Goal: Contribute content: Add original content to the website for others to see

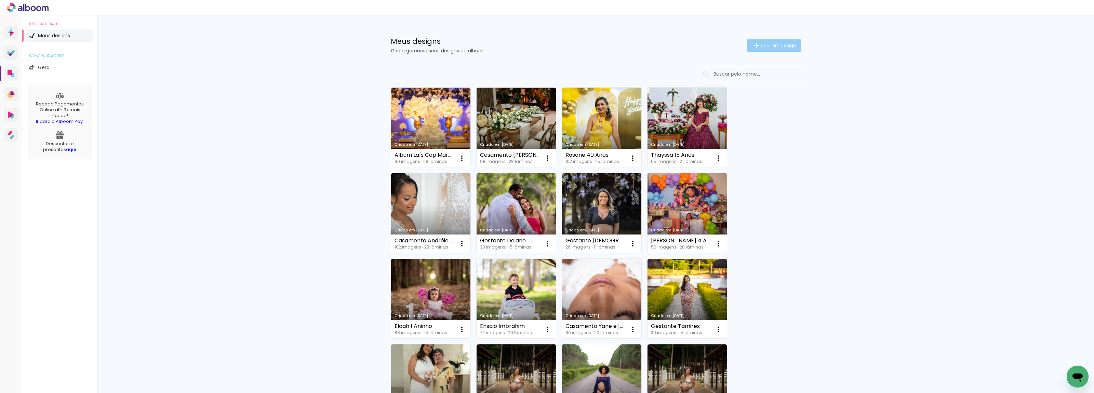
click at [773, 47] on span "Criar um design" at bounding box center [778, 45] width 36 height 4
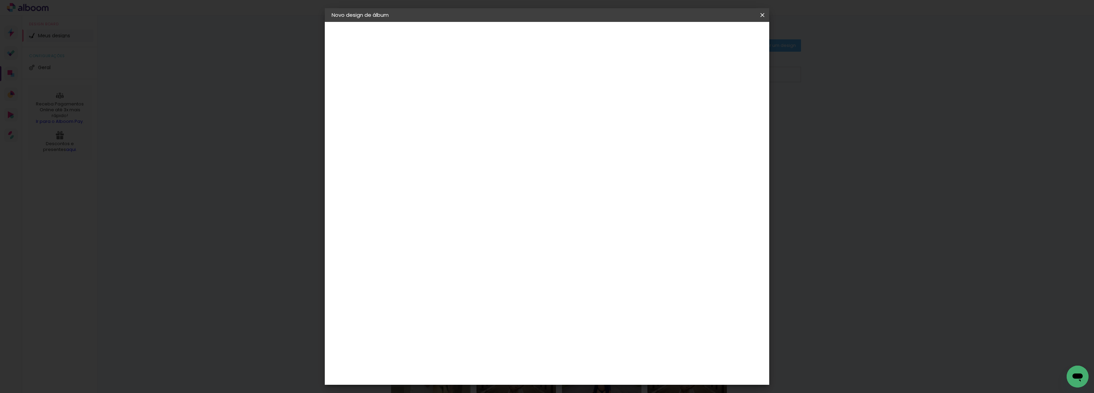
click at [444, 94] on input at bounding box center [444, 92] width 0 height 11
type input "Gestante Edilane"
type paper-input "Gestante Edilane"
click at [0, 0] on slot "Avançar" at bounding box center [0, 0] width 0 height 0
click at [495, 127] on input at bounding box center [460, 130] width 69 height 9
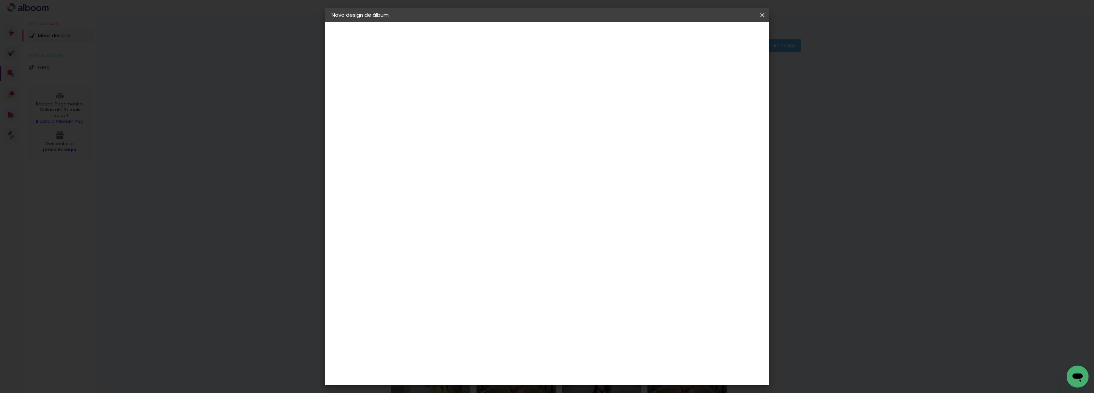
type input "req"
type paper-input "req"
click at [484, 157] on paper-item "Requinte" at bounding box center [454, 154] width 60 height 15
click at [553, 38] on paper-button "Avançar" at bounding box center [537, 36] width 34 height 12
click at [515, 299] on span "20 × 20 cm" at bounding box center [502, 306] width 25 height 14
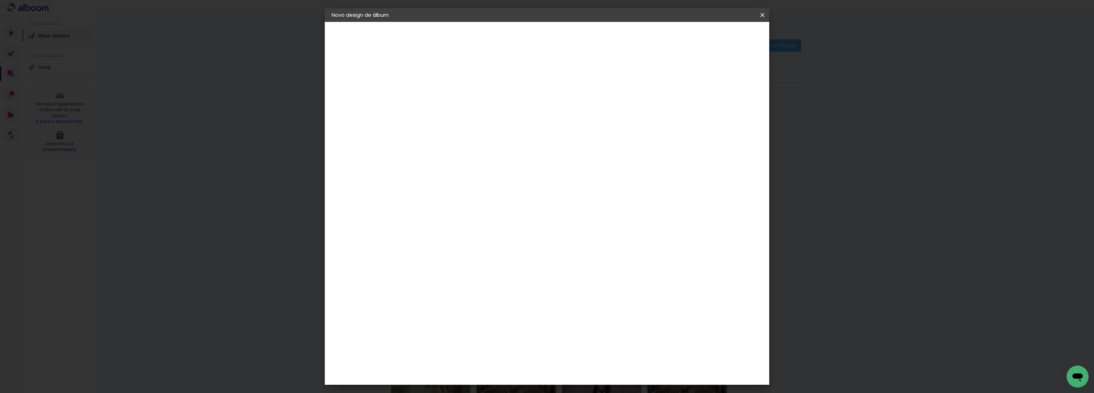
click at [555, 31] on paper-button "Avançar" at bounding box center [538, 36] width 34 height 12
click at [680, 72] on div at bounding box center [677, 74] width 6 height 6
type paper-checkbox "on"
click at [718, 34] on span "Iniciar design" at bounding box center [702, 36] width 31 height 5
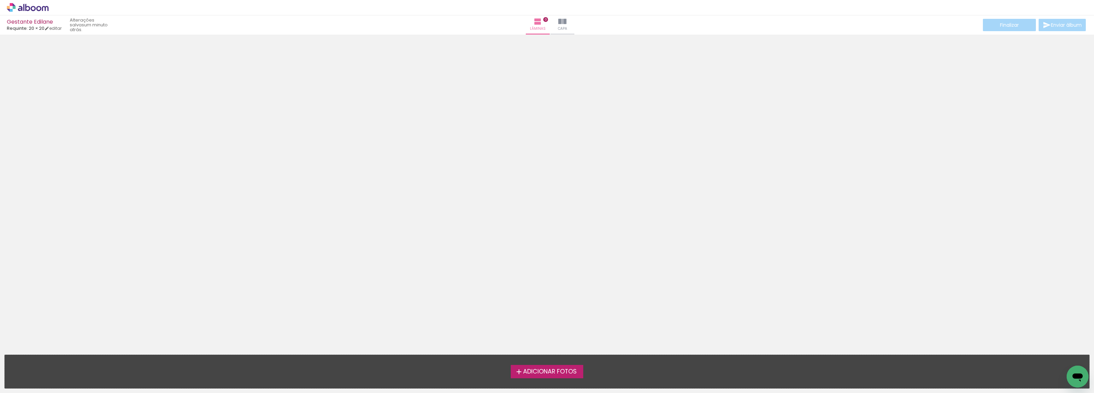
click at [567, 368] on span "Adicionar Fotos" at bounding box center [550, 371] width 54 height 6
click at [0, 0] on input "file" at bounding box center [0, 0] width 0 height 0
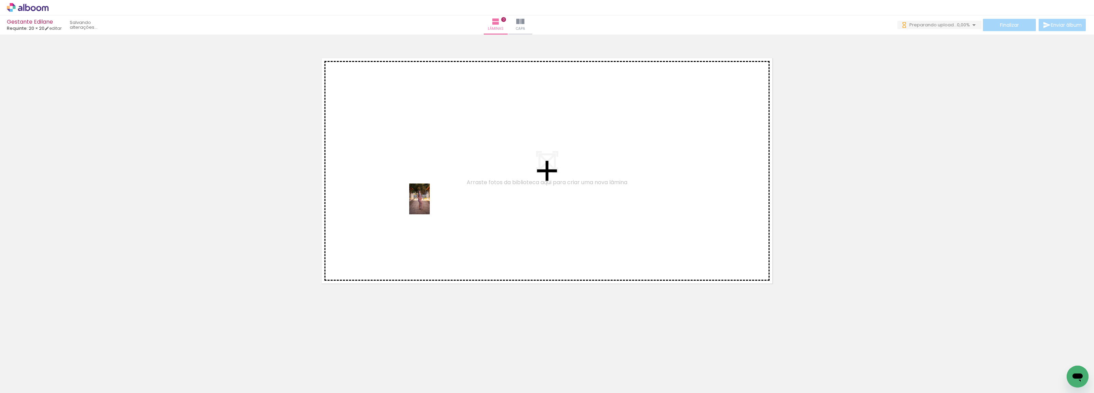
drag, startPoint x: 74, startPoint y: 373, endPoint x: 430, endPoint y: 204, distance: 394.2
click at [430, 204] on quentale-workspace at bounding box center [547, 196] width 1094 height 393
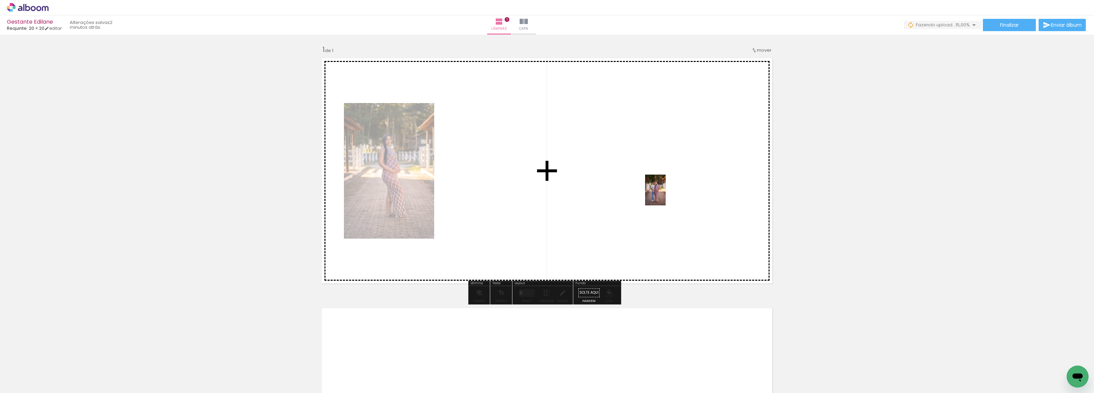
drag, startPoint x: 109, startPoint y: 372, endPoint x: 666, endPoint y: 194, distance: 584.2
click at [666, 194] on quentale-workspace at bounding box center [547, 196] width 1094 height 393
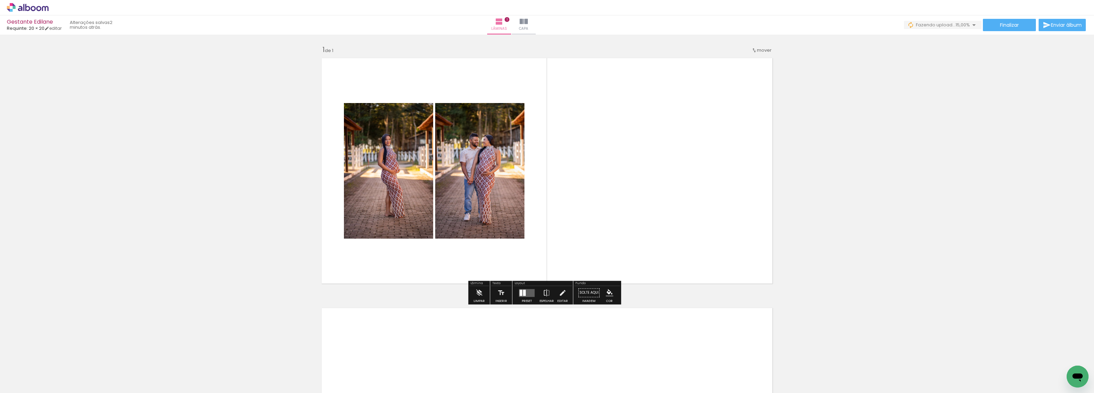
click at [524, 296] on quentale-layouter at bounding box center [527, 293] width 16 height 8
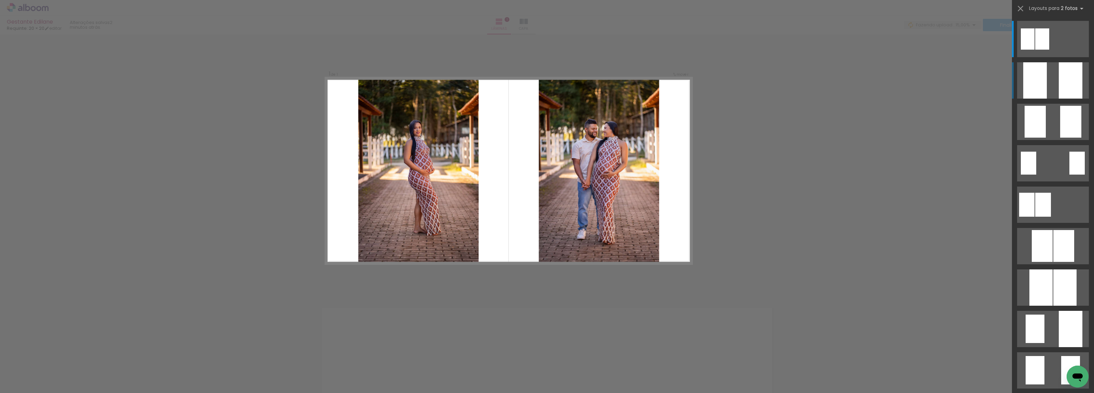
click at [1041, 86] on div at bounding box center [1035, 80] width 24 height 36
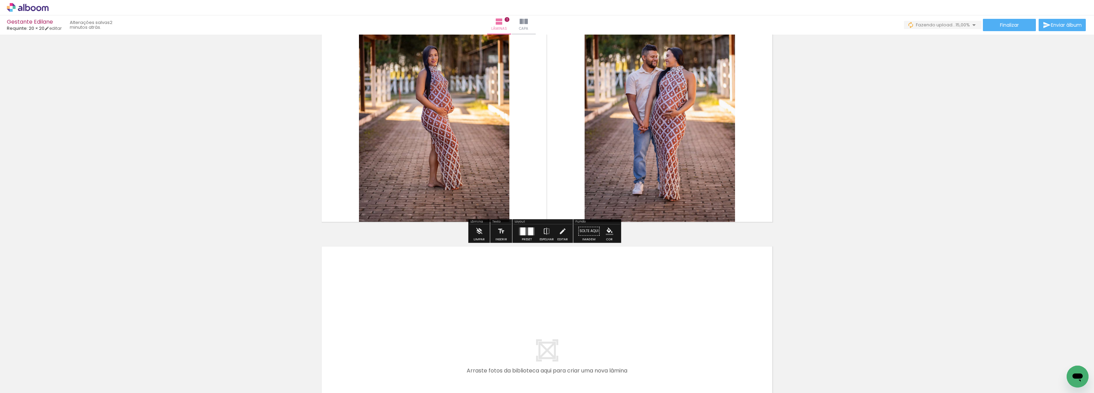
scroll to position [128, 0]
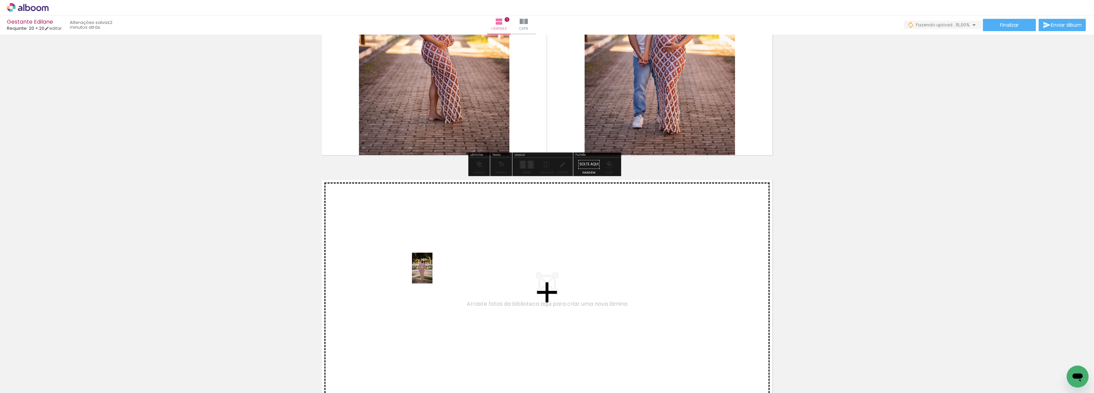
drag, startPoint x: 148, startPoint y: 378, endPoint x: 433, endPoint y: 273, distance: 303.7
click at [433, 273] on quentale-workspace at bounding box center [547, 196] width 1094 height 393
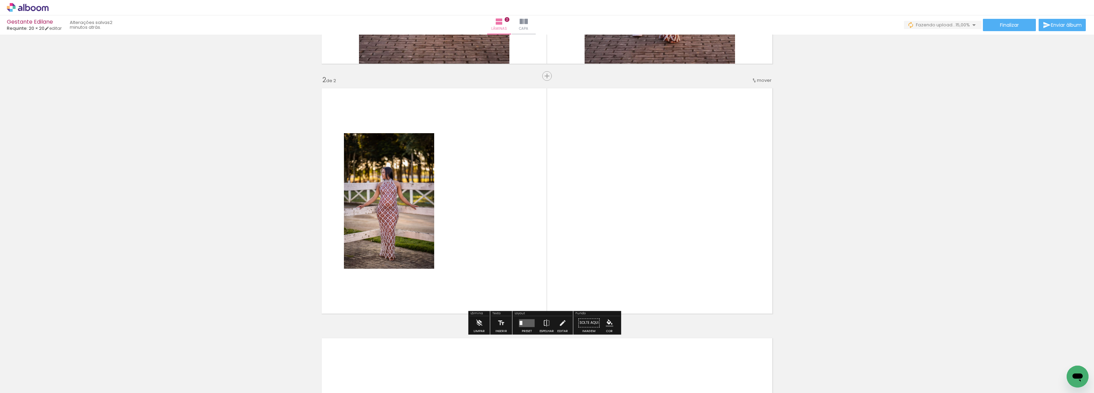
scroll to position [228, 0]
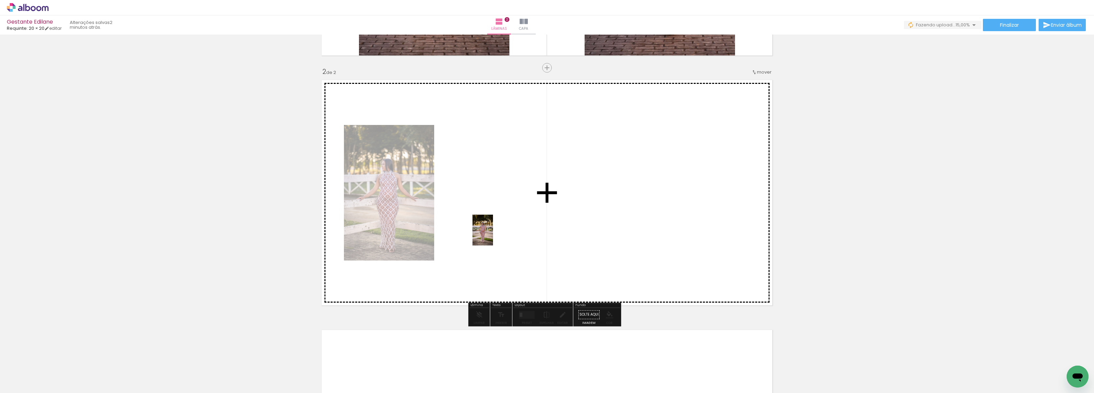
drag, startPoint x: 184, startPoint y: 377, endPoint x: 493, endPoint y: 235, distance: 340.5
click at [493, 235] on quentale-workspace at bounding box center [547, 196] width 1094 height 393
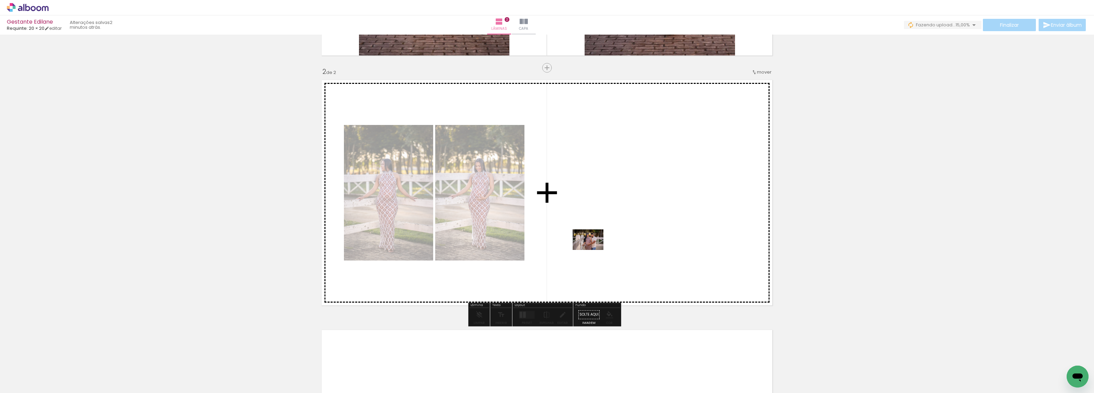
drag, startPoint x: 222, startPoint y: 373, endPoint x: 593, endPoint y: 250, distance: 391.7
click at [593, 250] on quentale-workspace at bounding box center [547, 196] width 1094 height 393
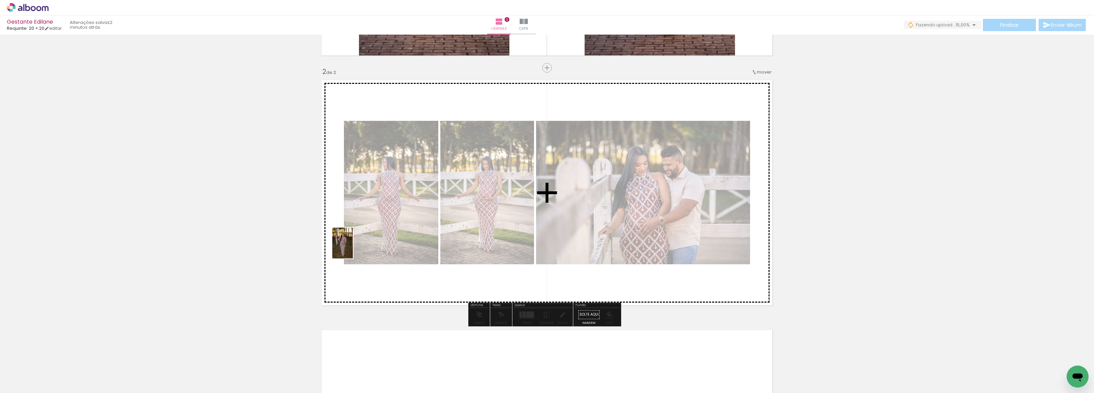
drag, startPoint x: 267, startPoint y: 369, endPoint x: 353, endPoint y: 248, distance: 148.5
click at [353, 248] on quentale-workspace at bounding box center [547, 196] width 1094 height 393
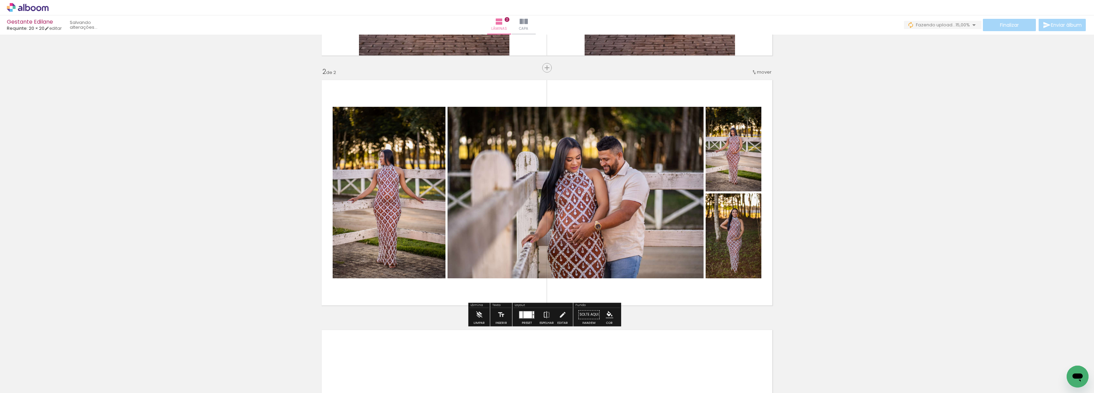
click at [520, 316] on div at bounding box center [520, 314] width 3 height 7
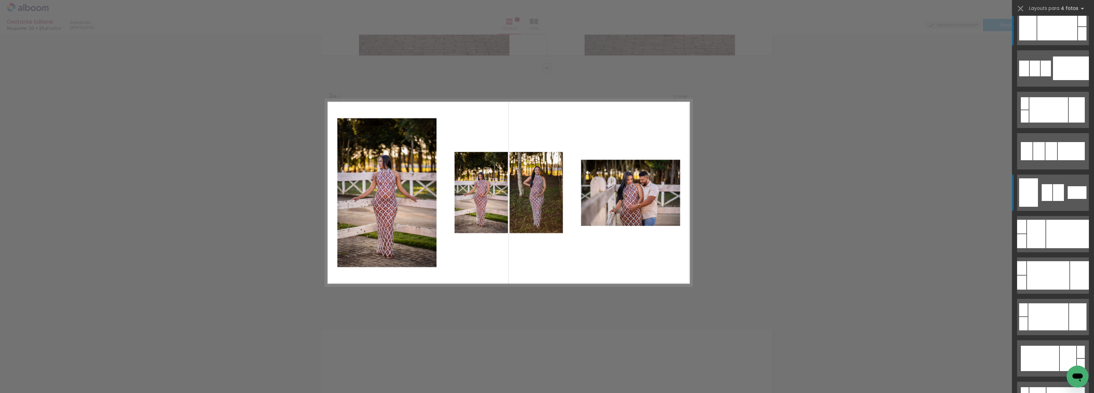
scroll to position [0, 0]
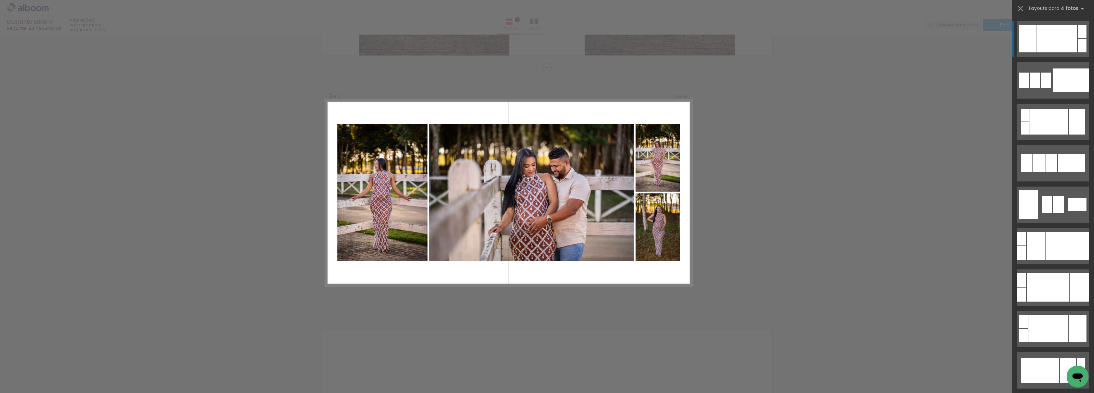
click at [732, 221] on div "Confirmar Cancelar" at bounding box center [547, 189] width 1094 height 765
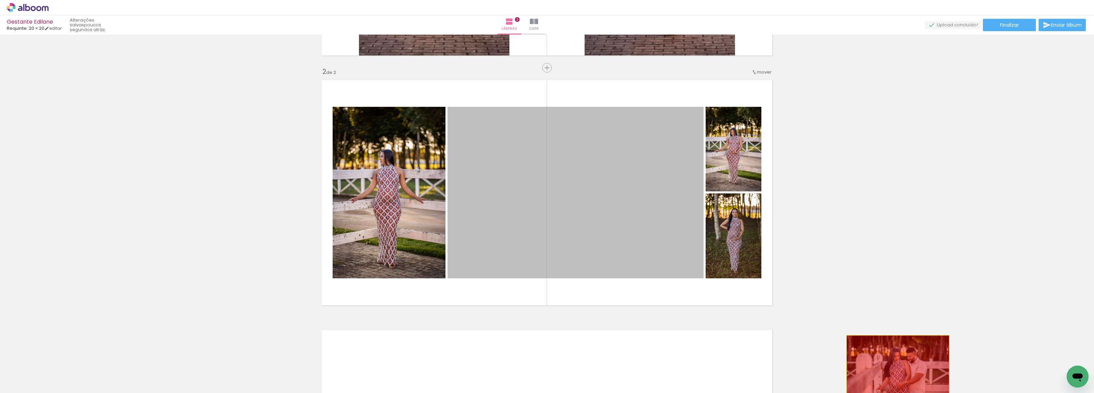
drag, startPoint x: 524, startPoint y: 356, endPoint x: 895, endPoint y: 369, distance: 371.6
click at [895, 369] on quentale-workspace at bounding box center [547, 196] width 1094 height 393
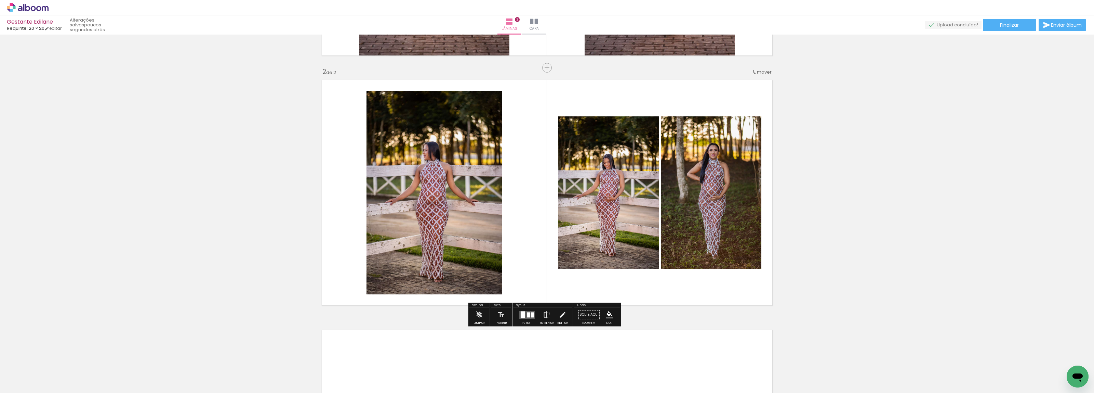
click at [521, 314] on div at bounding box center [523, 314] width 4 height 7
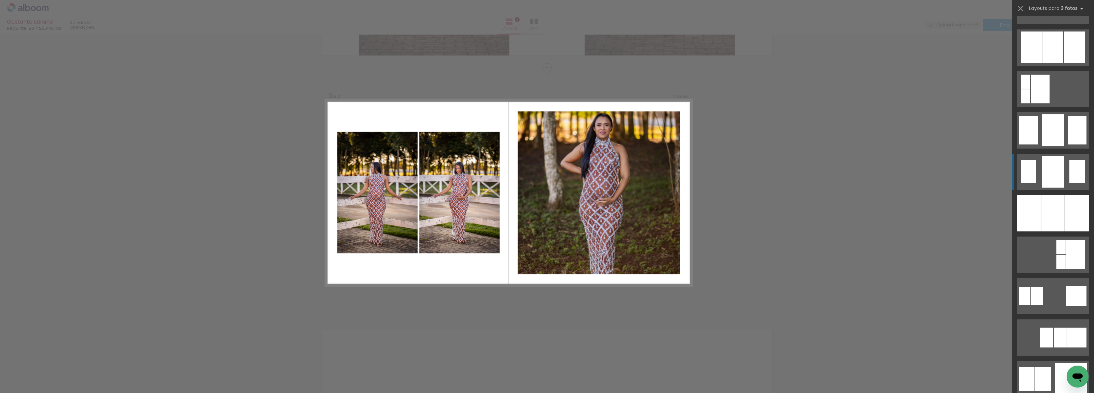
scroll to position [513, 0]
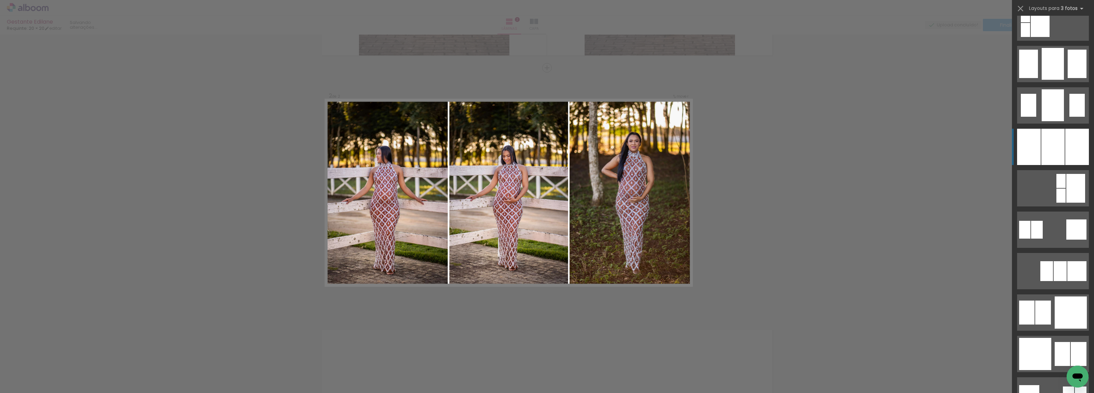
click at [1044, 140] on div at bounding box center [1053, 147] width 23 height 36
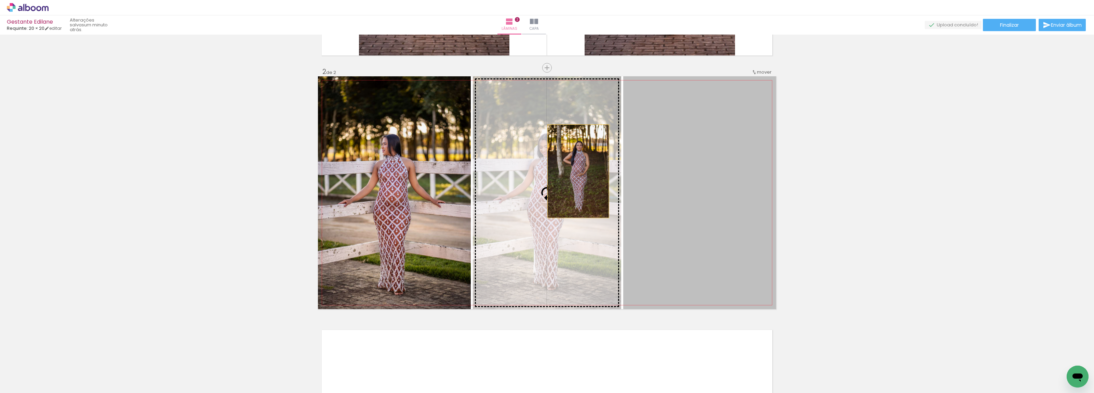
drag, startPoint x: 688, startPoint y: 178, endPoint x: 575, endPoint y: 171, distance: 113.1
click at [0, 0] on slot at bounding box center [0, 0] width 0 height 0
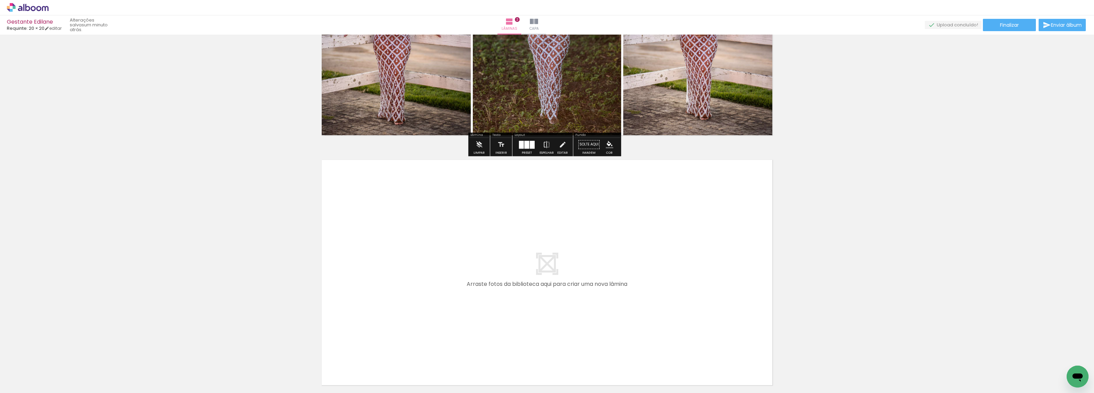
scroll to position [399, 0]
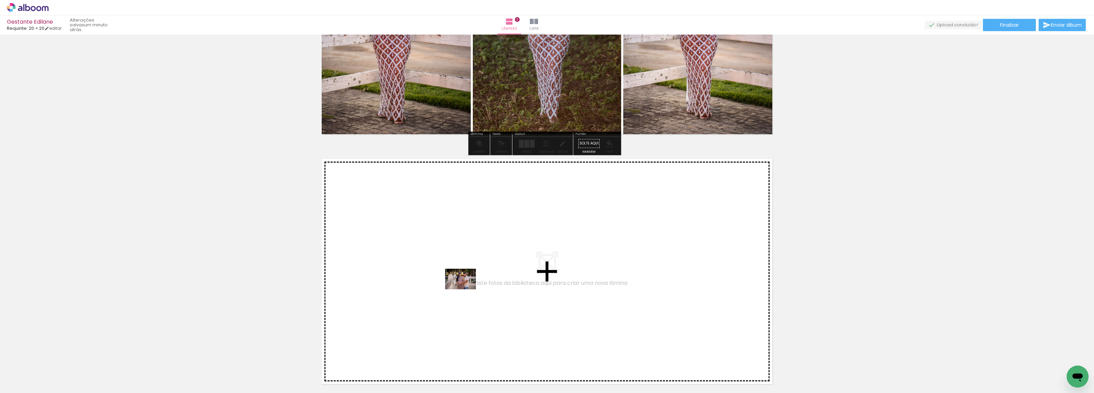
drag, startPoint x: 228, startPoint y: 374, endPoint x: 467, endPoint y: 288, distance: 253.9
click at [467, 288] on quentale-workspace at bounding box center [547, 196] width 1094 height 393
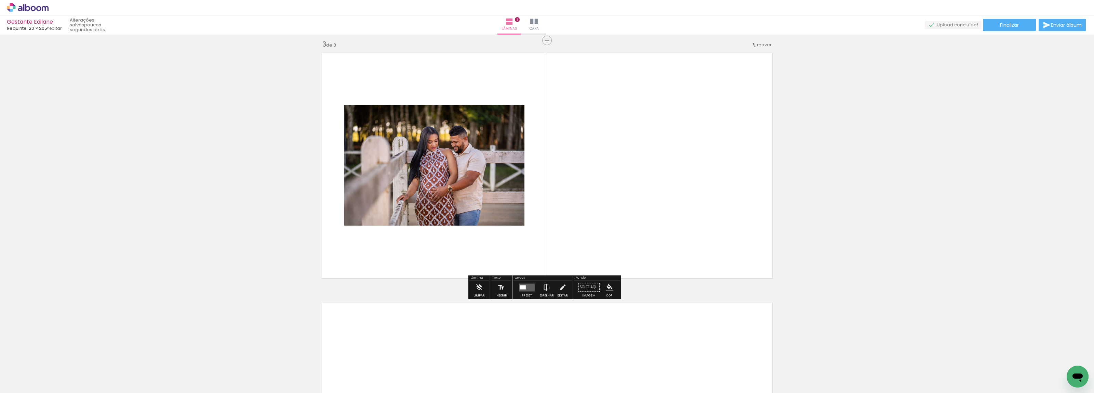
scroll to position [520, 0]
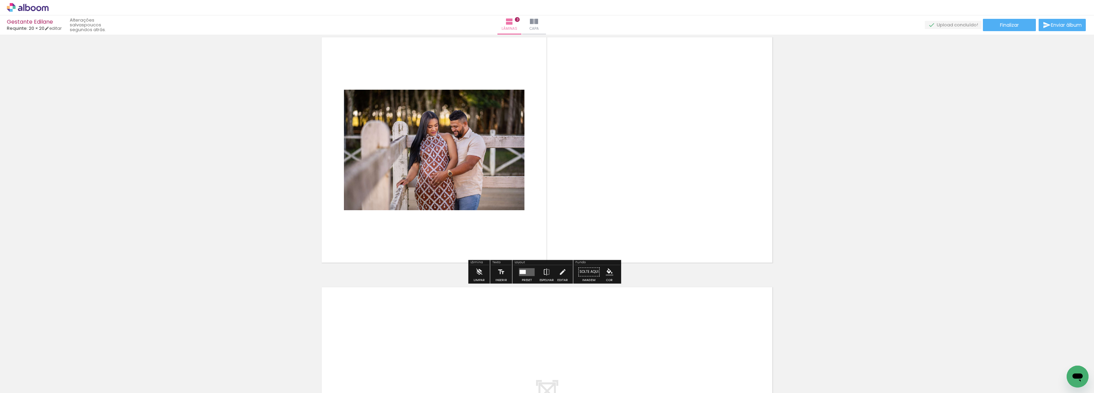
click at [524, 268] on quentale-layouter at bounding box center [527, 272] width 16 height 8
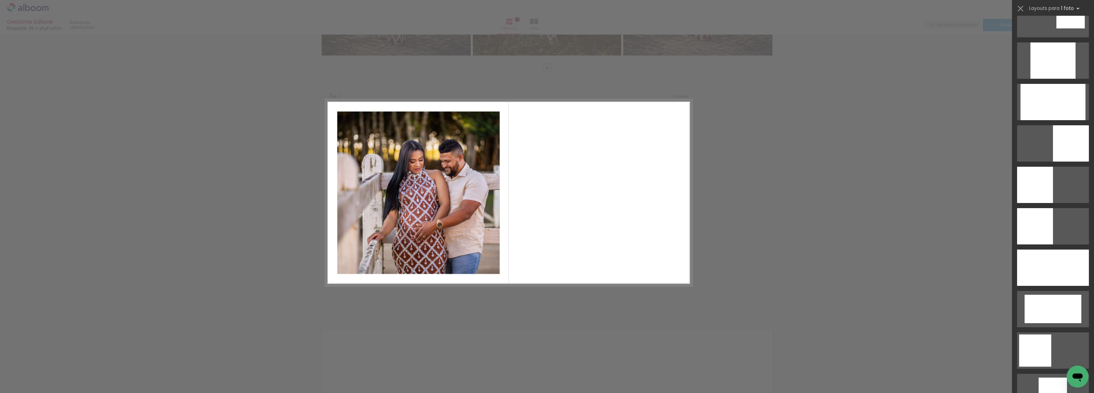
scroll to position [513, 0]
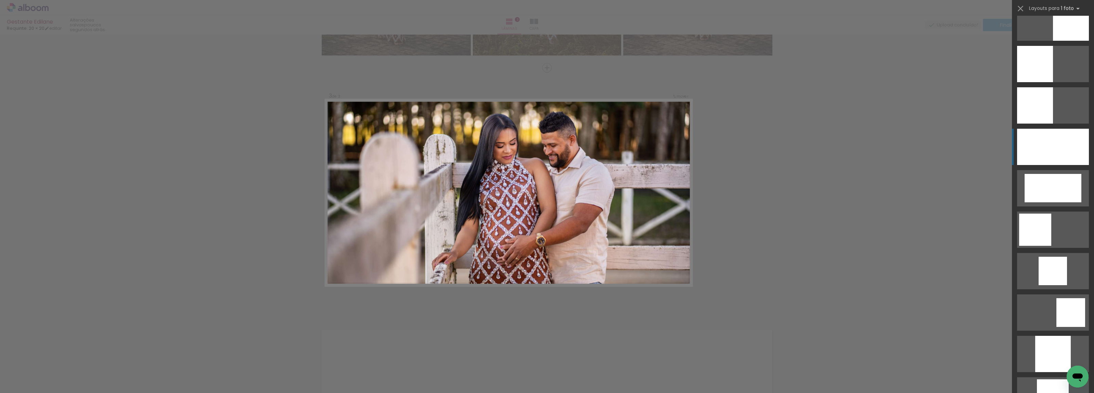
click at [1050, 148] on div at bounding box center [1053, 147] width 72 height 36
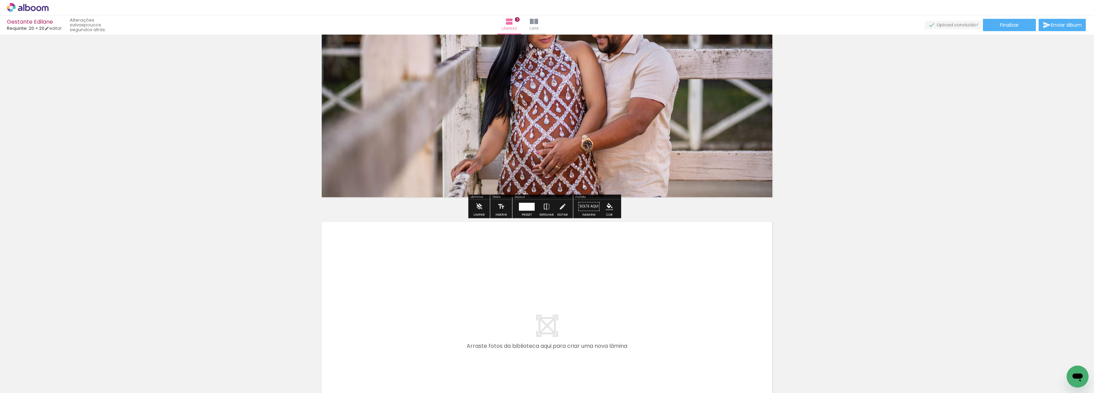
scroll to position [606, 0]
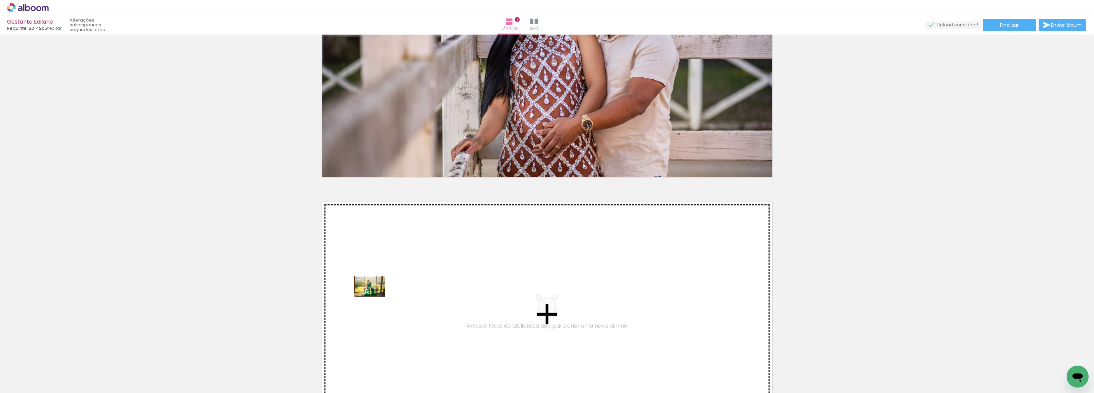
drag, startPoint x: 305, startPoint y: 371, endPoint x: 375, endPoint y: 296, distance: 102.3
click at [375, 296] on quentale-workspace at bounding box center [547, 196] width 1094 height 393
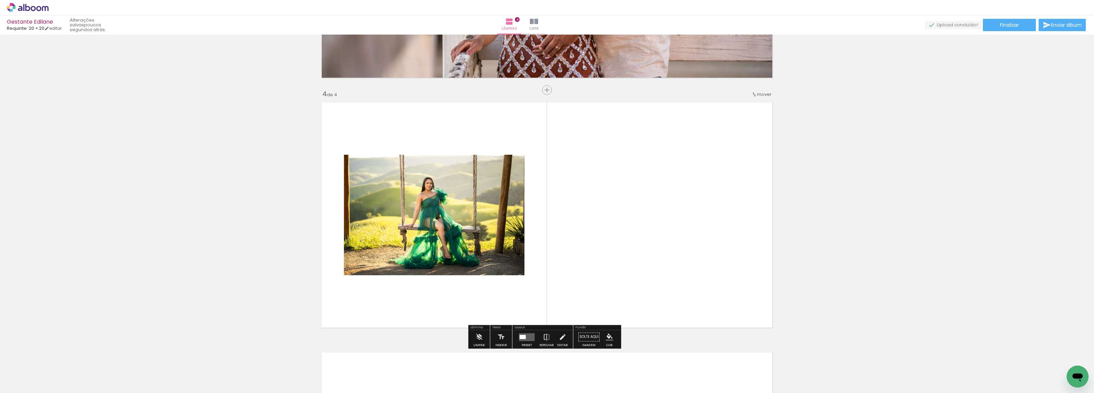
scroll to position [727, 0]
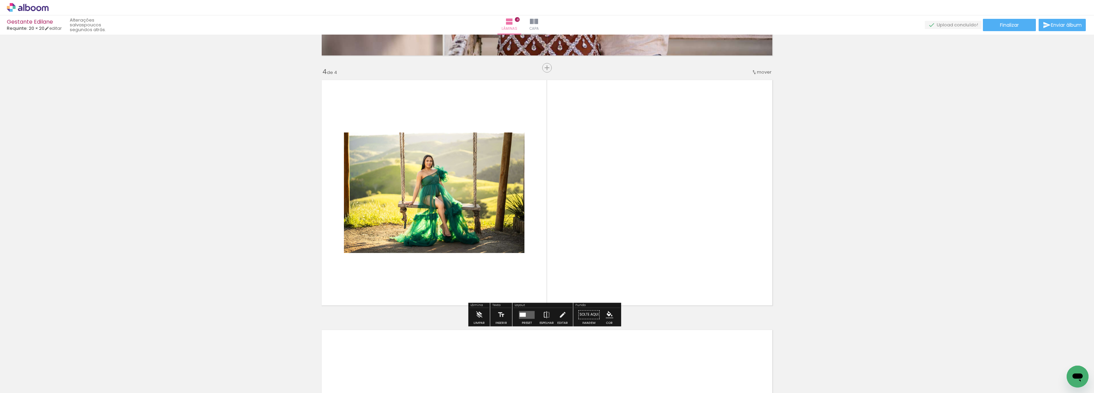
click at [531, 317] on quentale-layouter at bounding box center [527, 314] width 16 height 8
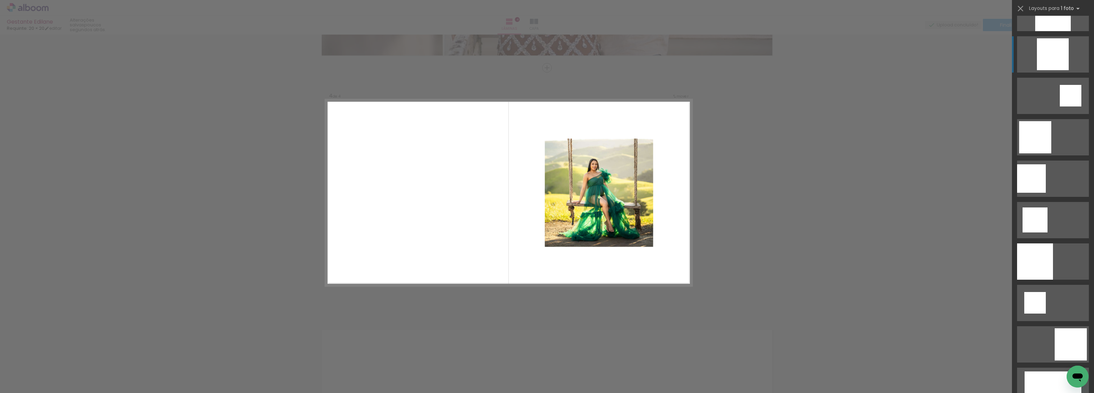
scroll to position [684, 0]
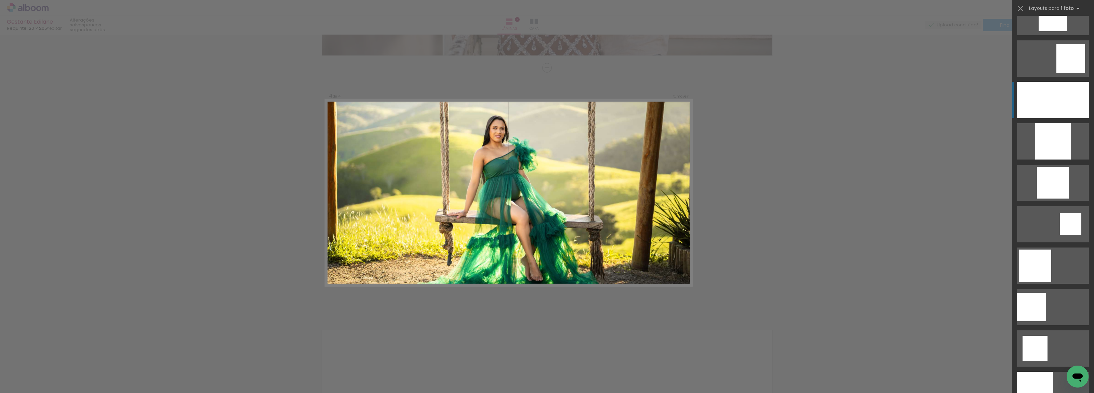
click at [1053, 109] on div at bounding box center [1053, 100] width 72 height 36
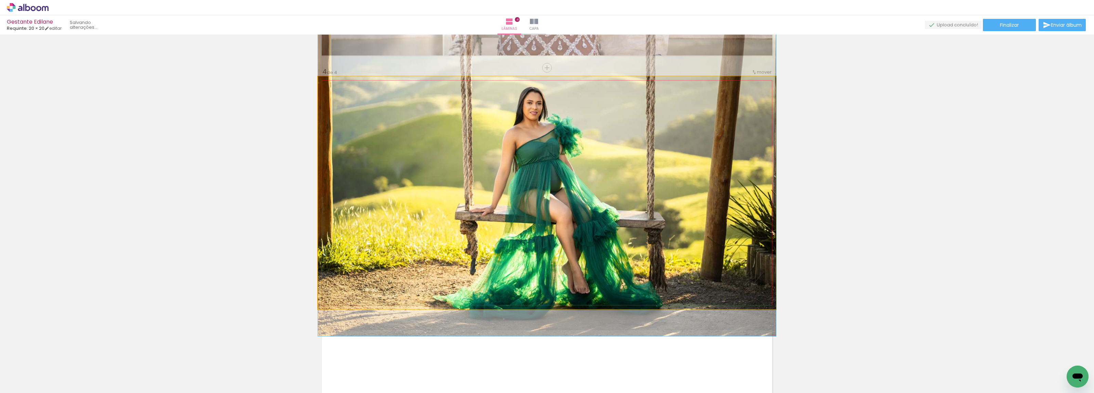
drag, startPoint x: 642, startPoint y: 174, endPoint x: 639, endPoint y: 165, distance: 9.7
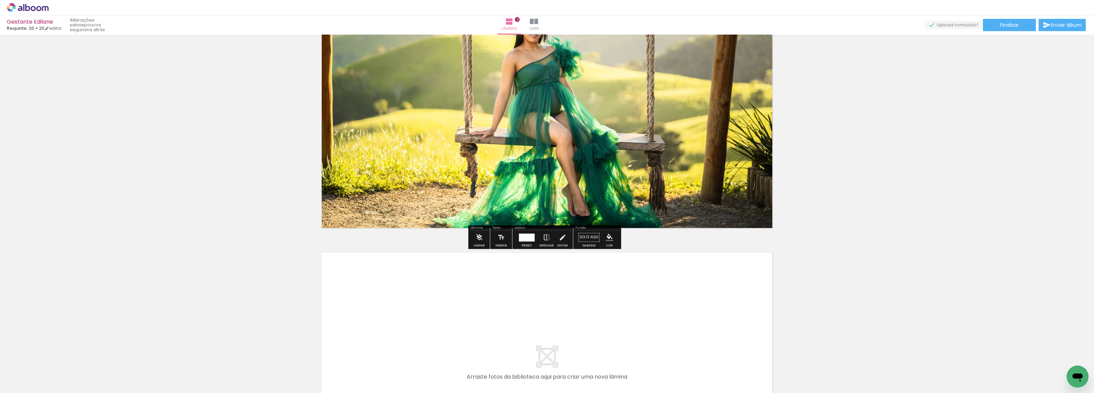
scroll to position [898, 0]
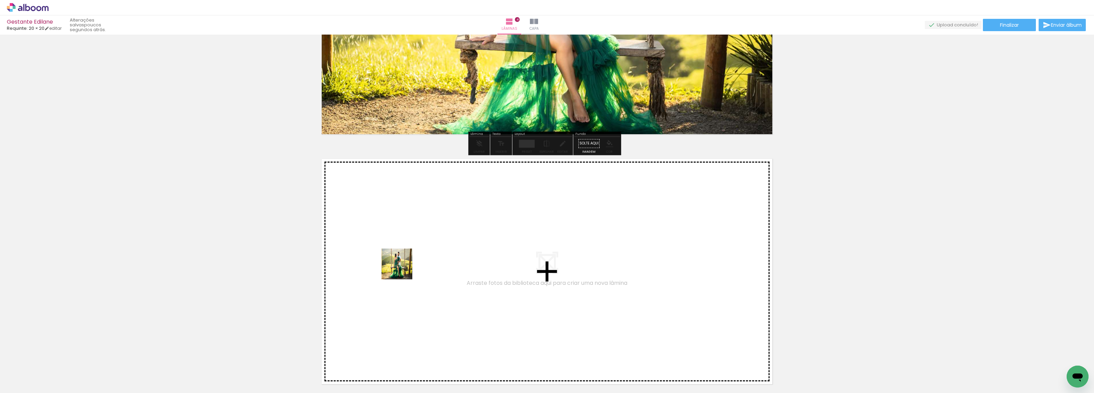
drag, startPoint x: 345, startPoint y: 366, endPoint x: 406, endPoint y: 247, distance: 133.7
click at [406, 247] on quentale-workspace at bounding box center [547, 196] width 1094 height 393
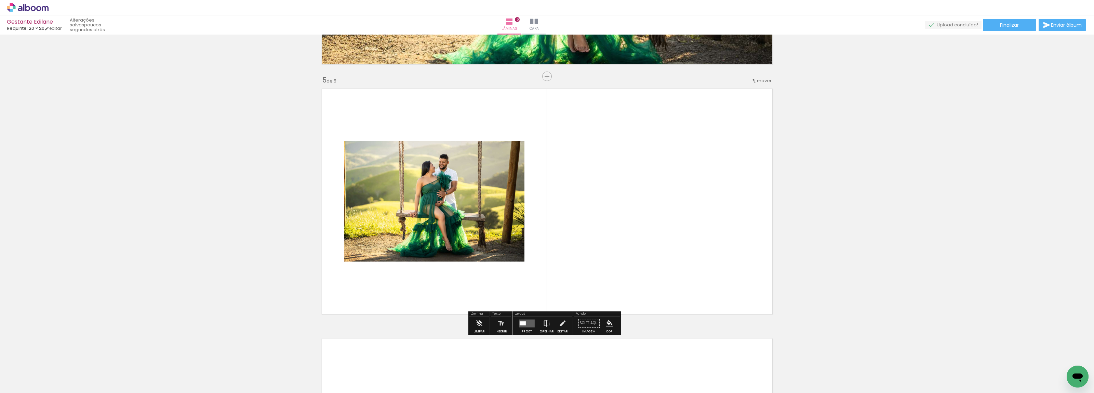
scroll to position [977, 0]
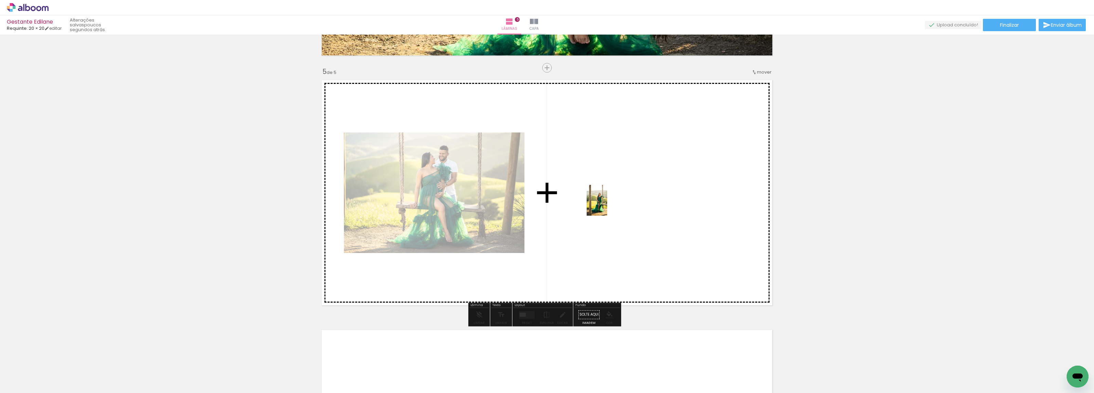
drag, startPoint x: 381, startPoint y: 374, endPoint x: 607, endPoint y: 205, distance: 282.0
click at [607, 205] on quentale-workspace at bounding box center [547, 196] width 1094 height 393
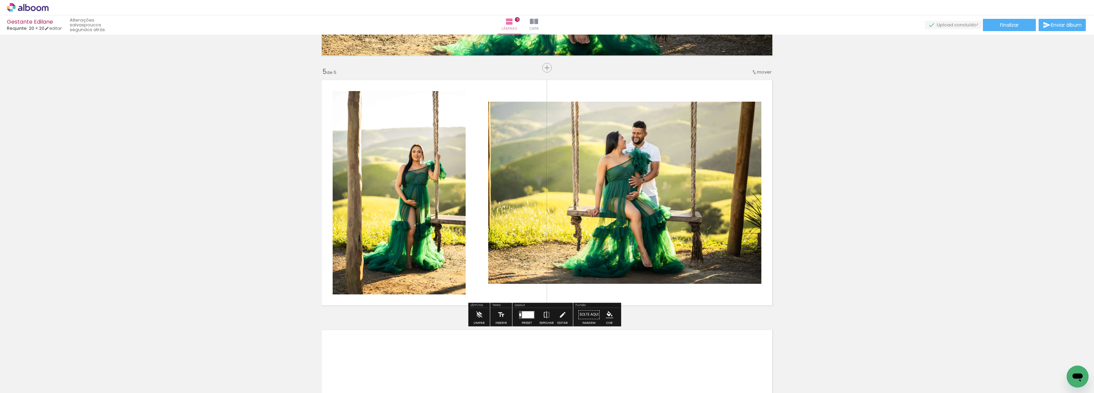
click at [530, 313] on div at bounding box center [528, 314] width 12 height 7
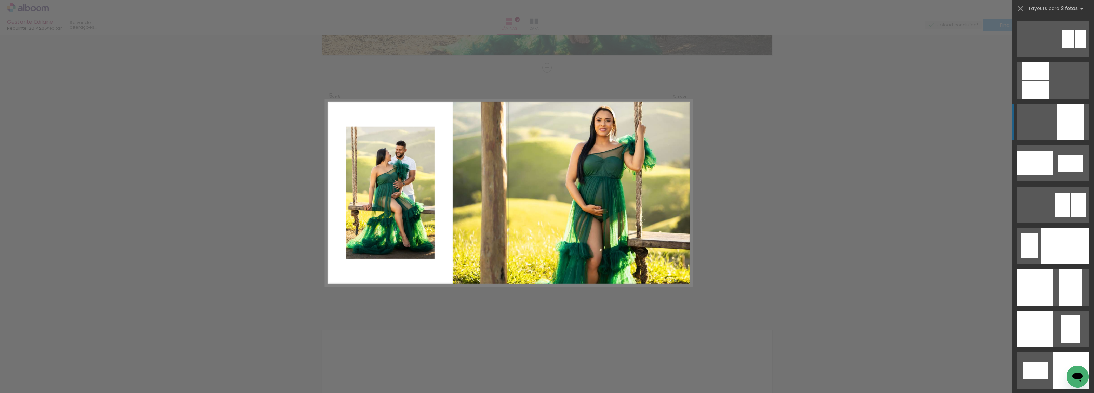
scroll to position [2607, 0]
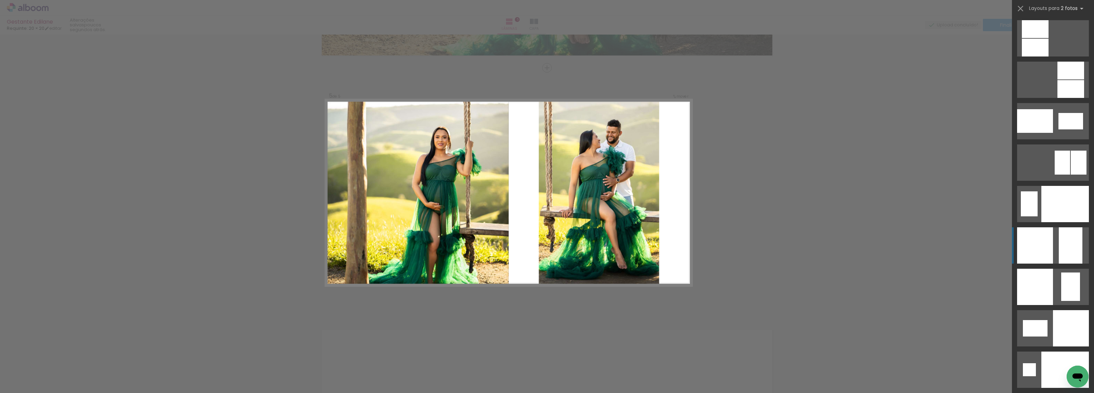
click at [1036, 244] on div at bounding box center [1035, 245] width 36 height 36
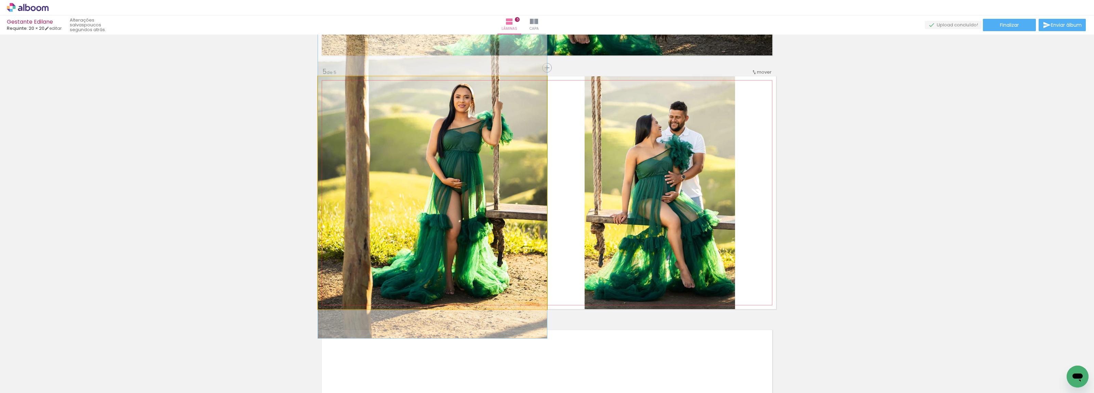
drag, startPoint x: 539, startPoint y: 187, endPoint x: 539, endPoint y: 161, distance: 26.3
click at [506, 181] on quentale-photo at bounding box center [432, 192] width 229 height 233
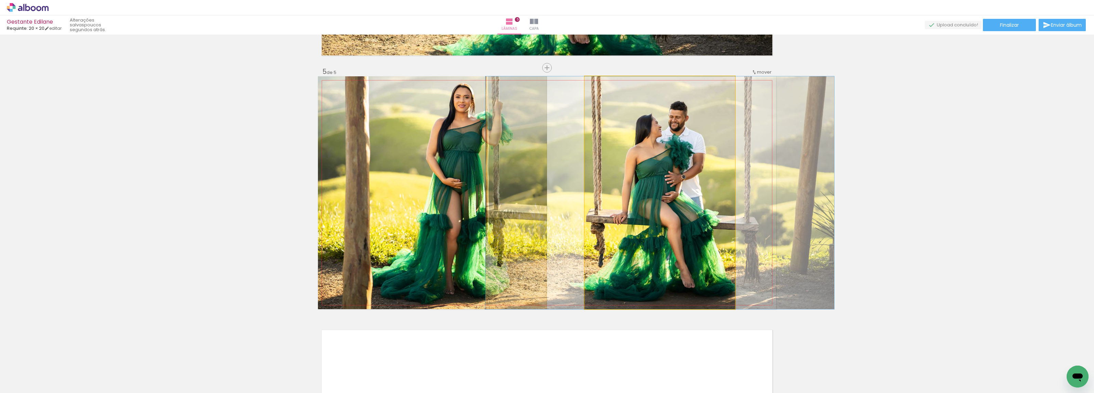
click at [665, 230] on quentale-photo at bounding box center [660, 192] width 150 height 233
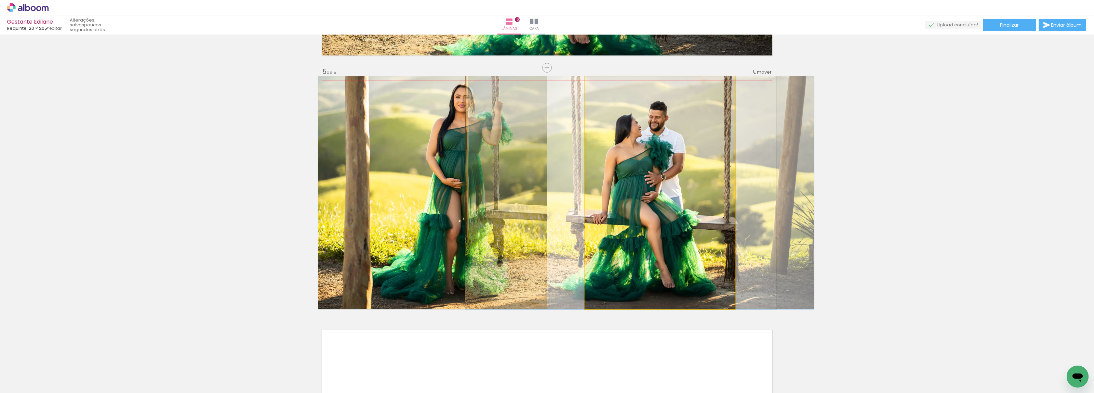
drag, startPoint x: 669, startPoint y: 228, endPoint x: 649, endPoint y: 222, distance: 21.0
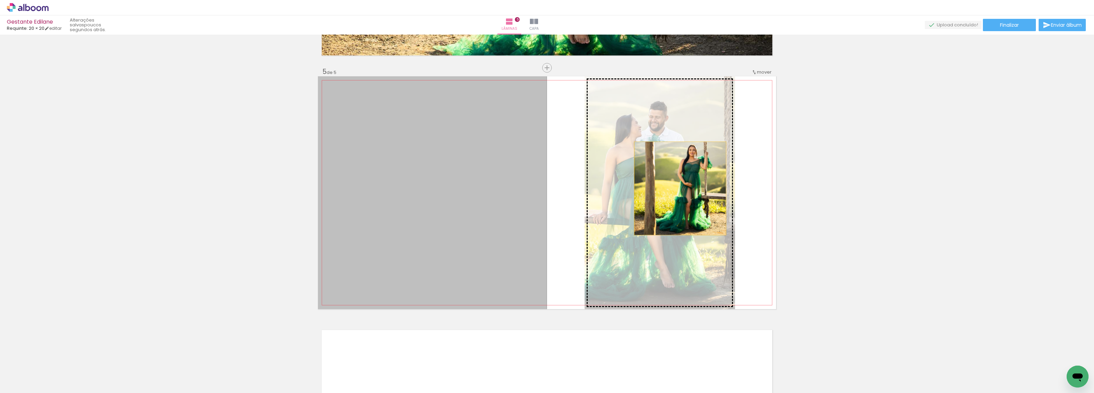
drag, startPoint x: 483, startPoint y: 198, endPoint x: 677, endPoint y: 188, distance: 194.5
click at [0, 0] on slot at bounding box center [0, 0] width 0 height 0
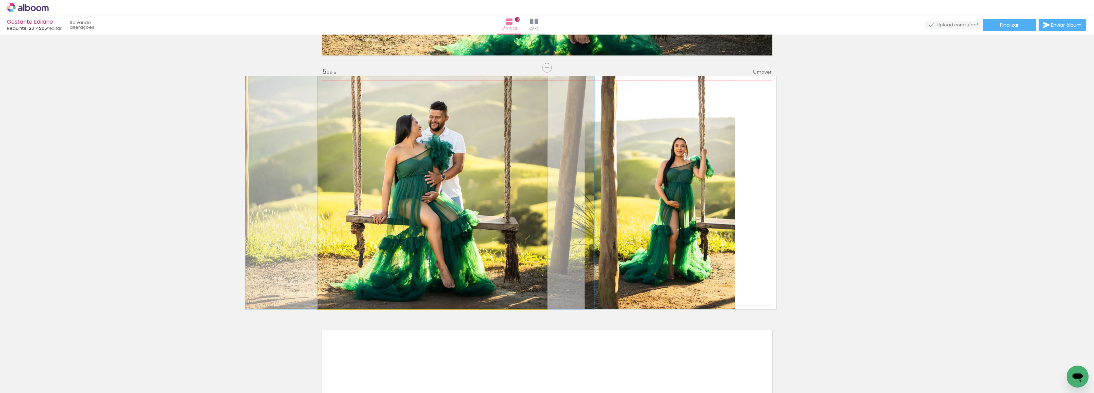
drag, startPoint x: 488, startPoint y: 200, endPoint x: 475, endPoint y: 197, distance: 13.1
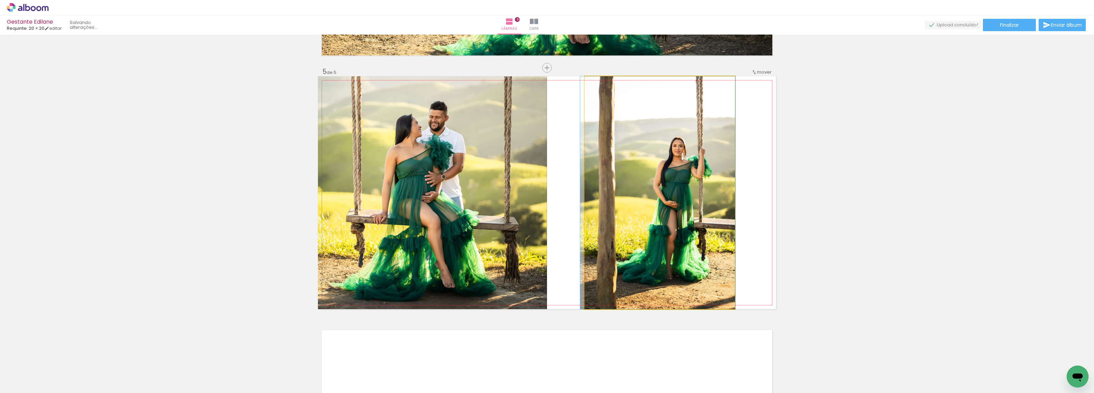
drag, startPoint x: 655, startPoint y: 216, endPoint x: 647, endPoint y: 214, distance: 8.0
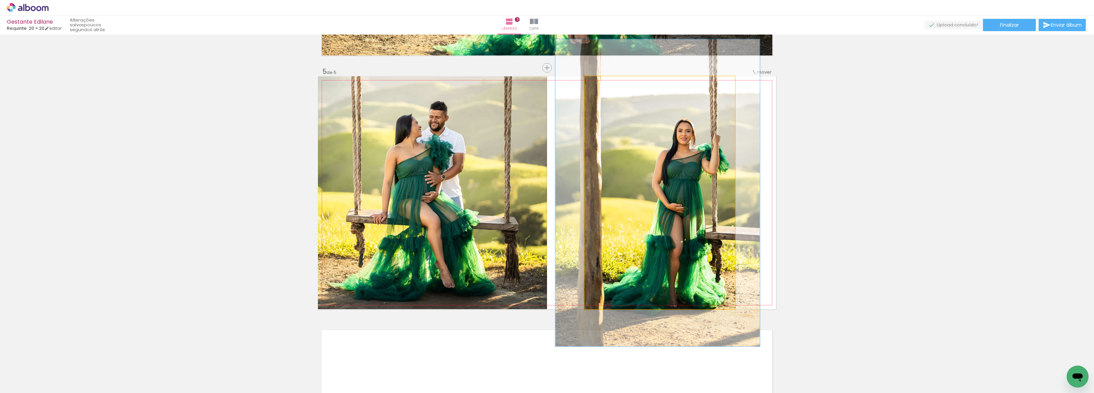
drag, startPoint x: 599, startPoint y: 84, endPoint x: 607, endPoint y: 84, distance: 7.9
type paper-slider "134"
click at [607, 84] on div at bounding box center [609, 83] width 6 height 6
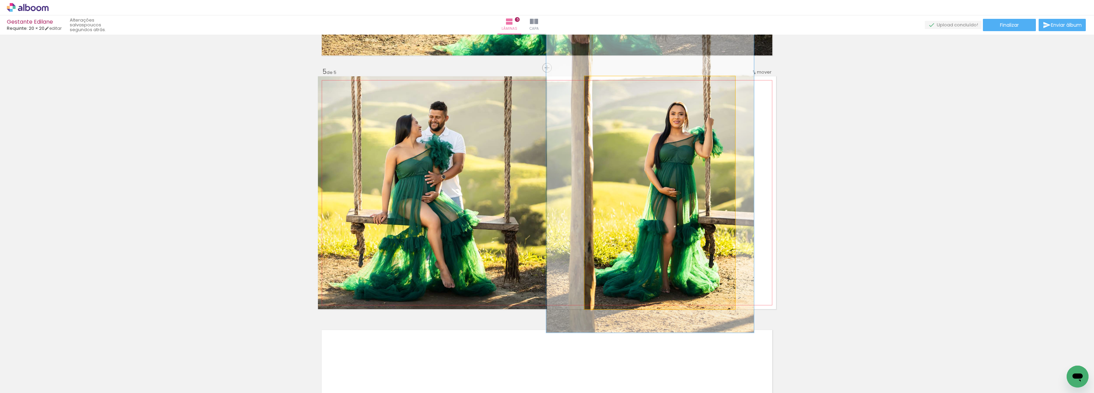
drag, startPoint x: 648, startPoint y: 207, endPoint x: 642, endPoint y: 193, distance: 15.2
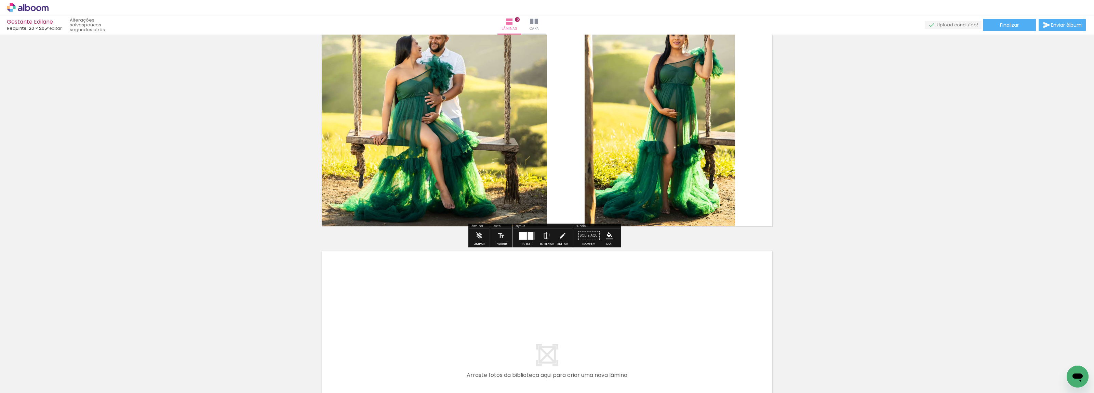
scroll to position [1062, 0]
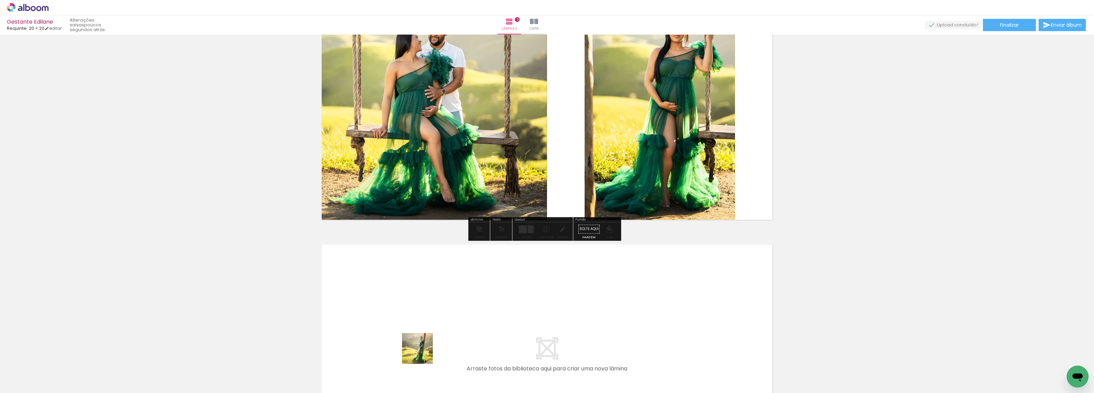
drag, startPoint x: 423, startPoint y: 353, endPoint x: 430, endPoint y: 324, distance: 30.3
click at [430, 324] on quentale-workspace at bounding box center [547, 196] width 1094 height 393
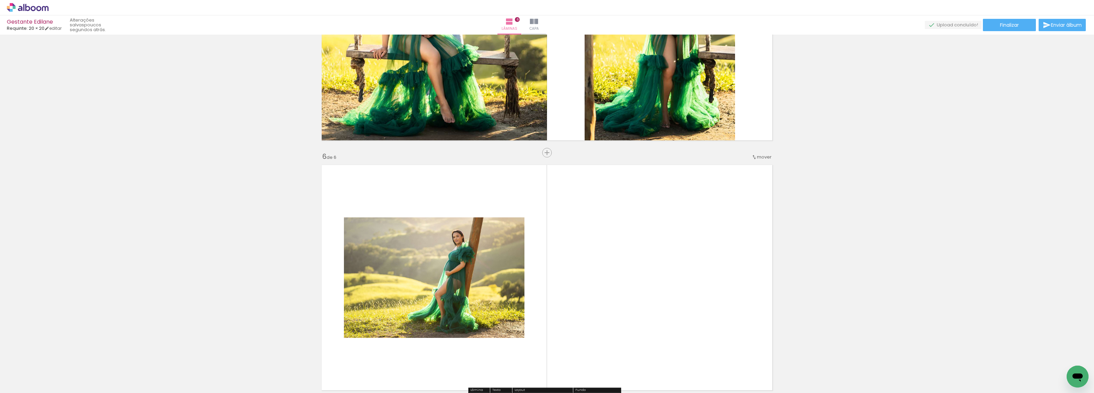
scroll to position [1226, 0]
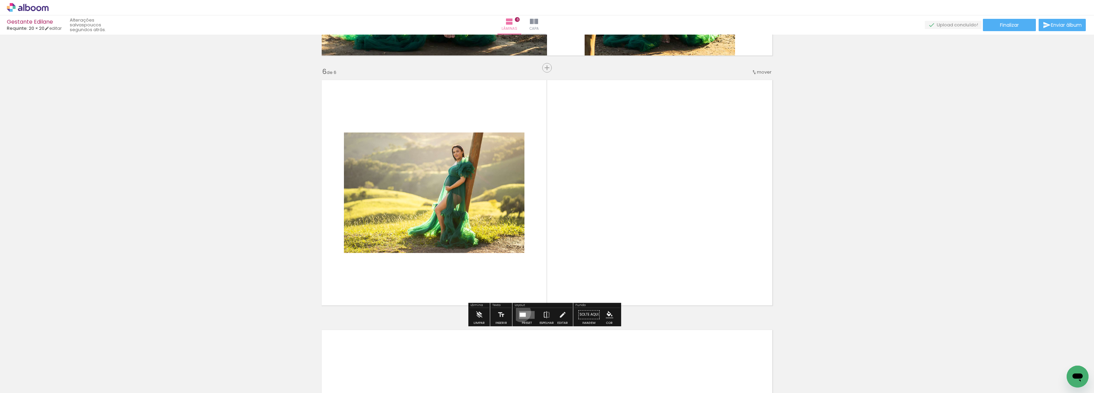
click at [520, 312] on div at bounding box center [523, 314] width 6 height 4
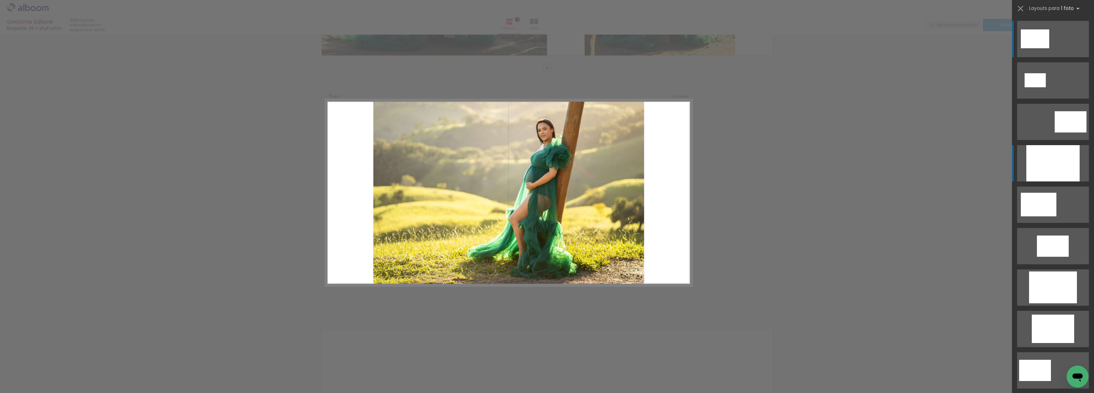
click at [1040, 163] on div at bounding box center [1053, 163] width 53 height 36
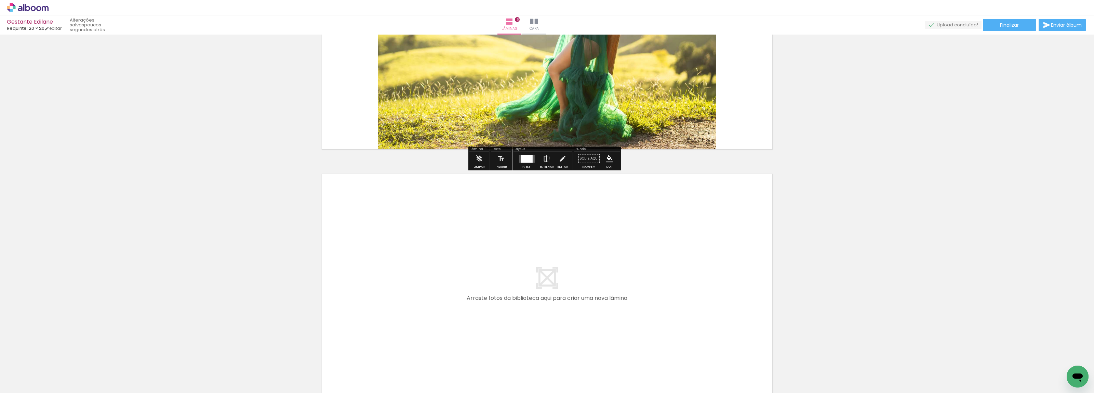
scroll to position [1397, 0]
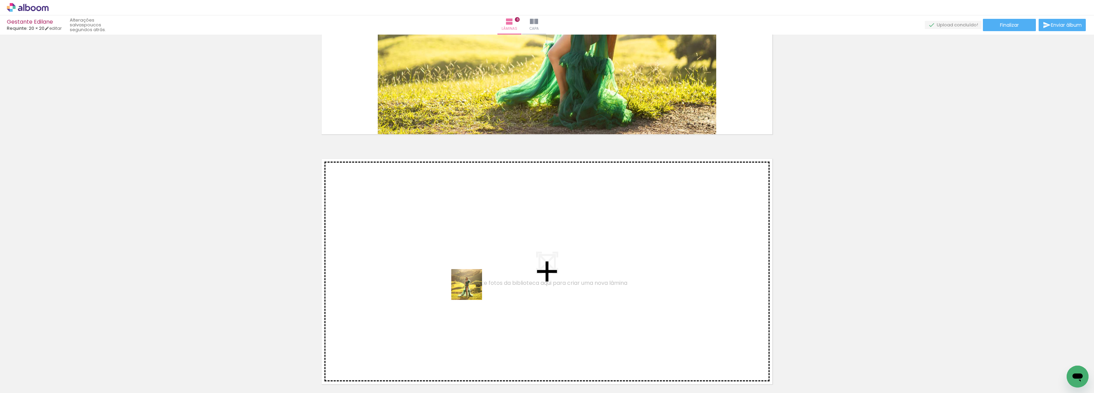
drag, startPoint x: 455, startPoint y: 376, endPoint x: 472, endPoint y: 289, distance: 88.5
click at [472, 289] on quentale-workspace at bounding box center [547, 196] width 1094 height 393
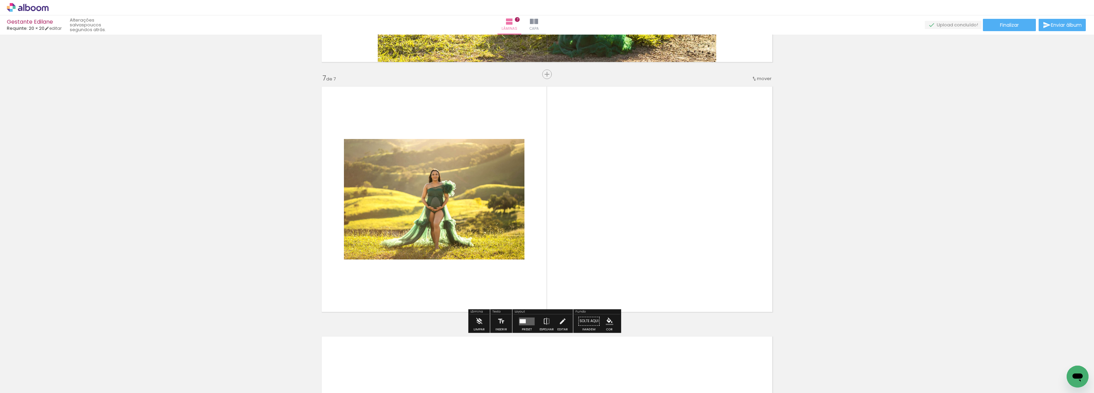
scroll to position [1476, 0]
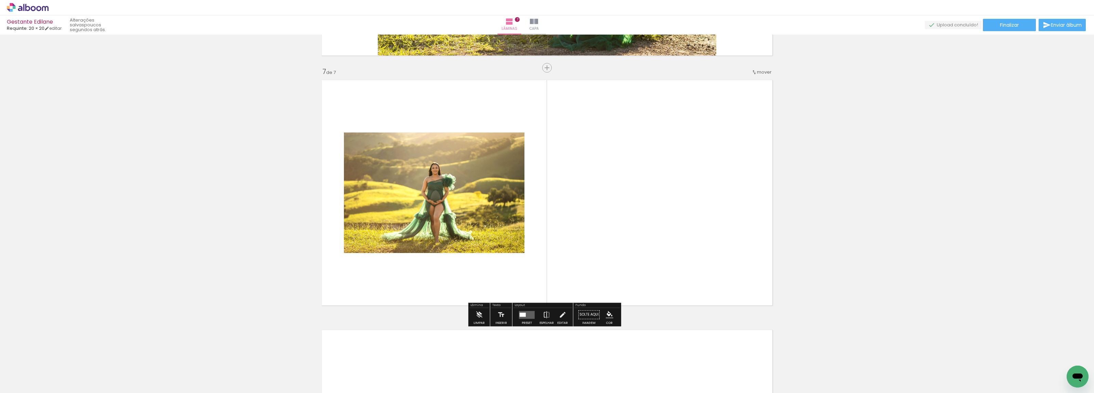
click at [521, 312] on quentale-layouter at bounding box center [527, 314] width 16 height 8
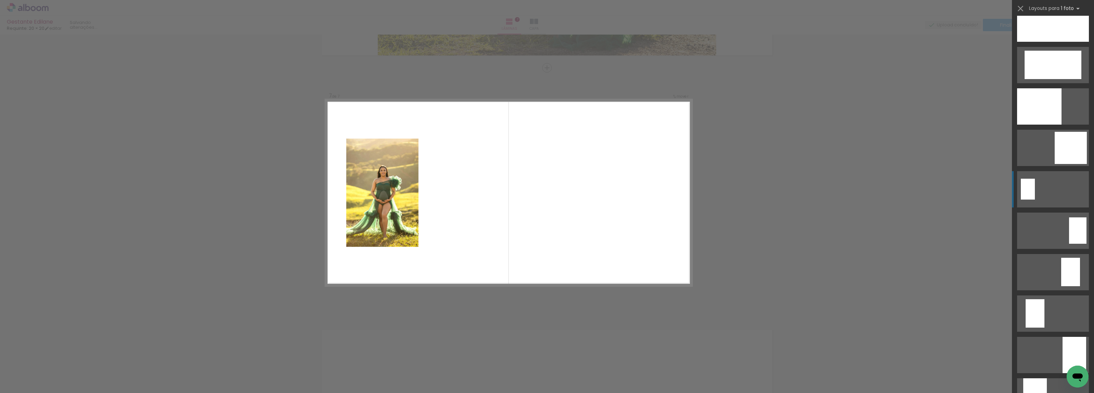
scroll to position [1069, 0]
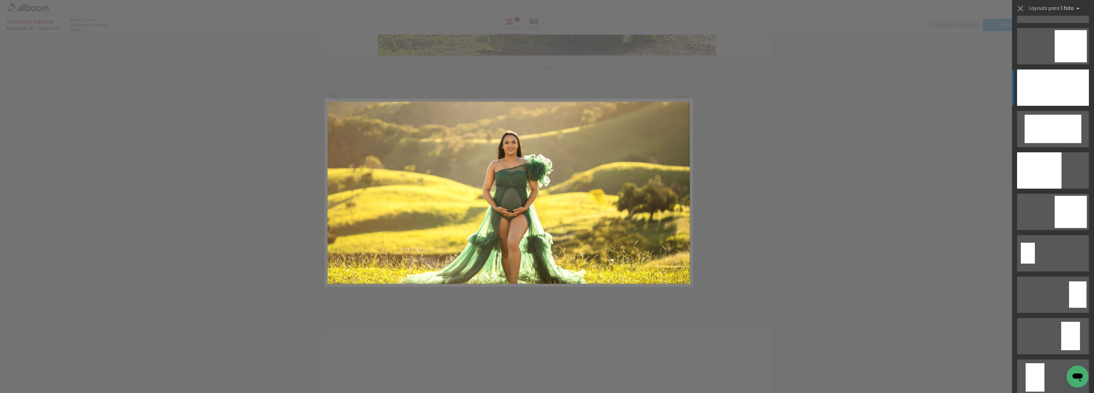
click at [1061, 73] on div at bounding box center [1053, 87] width 72 height 36
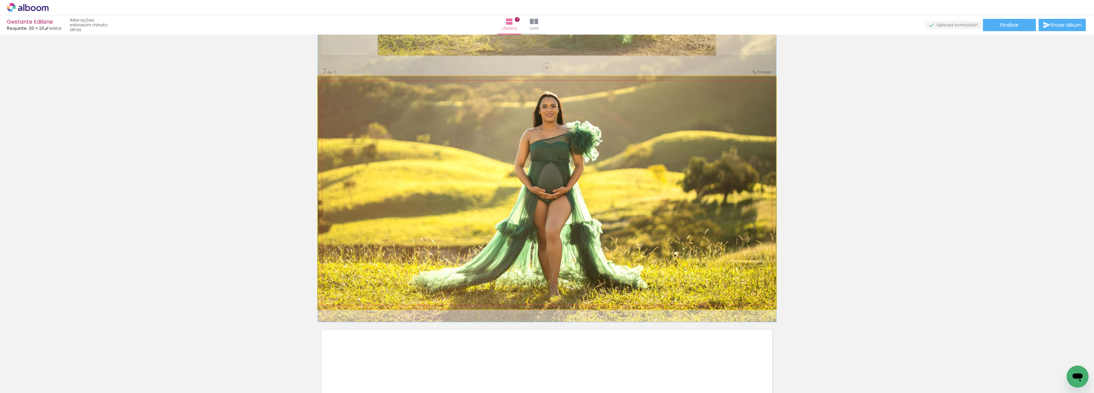
drag, startPoint x: 659, startPoint y: 209, endPoint x: 658, endPoint y: 185, distance: 23.6
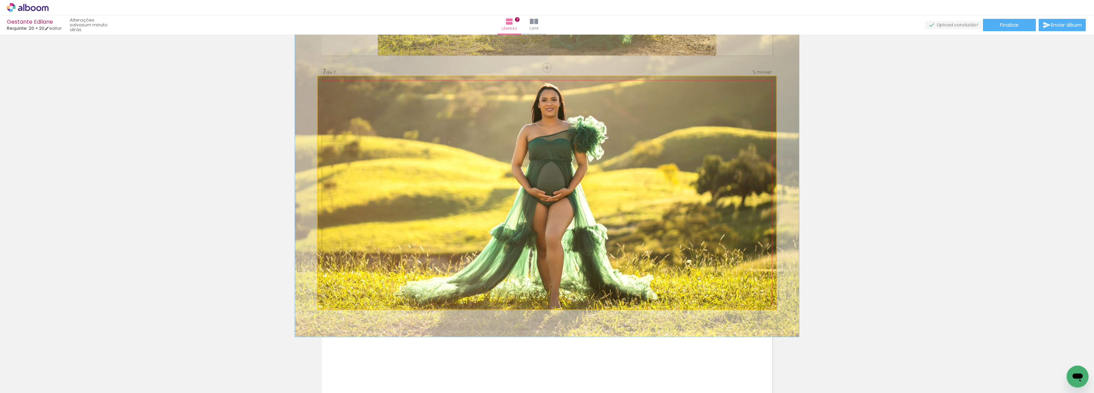
click at [334, 86] on div at bounding box center [336, 83] width 11 height 11
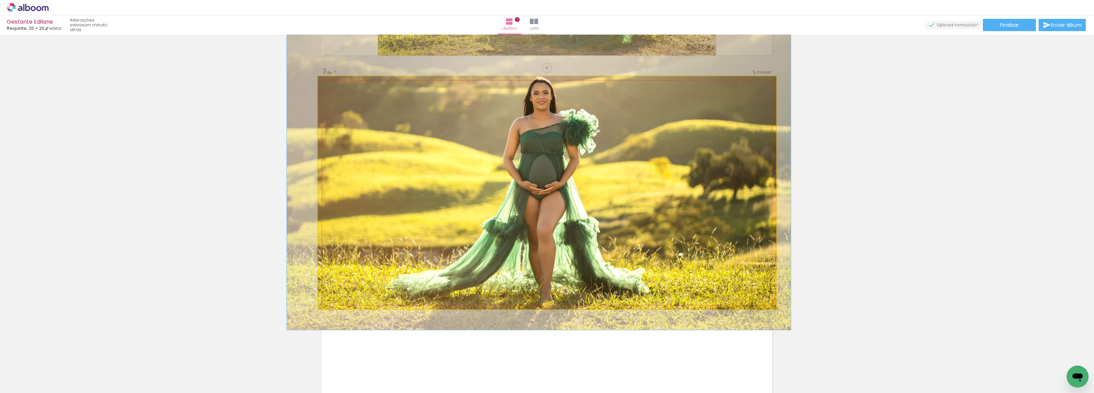
drag, startPoint x: 618, startPoint y: 240, endPoint x: 609, endPoint y: 234, distance: 10.7
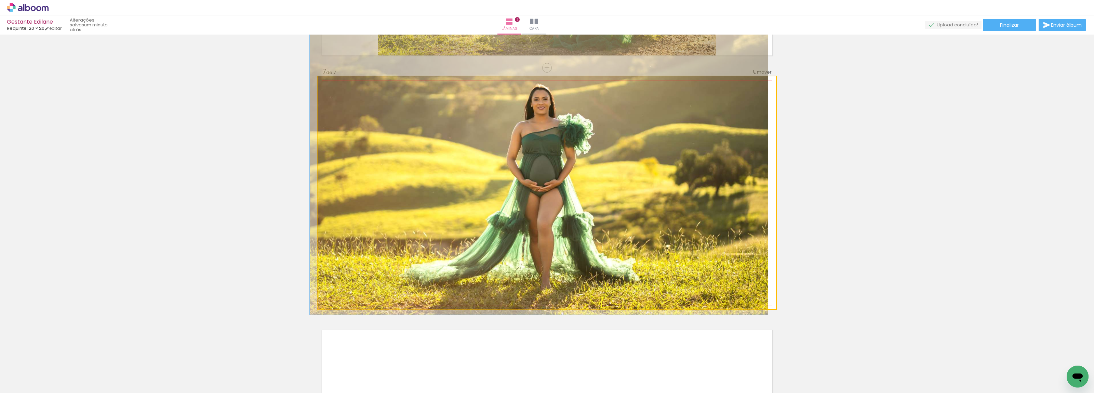
drag, startPoint x: 326, startPoint y: 83, endPoint x: 322, endPoint y: 85, distance: 3.8
type paper-slider "100"
click at [322, 84] on div at bounding box center [344, 83] width 48 height 10
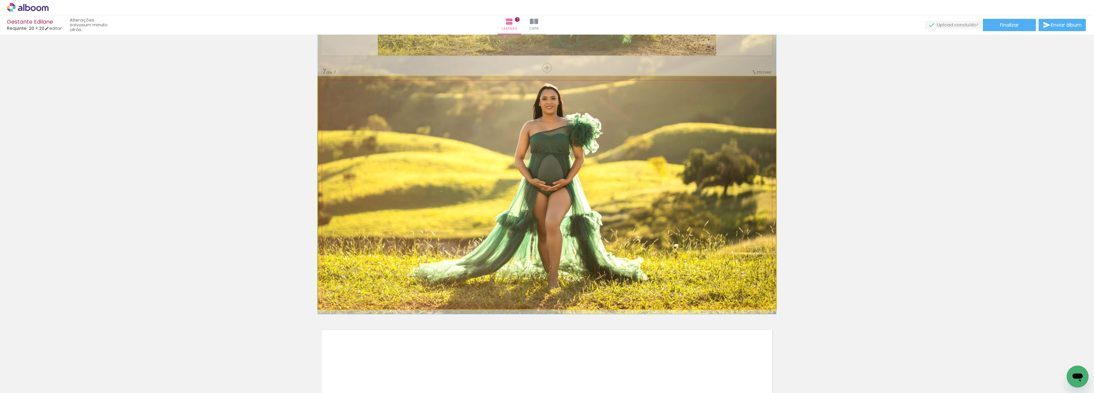
drag, startPoint x: 632, startPoint y: 231, endPoint x: 626, endPoint y: 230, distance: 5.5
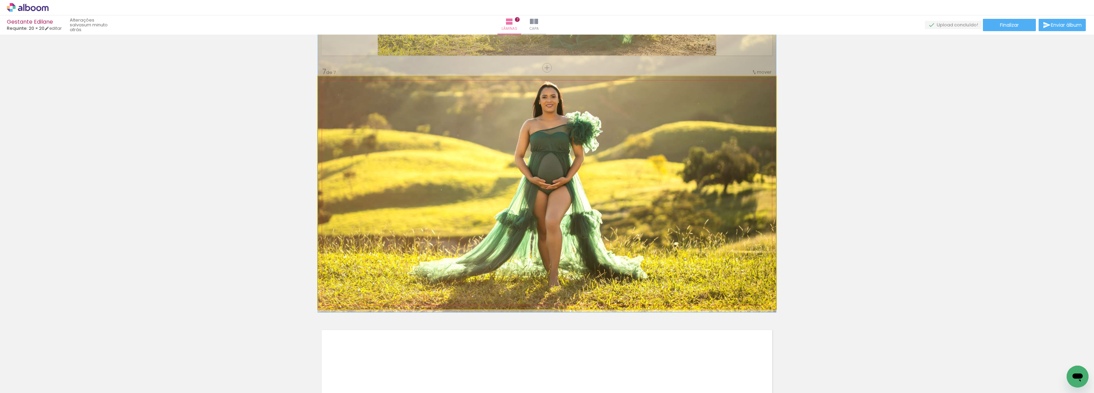
drag, startPoint x: 638, startPoint y: 230, endPoint x: 611, endPoint y: 228, distance: 27.1
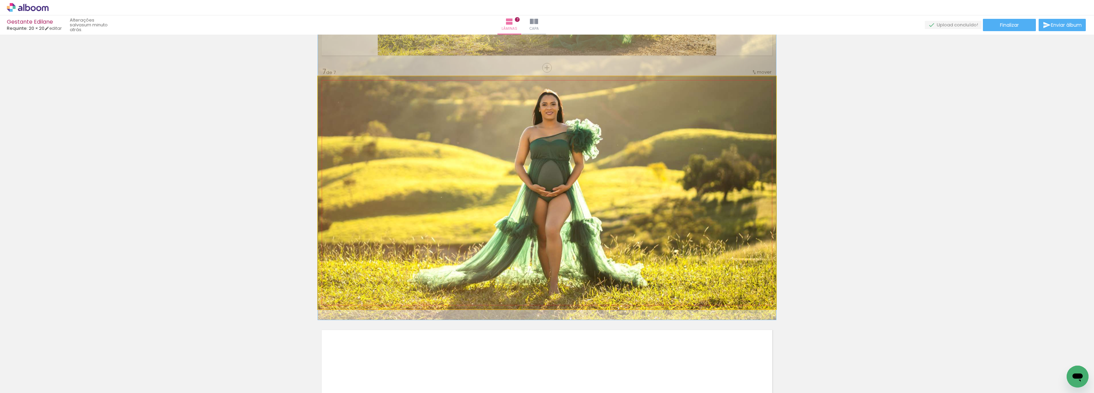
drag, startPoint x: 606, startPoint y: 223, endPoint x: 615, endPoint y: 230, distance: 11.9
click at [615, 230] on quentale-photo at bounding box center [547, 192] width 458 height 233
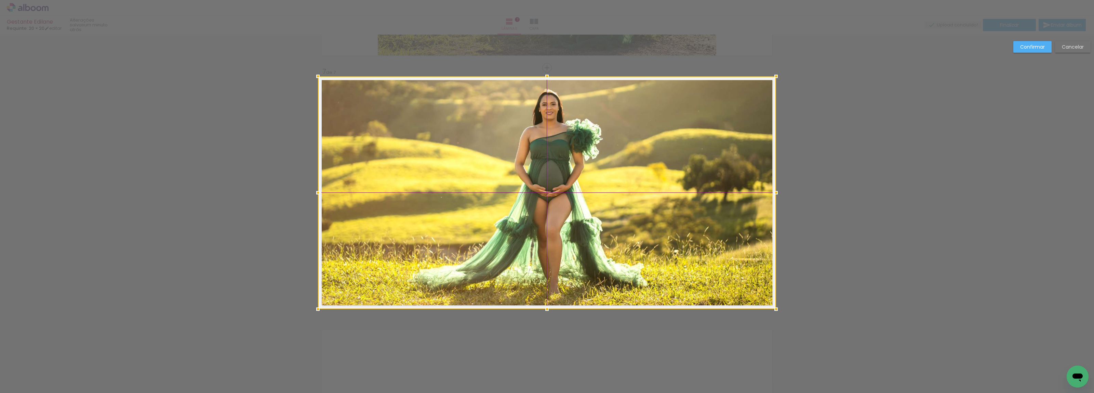
drag, startPoint x: 629, startPoint y: 234, endPoint x: 544, endPoint y: 217, distance: 86.4
click at [544, 217] on div at bounding box center [547, 192] width 458 height 233
drag, startPoint x: 609, startPoint y: 188, endPoint x: 571, endPoint y: 183, distance: 37.7
click at [571, 183] on div at bounding box center [547, 192] width 458 height 233
drag, startPoint x: 544, startPoint y: 76, endPoint x: 551, endPoint y: 79, distance: 7.2
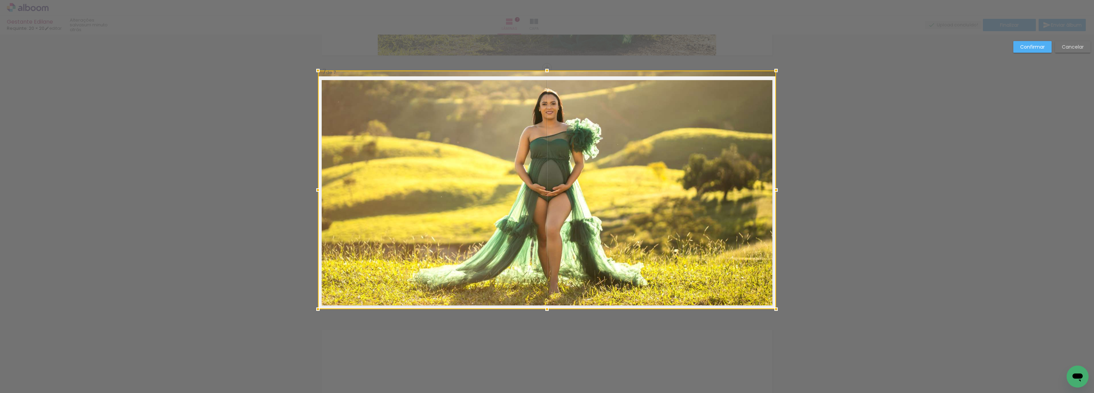
click at [551, 79] on div at bounding box center [547, 189] width 458 height 238
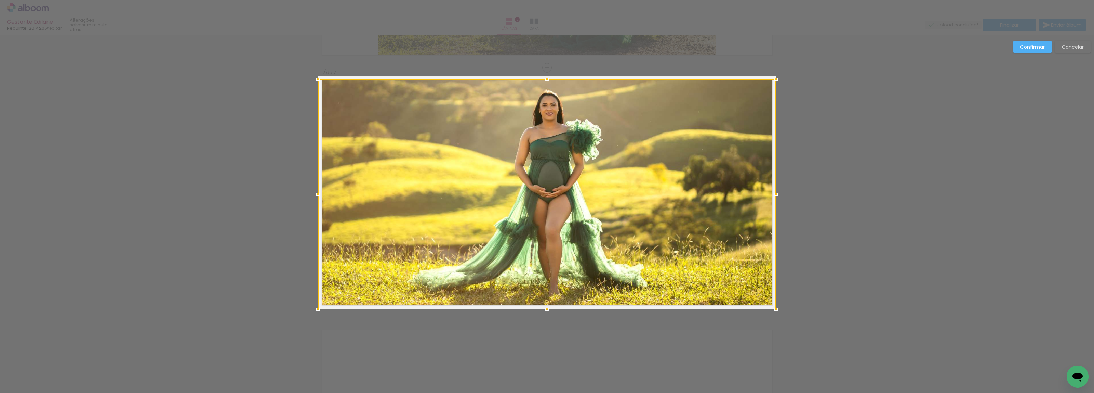
click at [542, 76] on div at bounding box center [547, 79] width 14 height 14
click at [0, 0] on slot "Cancelar" at bounding box center [0, 0] width 0 height 0
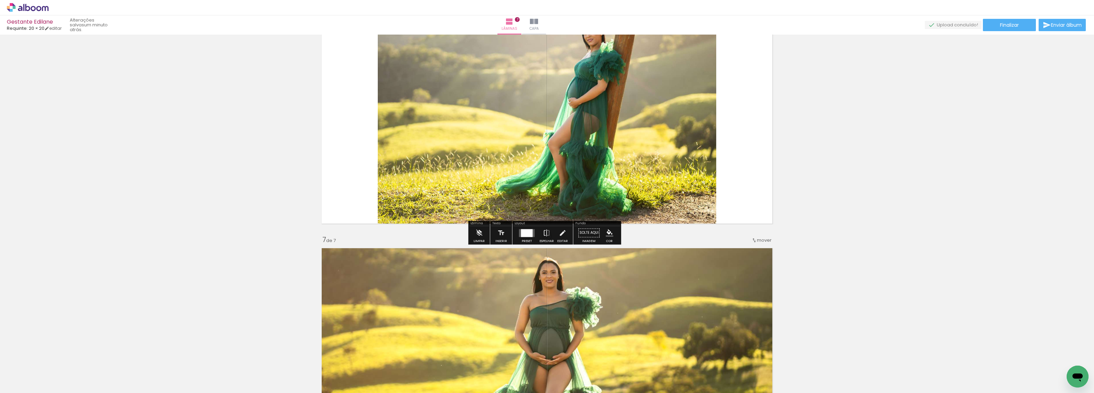
scroll to position [1433, 0]
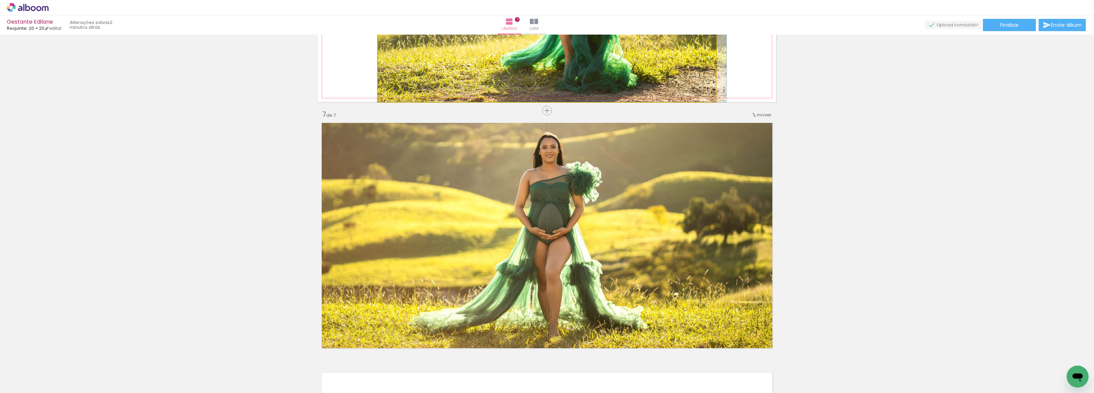
drag, startPoint x: 607, startPoint y: 66, endPoint x: 626, endPoint y: 204, distance: 139.7
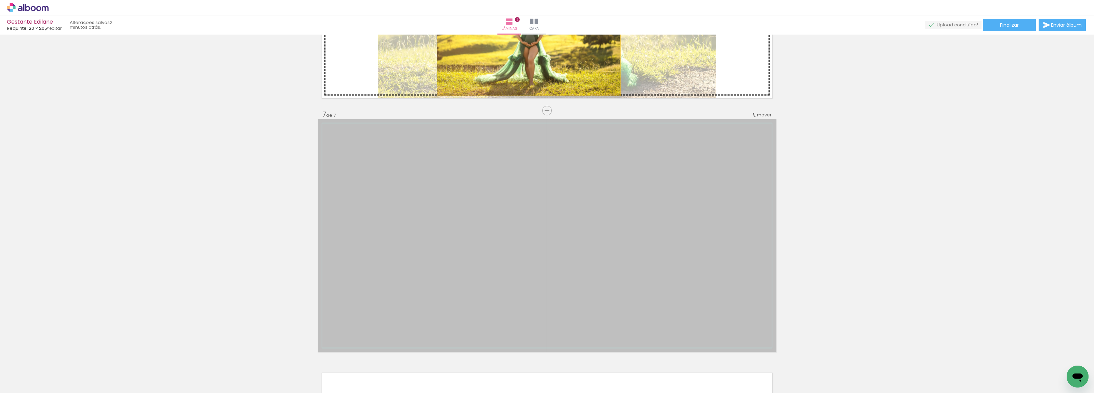
drag, startPoint x: 609, startPoint y: 238, endPoint x: 516, endPoint y: 57, distance: 202.8
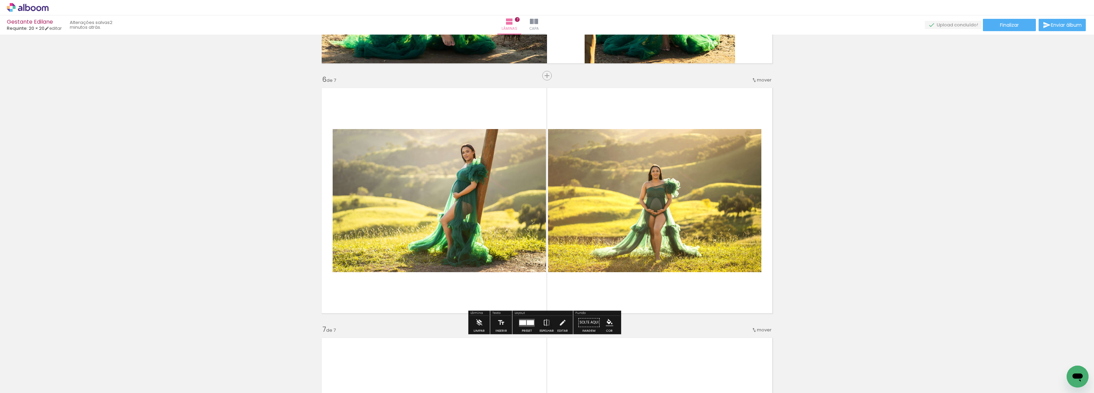
scroll to position [1348, 0]
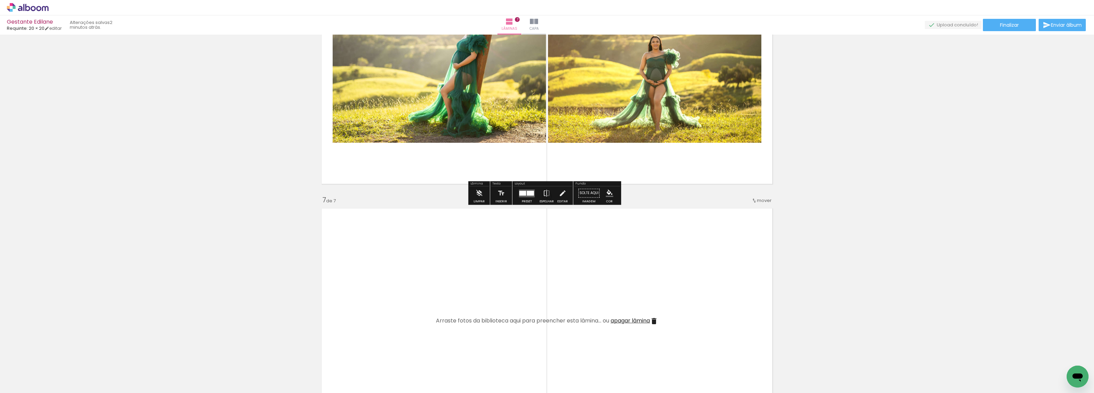
drag, startPoint x: 529, startPoint y: 194, endPoint x: 532, endPoint y: 193, distance: 3.8
click at [529, 194] on div at bounding box center [530, 192] width 7 height 5
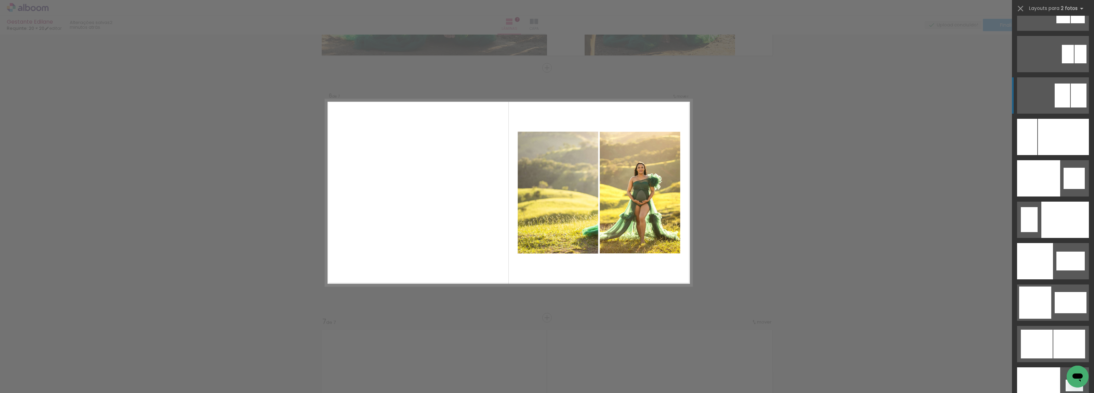
scroll to position [3548, 0]
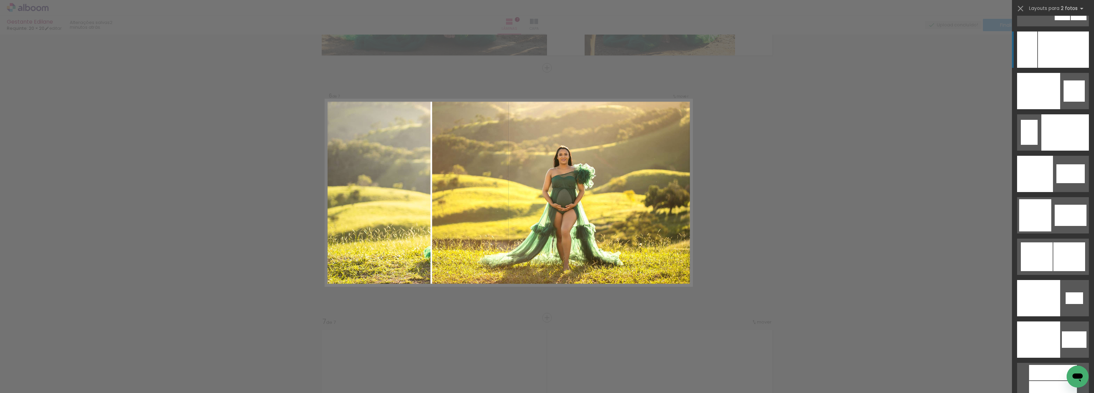
click at [1052, 48] on div at bounding box center [1063, 49] width 51 height 36
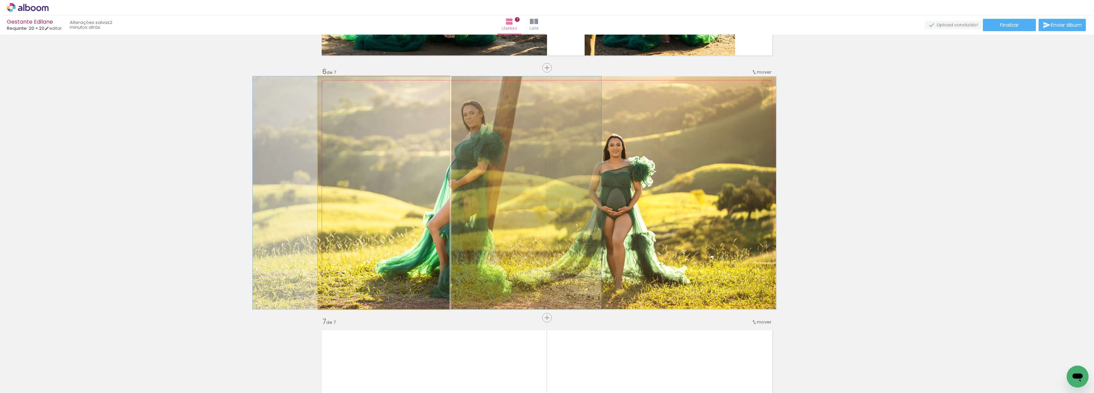
drag, startPoint x: 422, startPoint y: 167, endPoint x: 355, endPoint y: 166, distance: 66.7
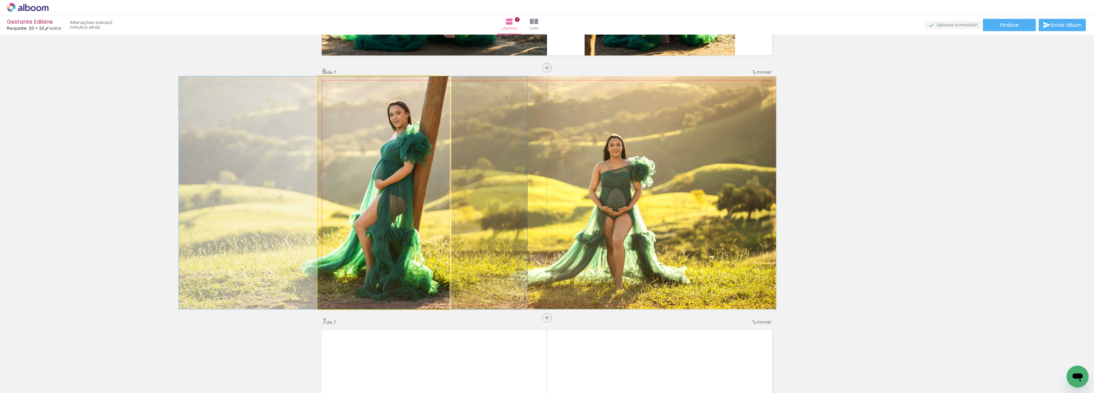
drag, startPoint x: 433, startPoint y: 185, endPoint x: 360, endPoint y: 175, distance: 73.8
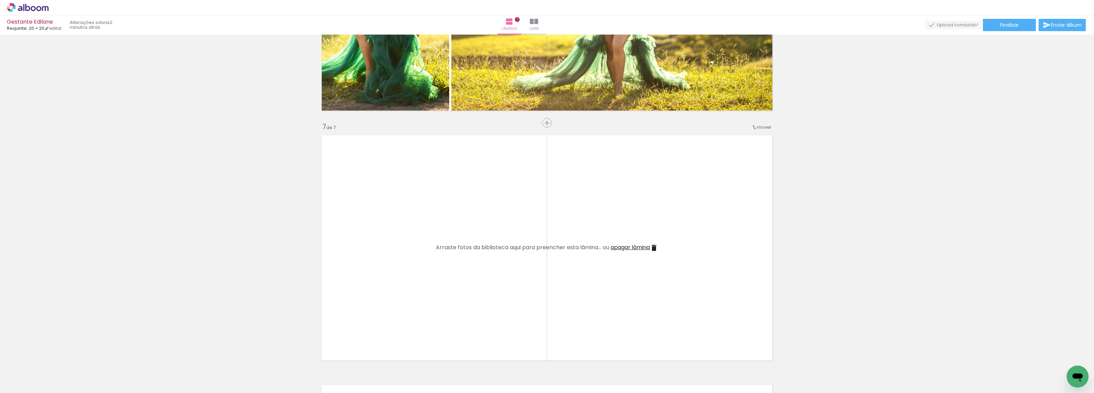
scroll to position [1440, 0]
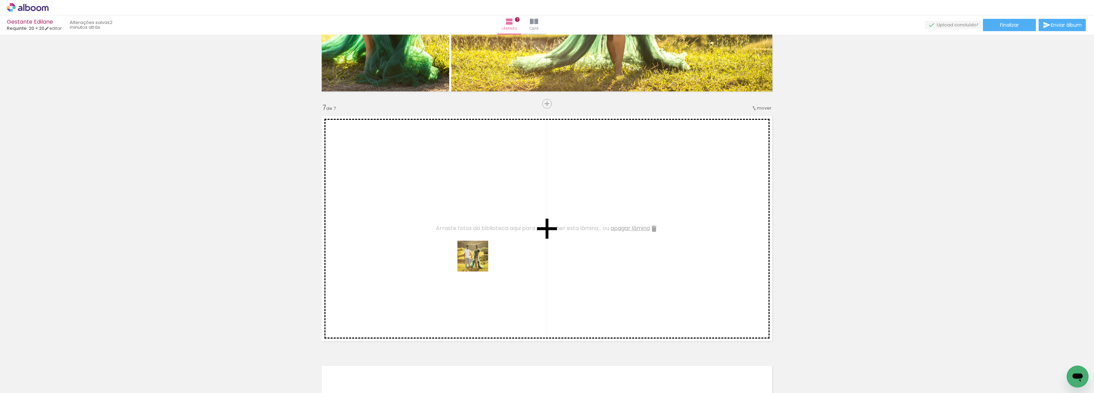
drag, startPoint x: 479, startPoint y: 276, endPoint x: 491, endPoint y: 305, distance: 31.4
click at [477, 260] on quentale-workspace at bounding box center [547, 196] width 1094 height 393
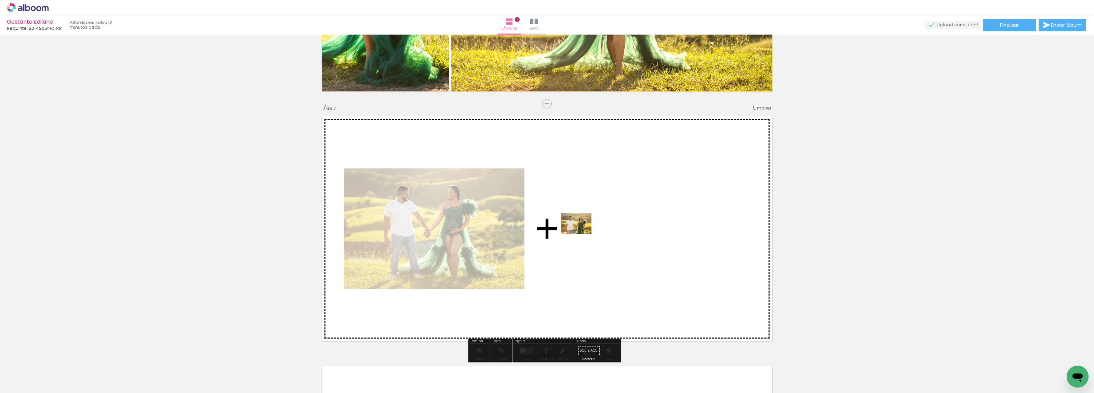
drag, startPoint x: 522, startPoint y: 369, endPoint x: 581, endPoint y: 228, distance: 152.9
click at [581, 228] on quentale-workspace at bounding box center [547, 196] width 1094 height 393
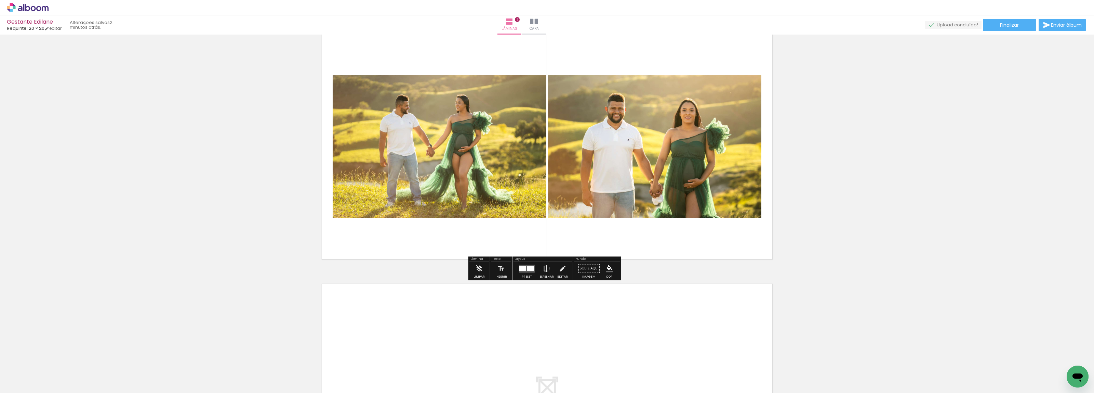
scroll to position [1525, 0]
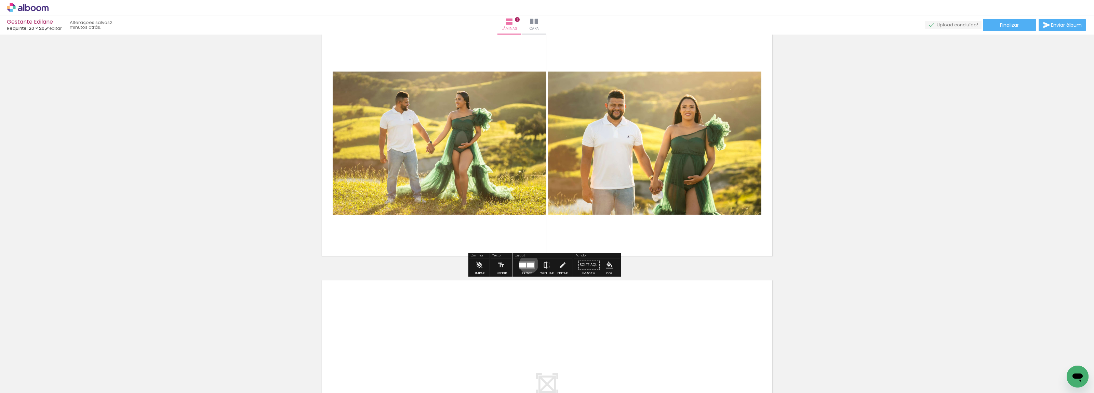
click at [527, 264] on div at bounding box center [530, 264] width 7 height 5
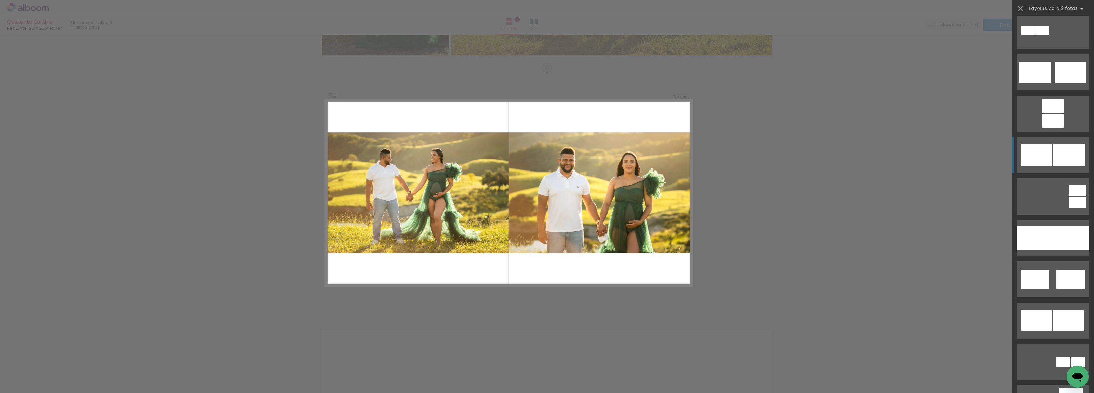
scroll to position [0, 0]
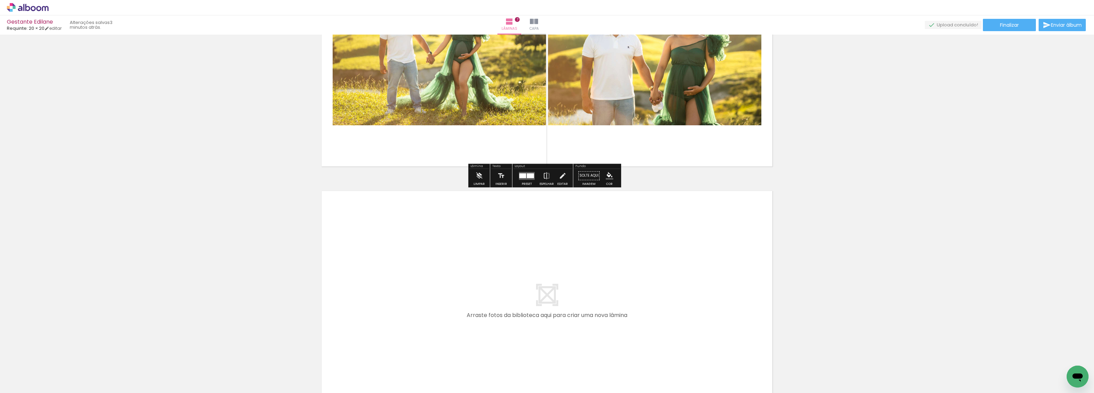
scroll to position [1647, 0]
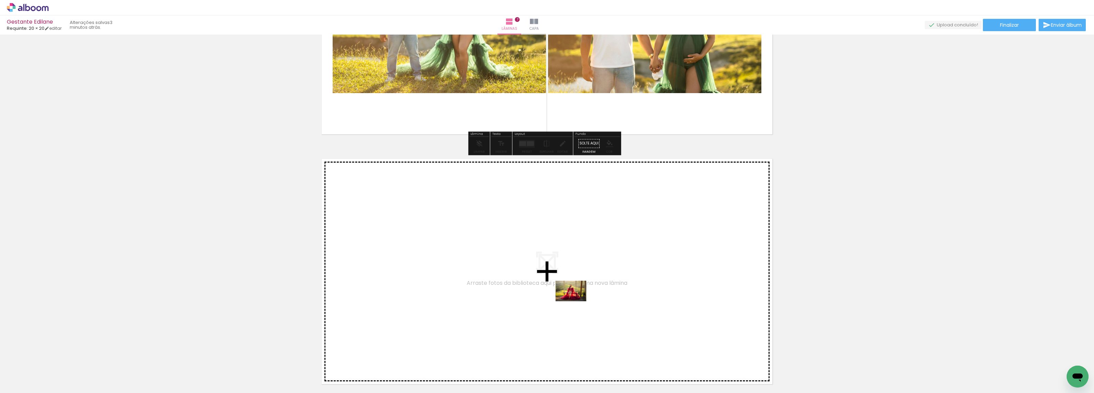
drag, startPoint x: 574, startPoint y: 310, endPoint x: 576, endPoint y: 301, distance: 9.4
click at [576, 301] on quentale-workspace at bounding box center [547, 196] width 1094 height 393
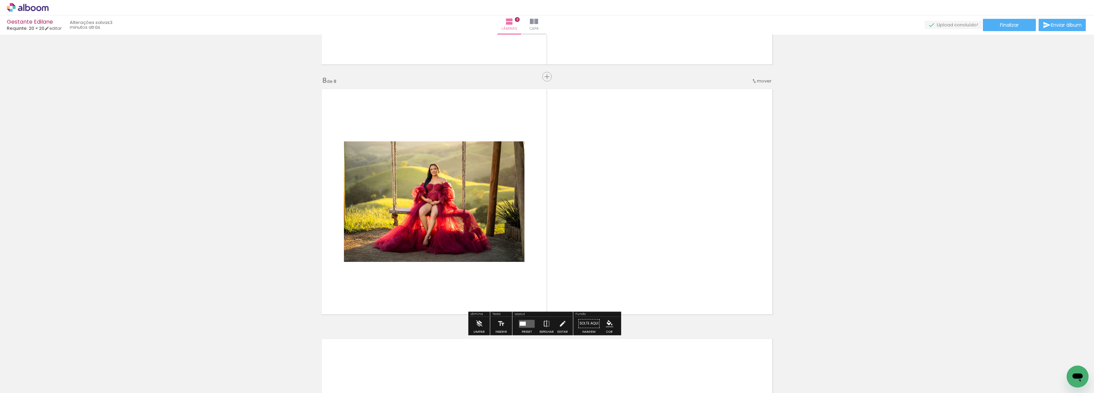
scroll to position [1725, 0]
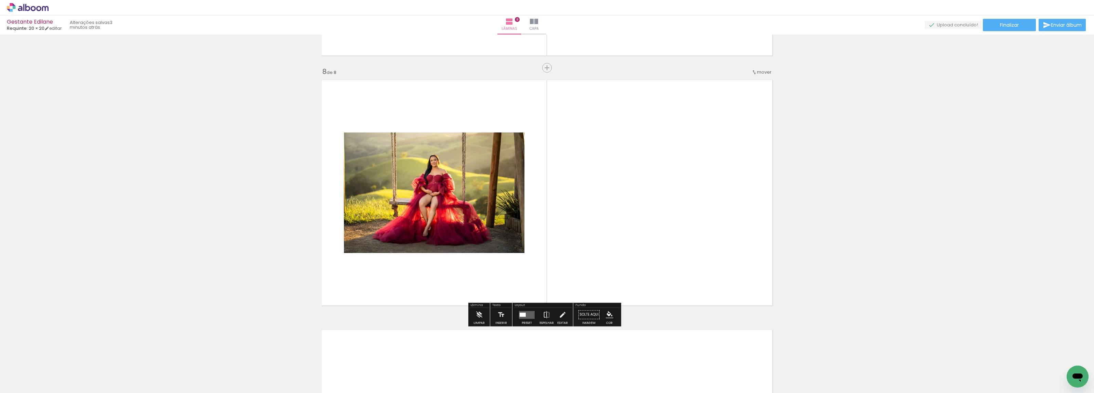
click at [527, 313] on quentale-layouter at bounding box center [527, 314] width 16 height 8
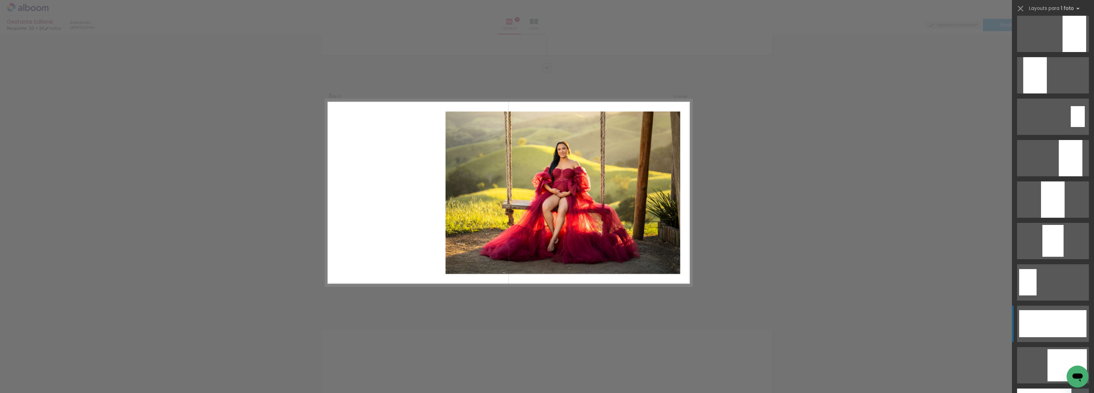
scroll to position [1752, 0]
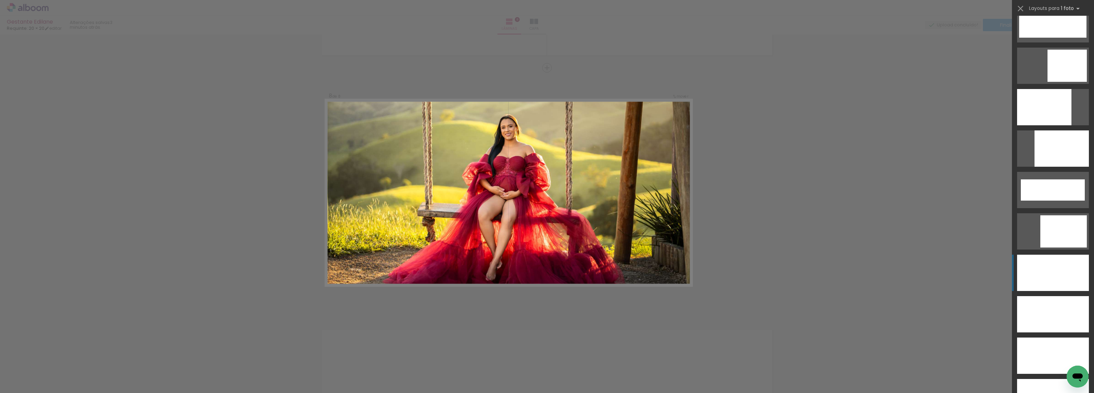
click at [1057, 275] on div at bounding box center [1053, 272] width 72 height 36
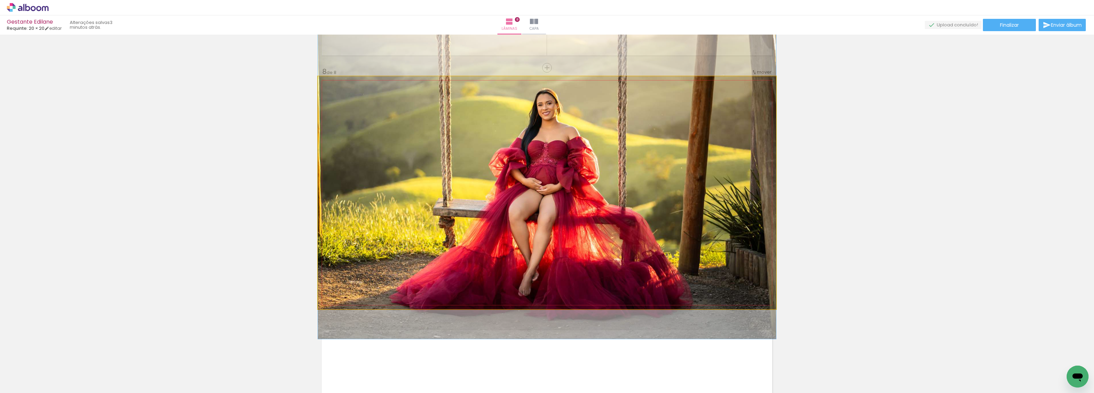
drag, startPoint x: 690, startPoint y: 248, endPoint x: 688, endPoint y: 242, distance: 6.5
drag, startPoint x: 691, startPoint y: 242, endPoint x: 697, endPoint y: 243, distance: 5.9
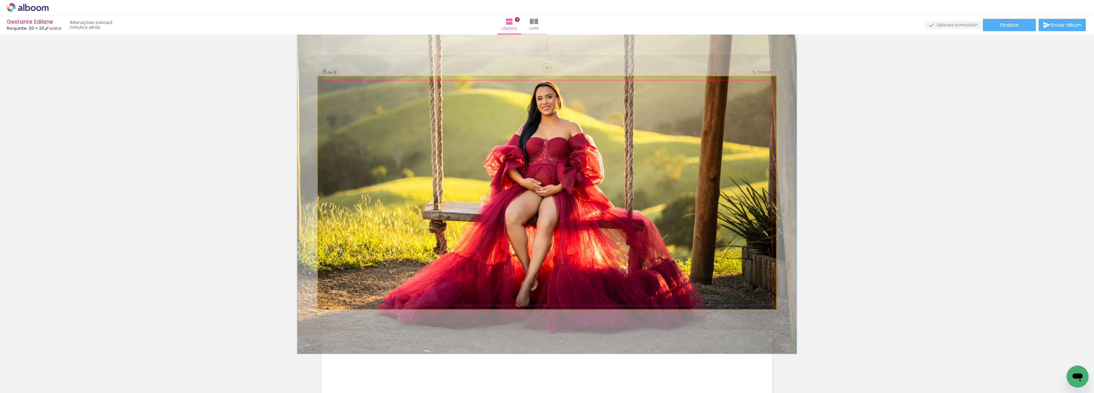
click at [333, 81] on div at bounding box center [336, 83] width 6 height 6
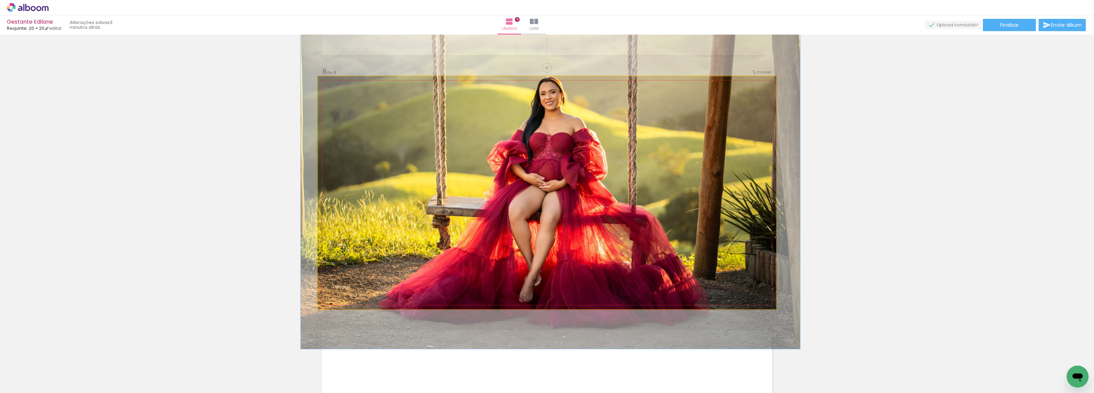
drag, startPoint x: 556, startPoint y: 192, endPoint x: 559, endPoint y: 187, distance: 5.9
click at [558, 187] on quentale-photo at bounding box center [547, 192] width 458 height 233
click at [561, 192] on quentale-photo at bounding box center [547, 192] width 458 height 233
drag, startPoint x: 336, startPoint y: 83, endPoint x: 318, endPoint y: 81, distance: 17.9
type paper-slider "100"
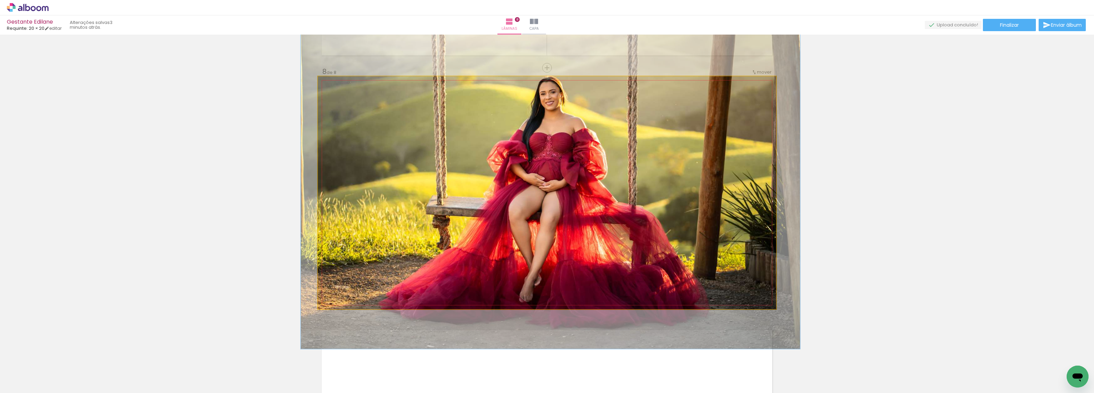
click at [320, 80] on div at bounding box center [344, 83] width 48 height 10
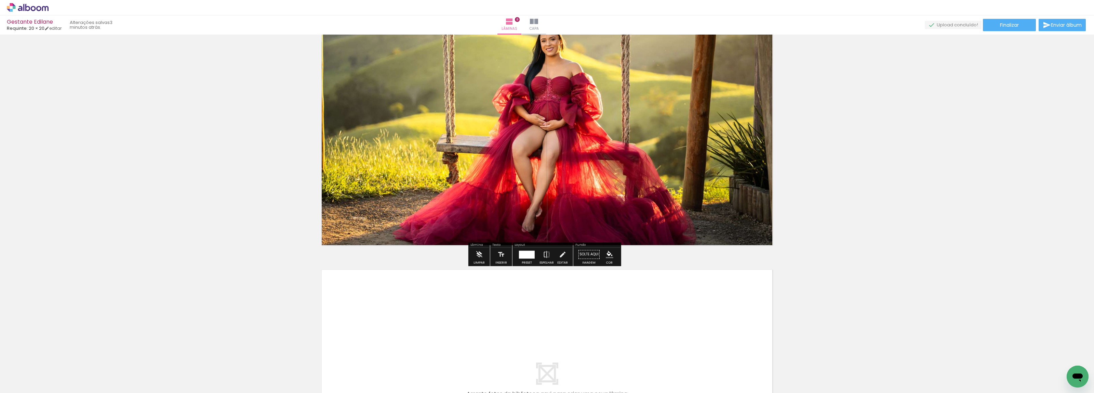
scroll to position [1787, 0]
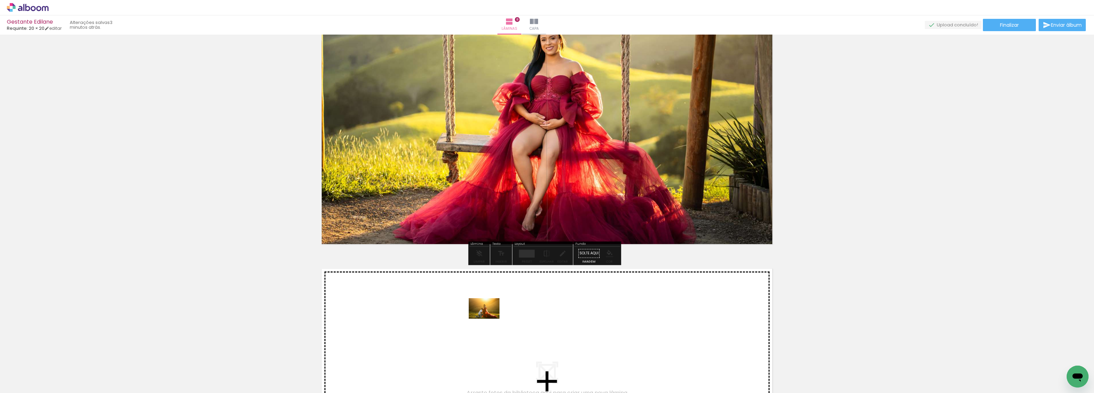
drag, startPoint x: 604, startPoint y: 368, endPoint x: 489, endPoint y: 318, distance: 125.1
click at [489, 318] on quentale-workspace at bounding box center [547, 196] width 1094 height 393
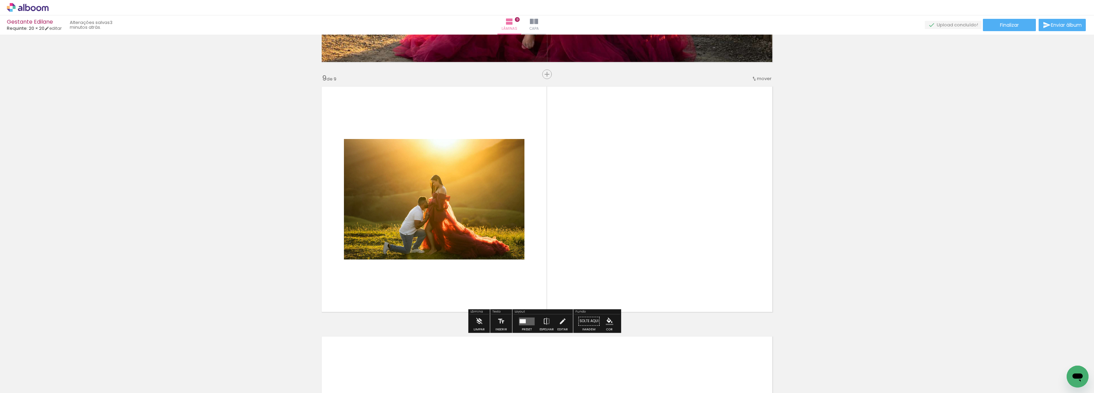
scroll to position [1975, 0]
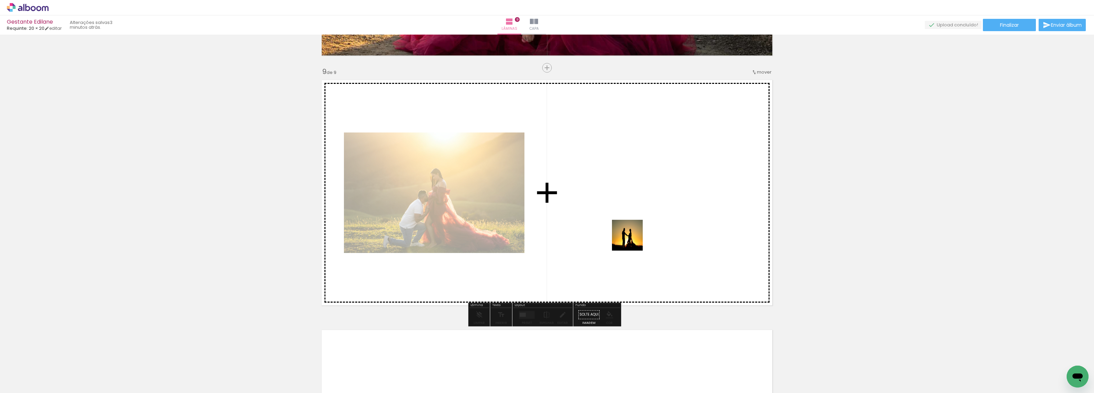
drag, startPoint x: 638, startPoint y: 359, endPoint x: 633, endPoint y: 238, distance: 121.2
click at [633, 238] on quentale-workspace at bounding box center [547, 196] width 1094 height 393
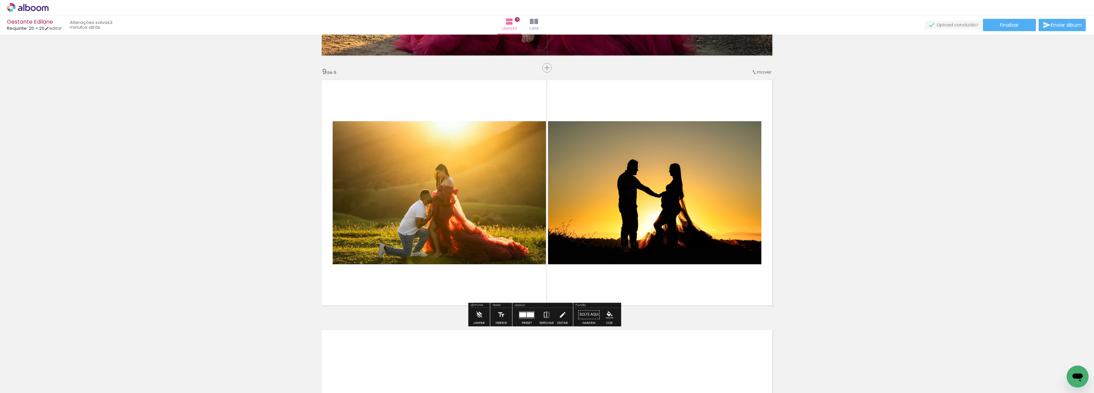
scroll to position [1752, 0]
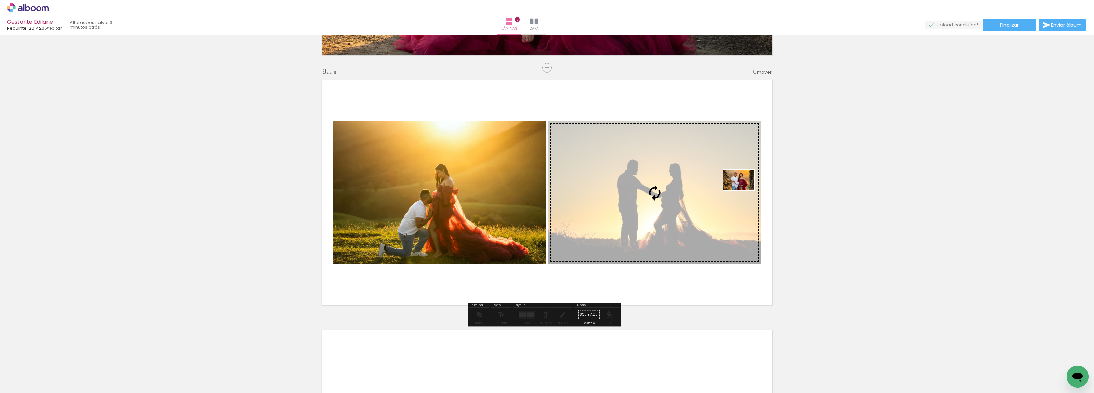
drag, startPoint x: 722, startPoint y: 366, endPoint x: 744, endPoint y: 190, distance: 177.5
click at [744, 190] on quentale-workspace at bounding box center [547, 196] width 1094 height 393
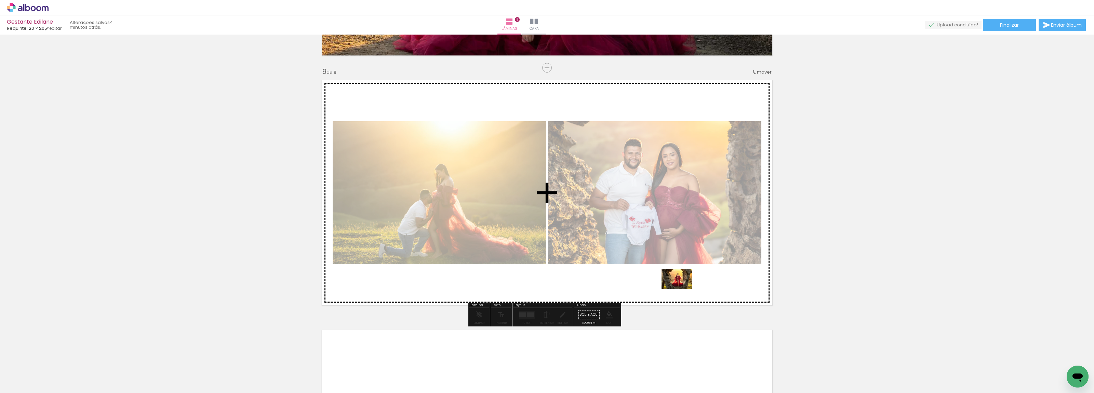
drag, startPoint x: 686, startPoint y: 372, endPoint x: 683, endPoint y: 290, distance: 81.8
click at [682, 289] on quentale-workspace at bounding box center [547, 196] width 1094 height 393
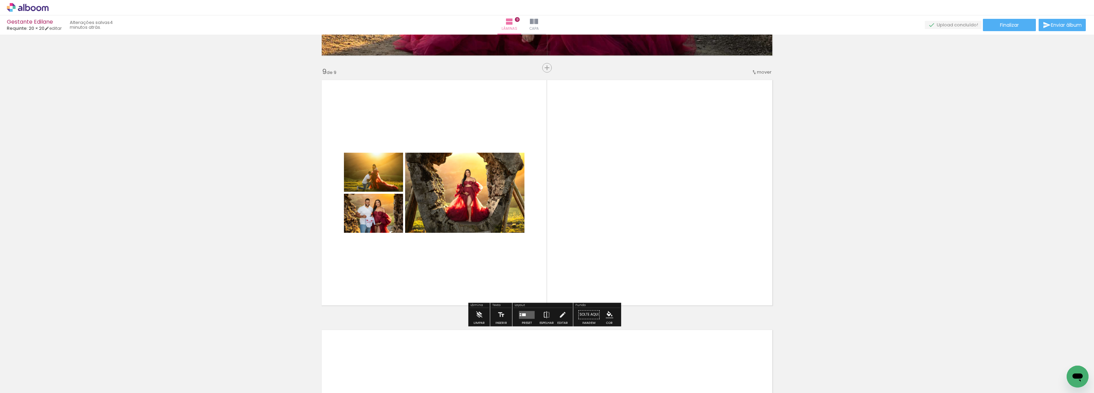
click at [520, 309] on div at bounding box center [527, 314] width 18 height 14
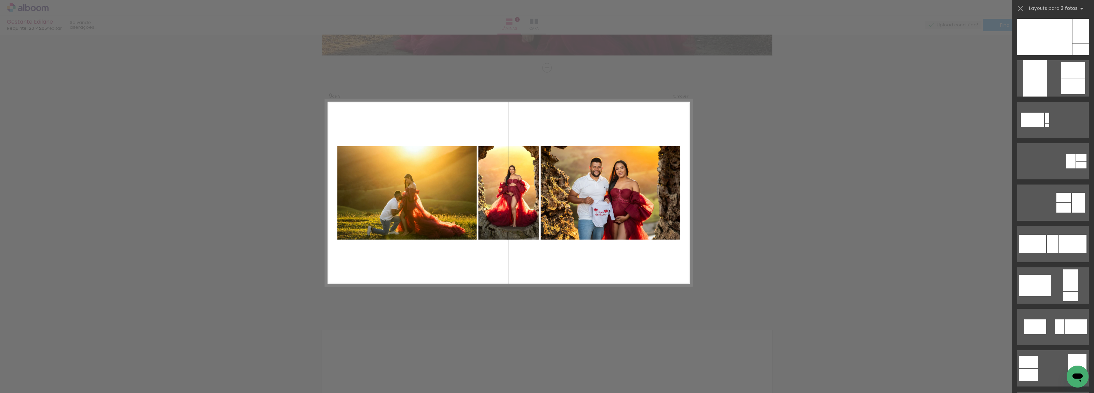
scroll to position [2736, 0]
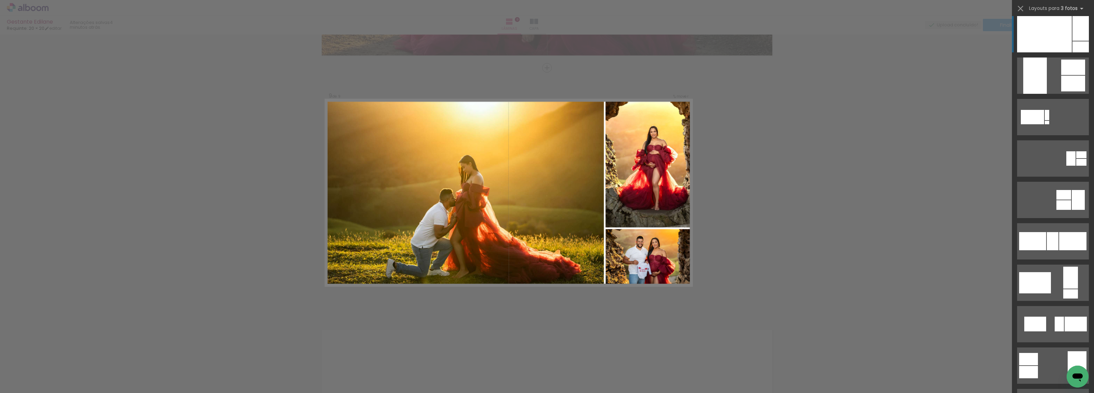
click at [1038, 30] on div at bounding box center [1044, 34] width 55 height 36
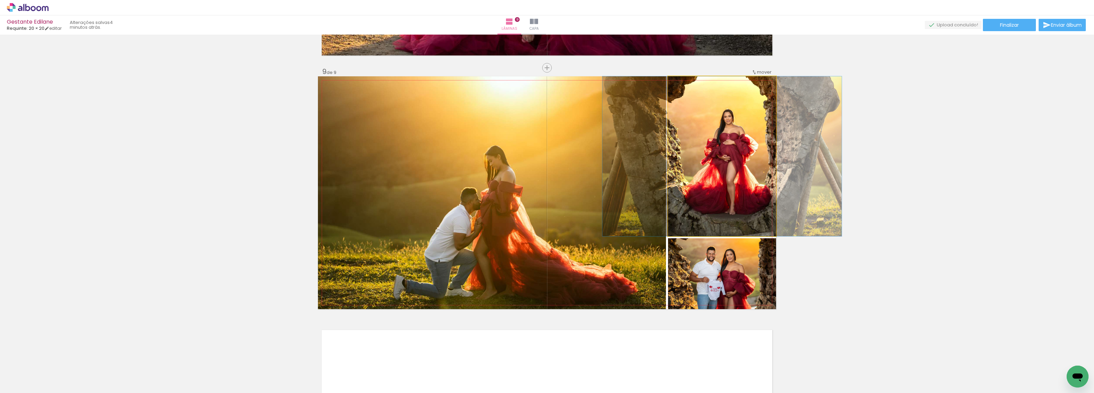
click at [700, 156] on quentale-photo at bounding box center [722, 156] width 108 height 160
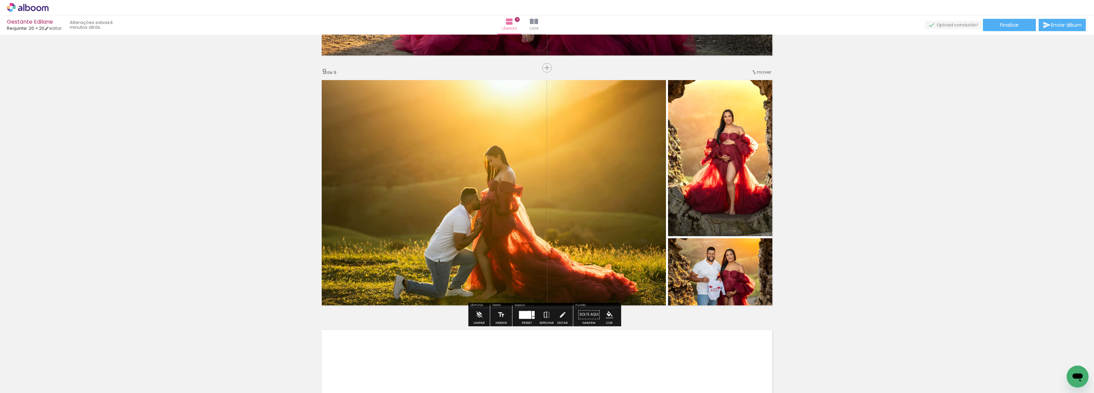
click at [528, 312] on div at bounding box center [525, 314] width 12 height 8
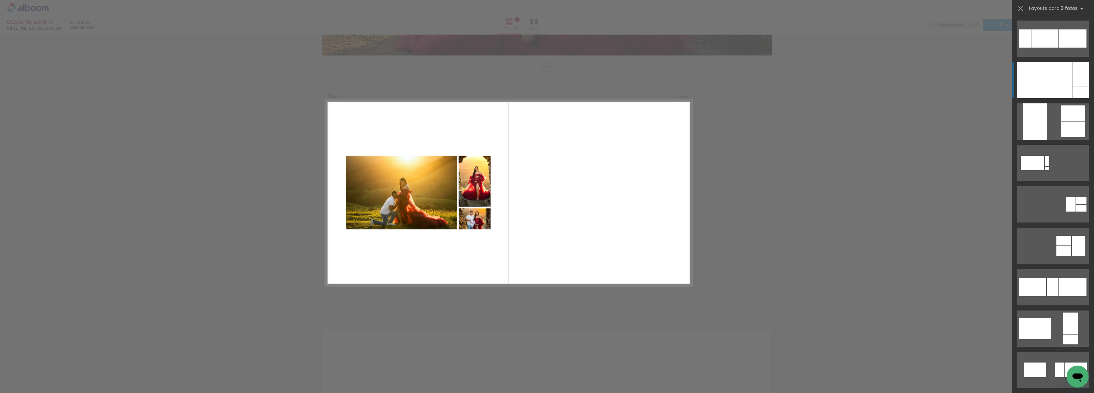
scroll to position [2693, 0]
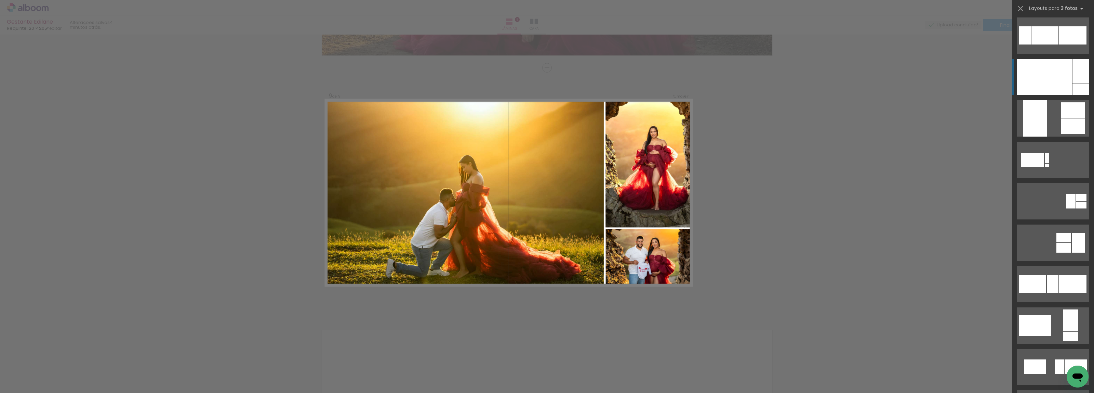
click at [1039, 80] on div at bounding box center [1044, 77] width 55 height 36
click at [1061, 82] on div at bounding box center [1044, 77] width 55 height 36
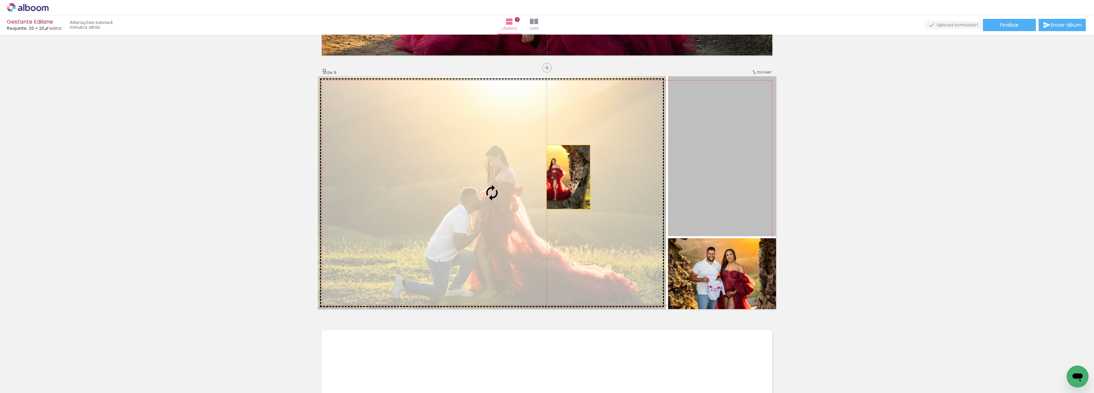
drag, startPoint x: 708, startPoint y: 169, endPoint x: 565, endPoint y: 177, distance: 142.8
click at [0, 0] on slot at bounding box center [0, 0] width 0 height 0
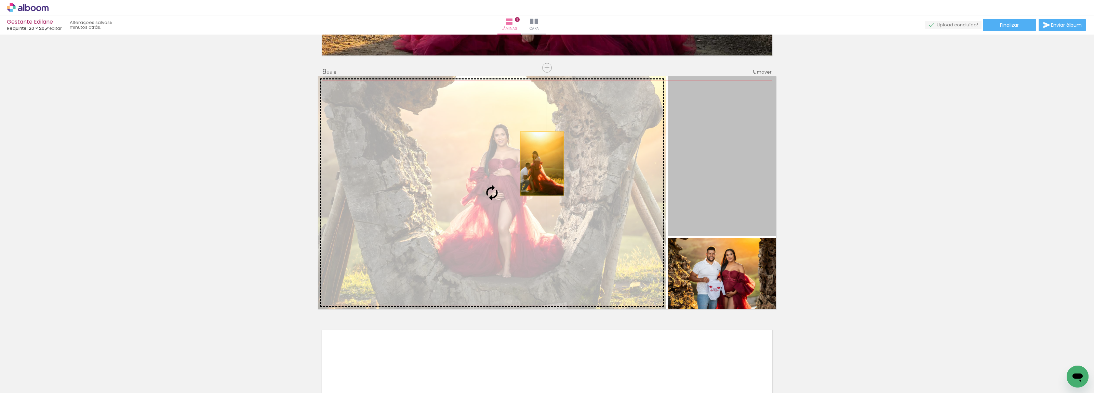
drag, startPoint x: 710, startPoint y: 180, endPoint x: 539, endPoint y: 163, distance: 171.8
click at [0, 0] on slot at bounding box center [0, 0] width 0 height 0
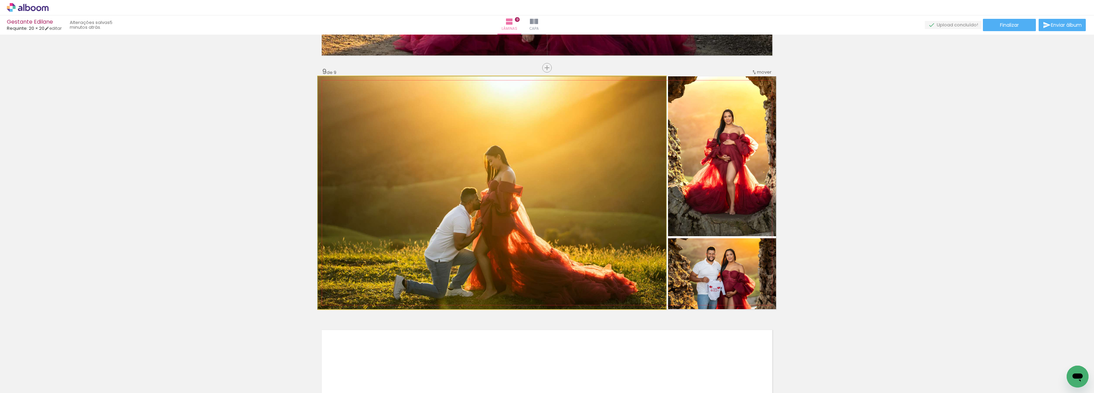
click at [510, 200] on quentale-photo at bounding box center [492, 192] width 348 height 233
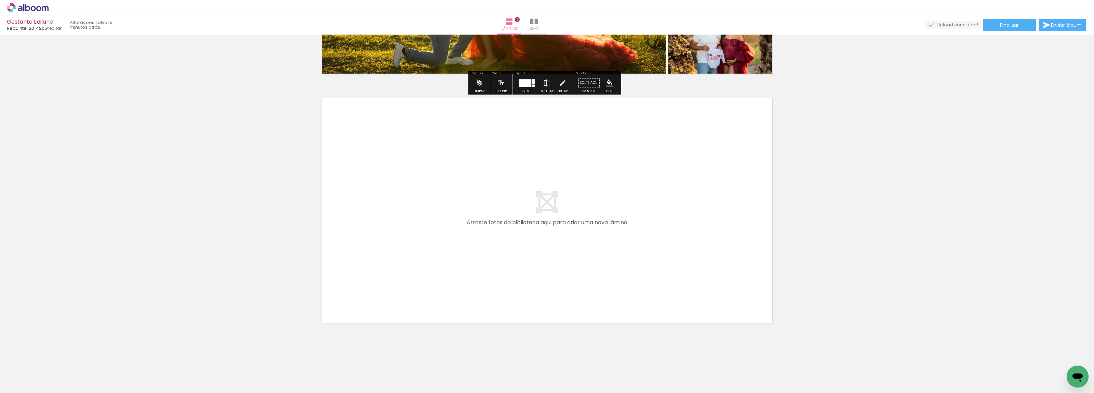
scroll to position [2207, 0]
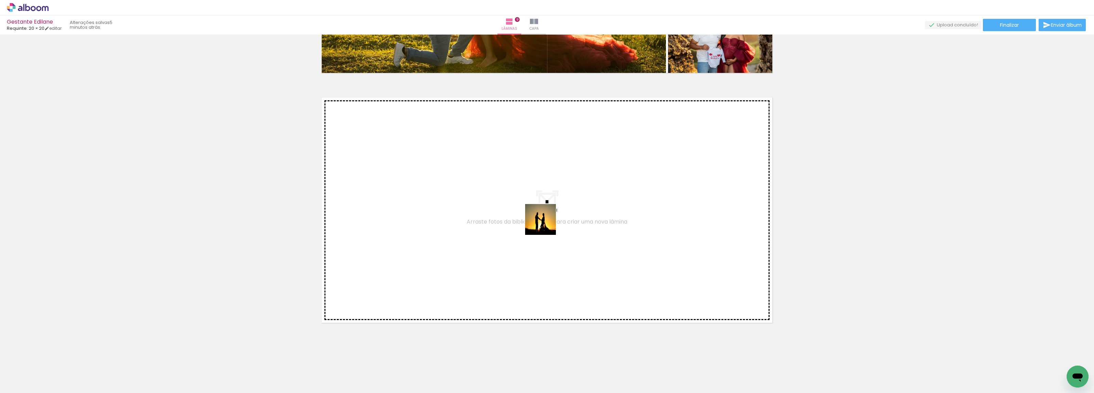
drag, startPoint x: 649, startPoint y: 367, endPoint x: 545, endPoint y: 224, distance: 176.0
click at [545, 224] on quentale-workspace at bounding box center [547, 196] width 1094 height 393
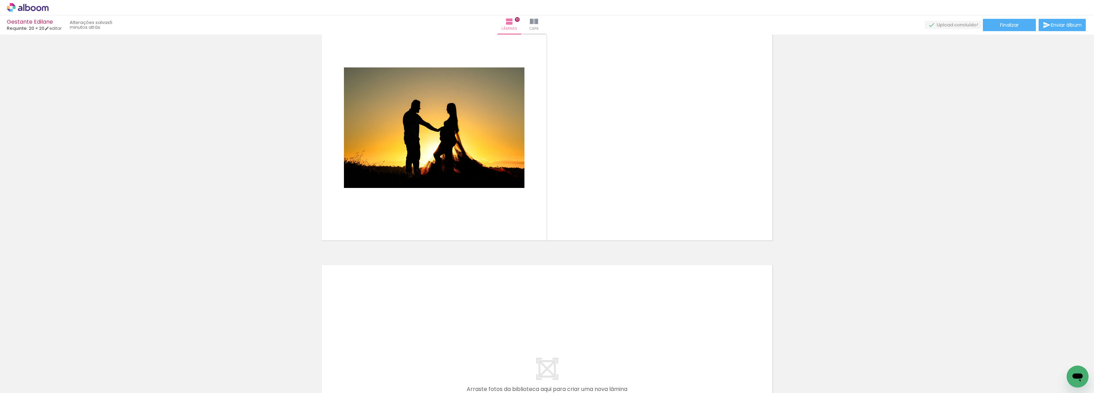
scroll to position [2243, 0]
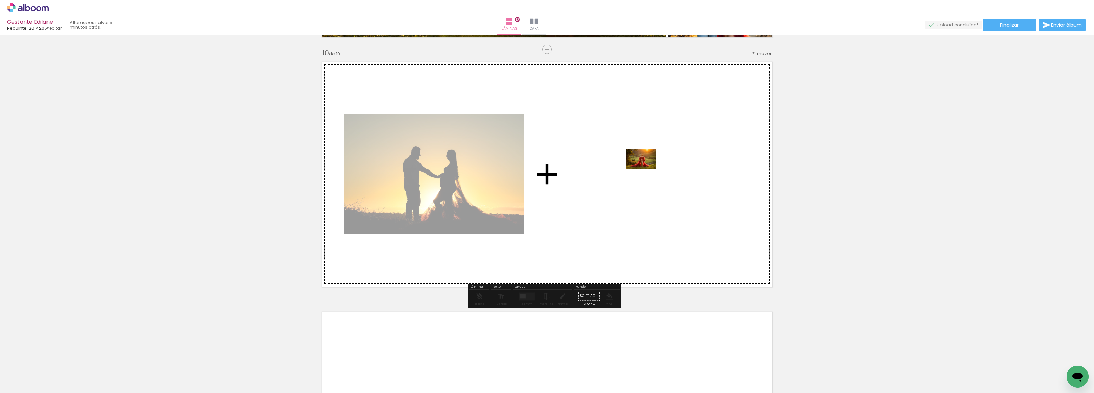
drag, startPoint x: 753, startPoint y: 365, endPoint x: 646, endPoint y: 169, distance: 222.8
click at [646, 169] on quentale-workspace at bounding box center [547, 196] width 1094 height 393
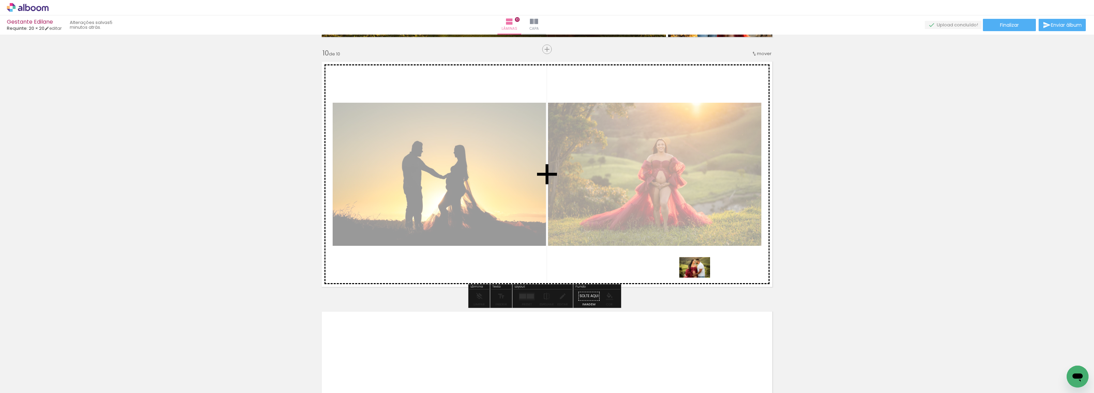
drag, startPoint x: 801, startPoint y: 372, endPoint x: 700, endPoint y: 277, distance: 138.6
click at [700, 277] on quentale-workspace at bounding box center [547, 196] width 1094 height 393
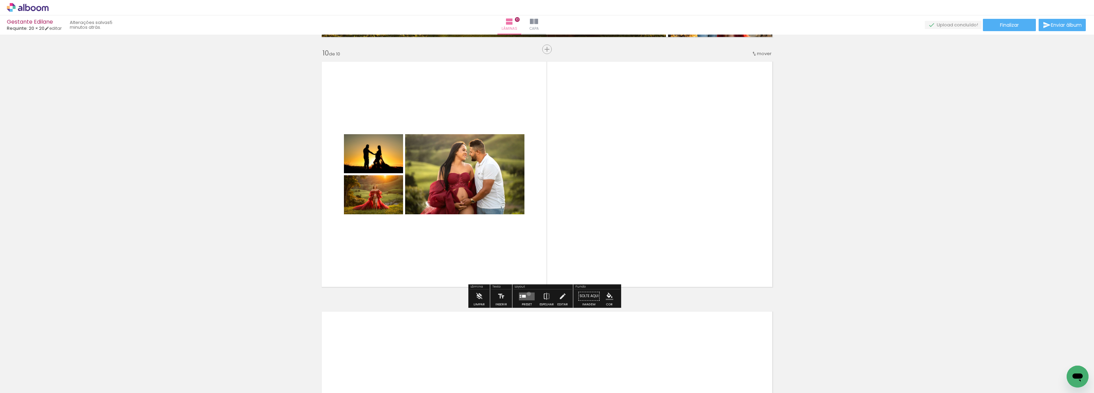
click at [527, 293] on quentale-layouter at bounding box center [527, 296] width 16 height 8
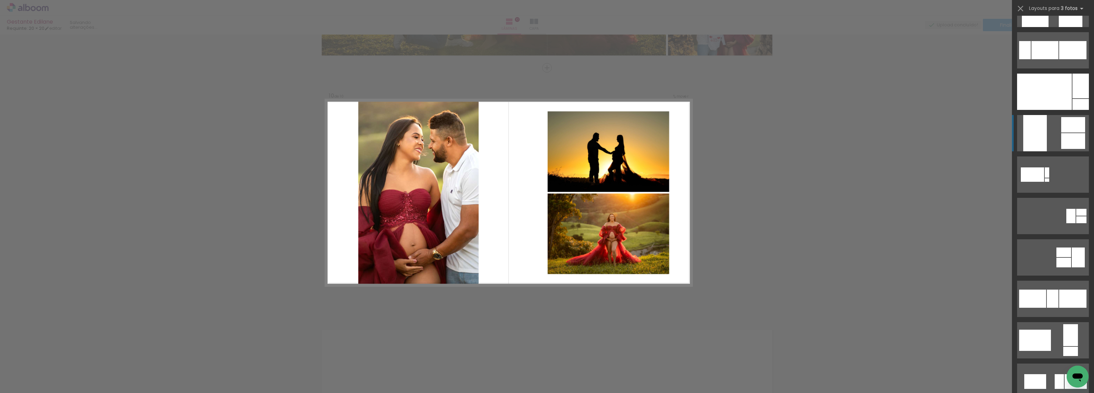
scroll to position [2693, 0]
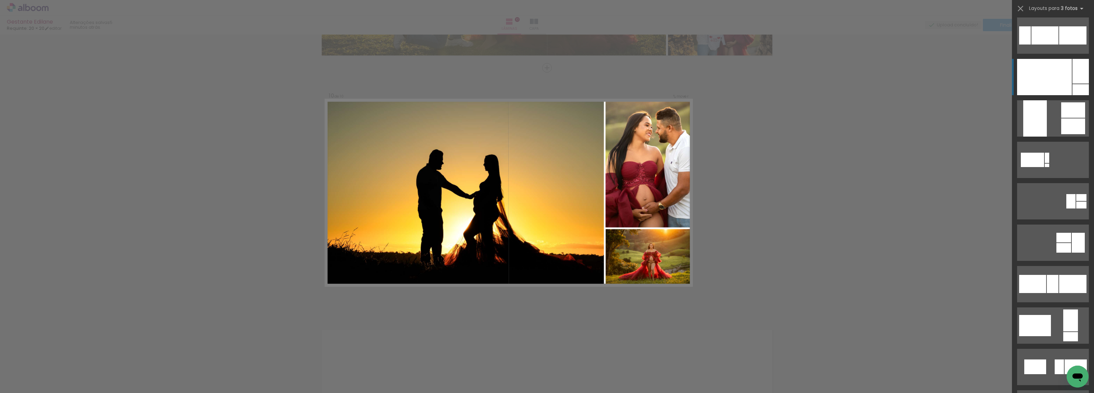
click at [1041, 69] on div at bounding box center [1044, 77] width 55 height 36
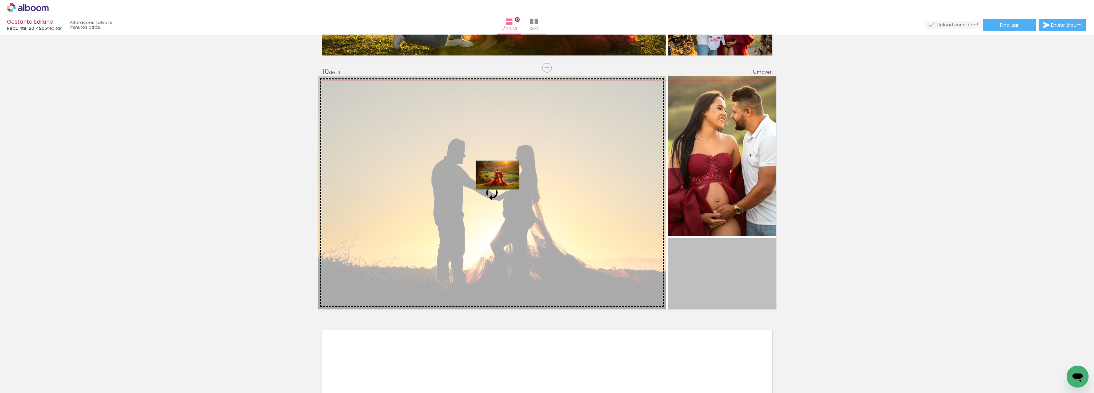
drag, startPoint x: 732, startPoint y: 260, endPoint x: 494, endPoint y: 175, distance: 252.8
click at [0, 0] on slot at bounding box center [0, 0] width 0 height 0
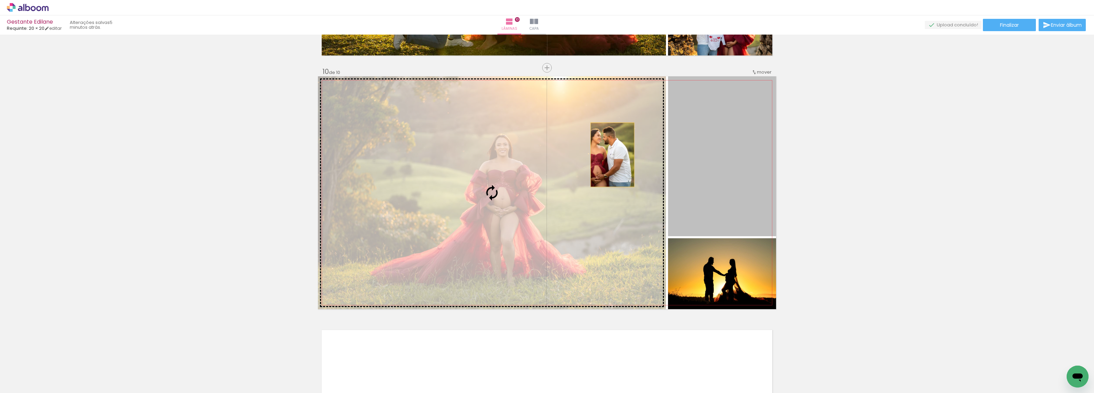
drag, startPoint x: 707, startPoint y: 157, endPoint x: 603, endPoint y: 153, distance: 104.7
click at [0, 0] on slot at bounding box center [0, 0] width 0 height 0
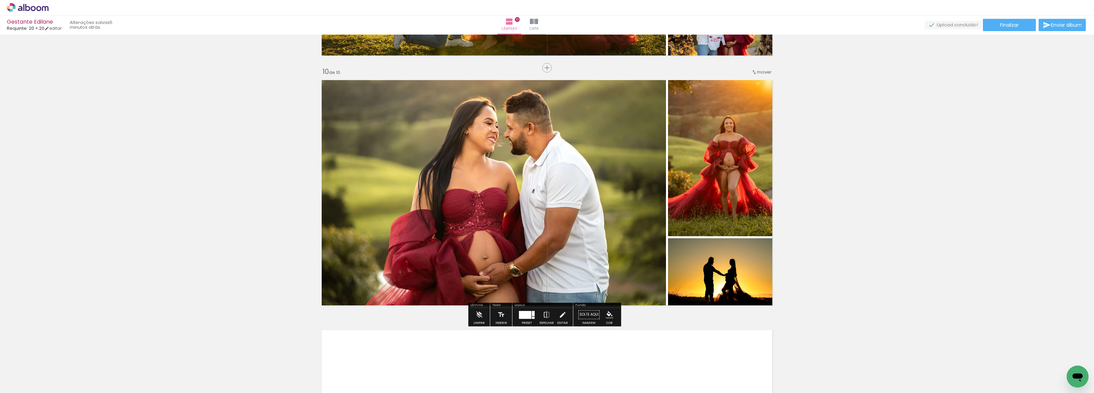
click at [634, 155] on quentale-photo at bounding box center [492, 192] width 348 height 233
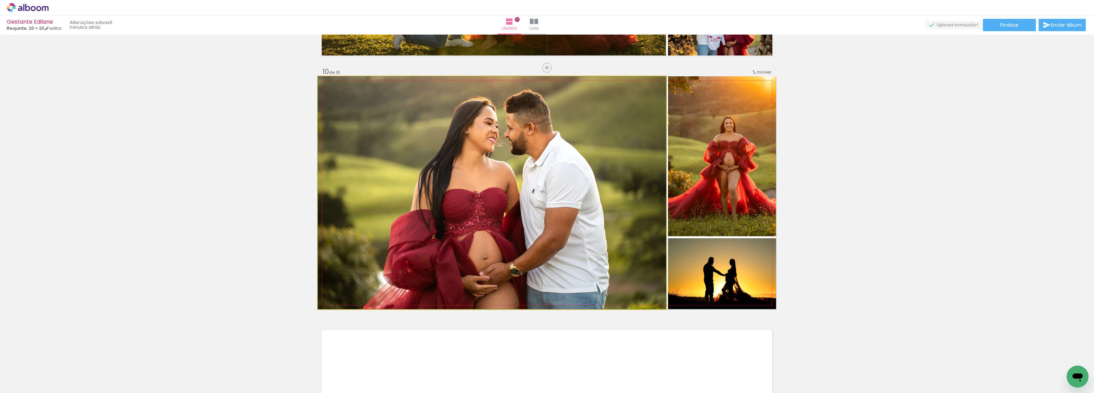
click at [634, 155] on quentale-photo at bounding box center [492, 192] width 348 height 233
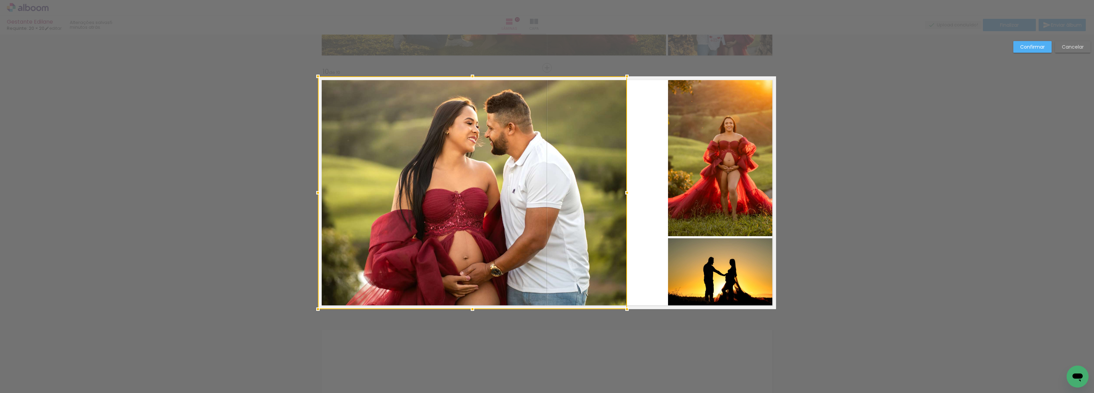
drag, startPoint x: 664, startPoint y: 191, endPoint x: 625, endPoint y: 182, distance: 40.0
click at [625, 182] on album-spread "10 de 10" at bounding box center [547, 192] width 458 height 233
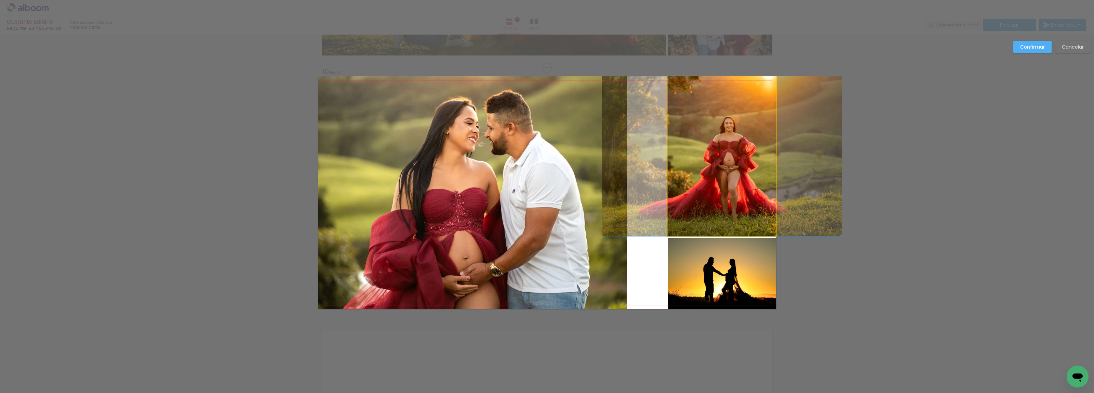
click at [722, 172] on quentale-photo at bounding box center [722, 156] width 108 height 160
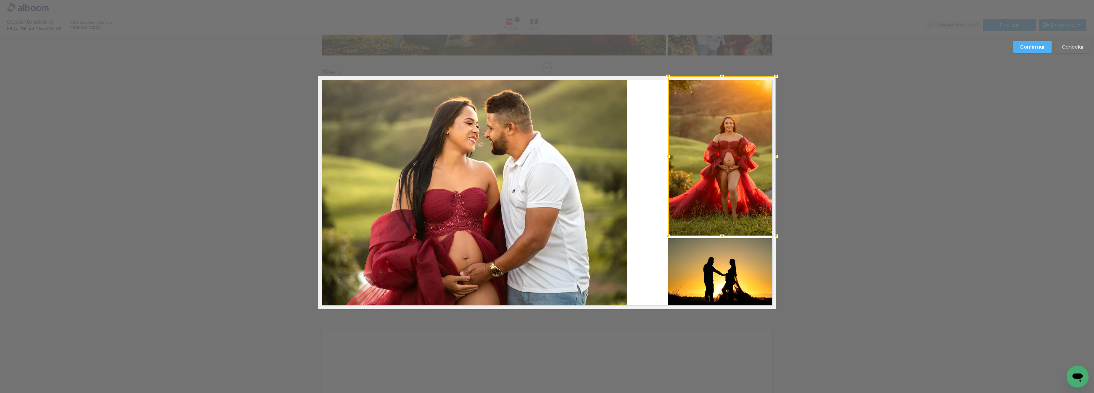
click at [722, 172] on div at bounding box center [722, 156] width 108 height 160
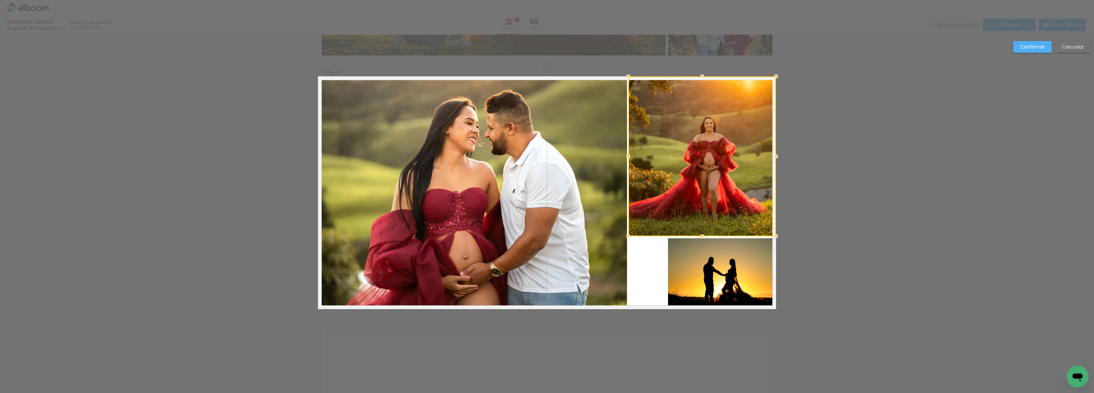
drag, startPoint x: 669, startPoint y: 157, endPoint x: 629, endPoint y: 153, distance: 40.3
click at [629, 153] on div at bounding box center [629, 156] width 14 height 14
click at [723, 279] on quentale-photo at bounding box center [722, 273] width 108 height 71
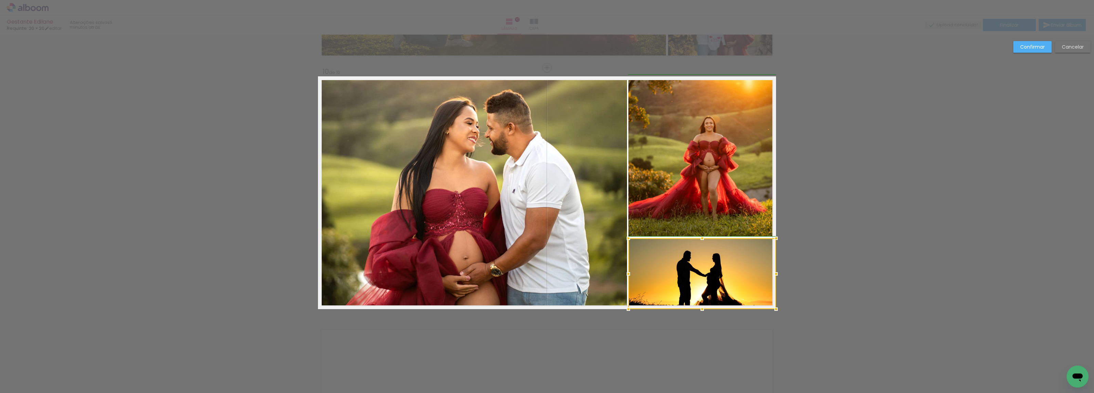
drag, startPoint x: 663, startPoint y: 268, endPoint x: 625, endPoint y: 262, distance: 38.8
click at [629, 262] on div at bounding box center [703, 273] width 148 height 71
click at [708, 204] on quentale-photo at bounding box center [703, 156] width 148 height 160
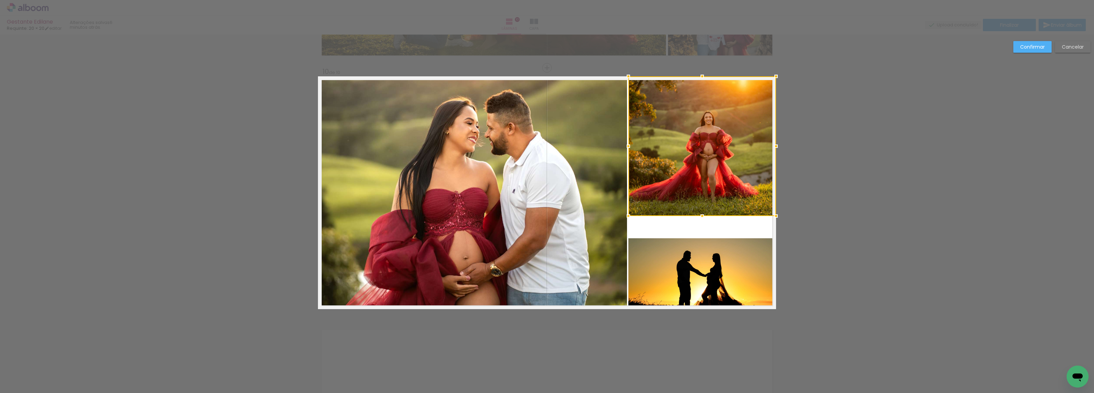
drag, startPoint x: 699, startPoint y: 235, endPoint x: 695, endPoint y: 214, distance: 20.7
click at [696, 214] on div at bounding box center [703, 216] width 14 height 14
click at [709, 267] on quentale-photo at bounding box center [703, 273] width 148 height 71
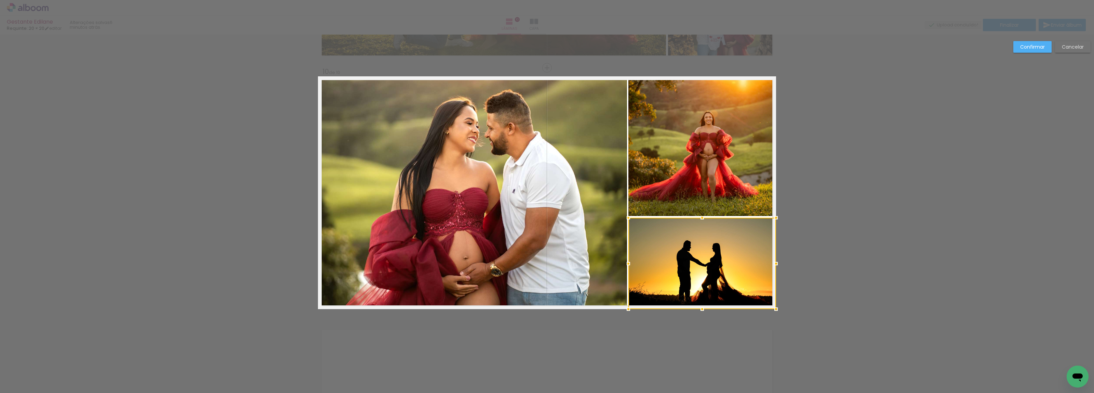
drag, startPoint x: 701, startPoint y: 238, endPoint x: 697, endPoint y: 217, distance: 21.1
click at [697, 217] on div at bounding box center [703, 218] width 14 height 14
click at [0, 0] on slot "Confirmar" at bounding box center [0, 0] width 0 height 0
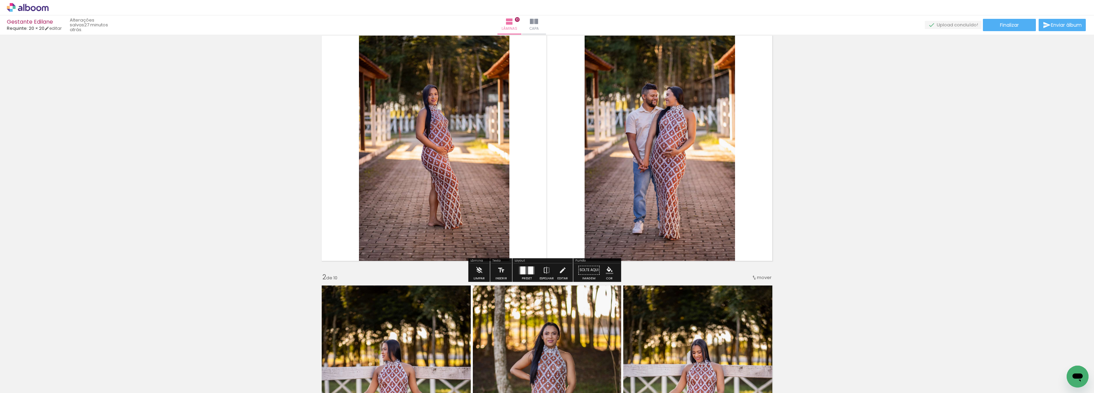
scroll to position [43, 0]
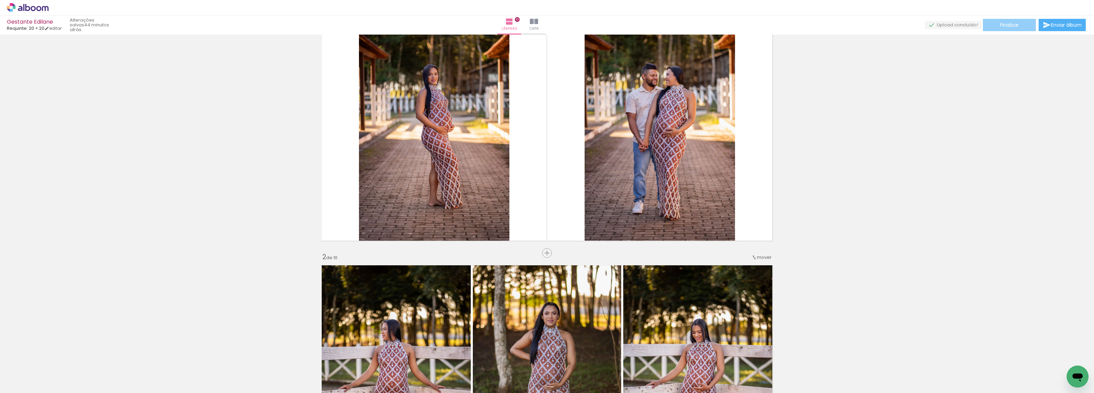
click at [1009, 23] on span "Finalizar" at bounding box center [1009, 25] width 19 height 5
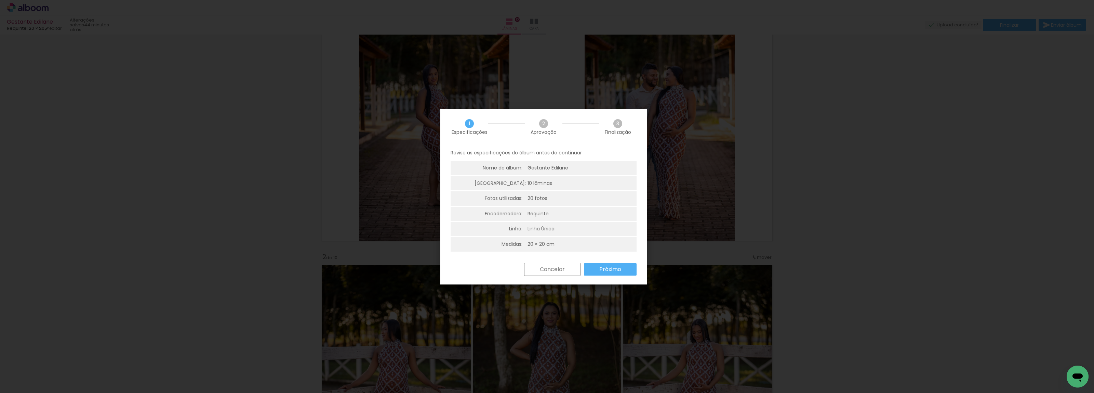
click at [0, 0] on slot "Próximo" at bounding box center [0, 0] width 0 height 0
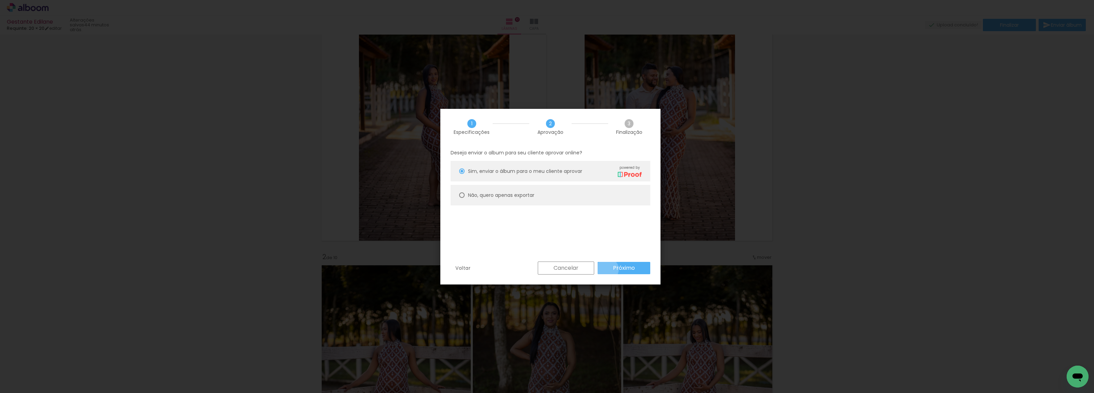
click at [608, 269] on paper-button "Próximo" at bounding box center [624, 268] width 53 height 12
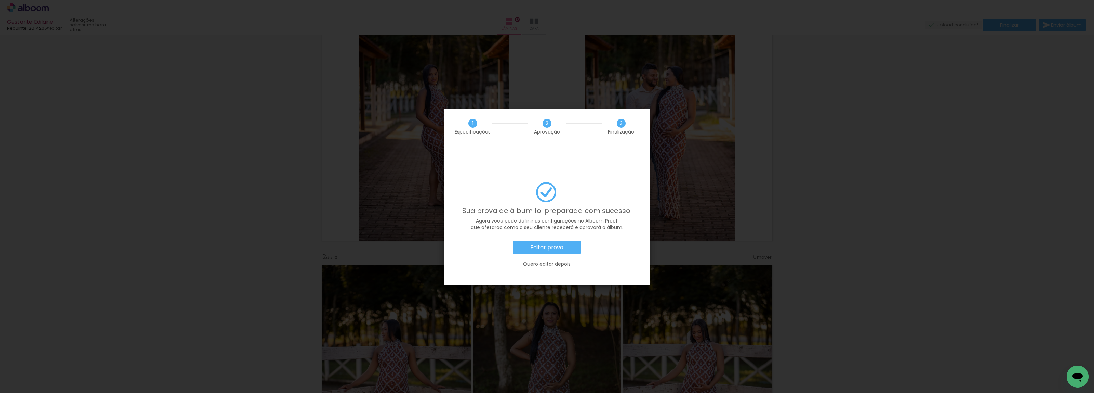
click at [573, 240] on paper-button "Editar prova" at bounding box center [546, 247] width 67 height 14
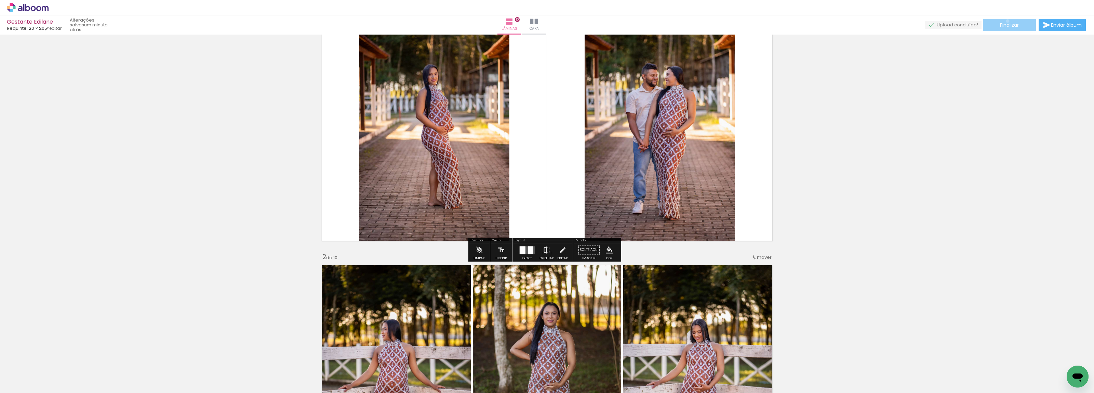
click at [1005, 20] on paper-button "Finalizar" at bounding box center [1009, 25] width 53 height 12
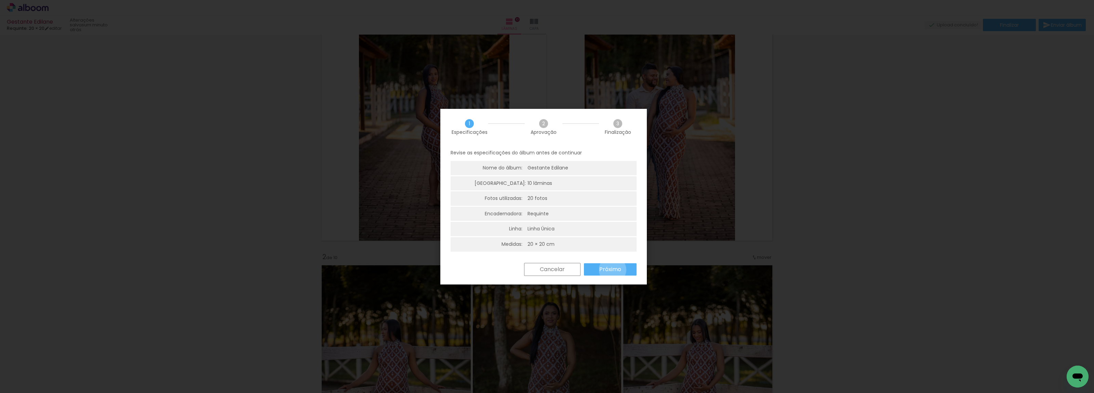
click at [0, 0] on slot "Próximo" at bounding box center [0, 0] width 0 height 0
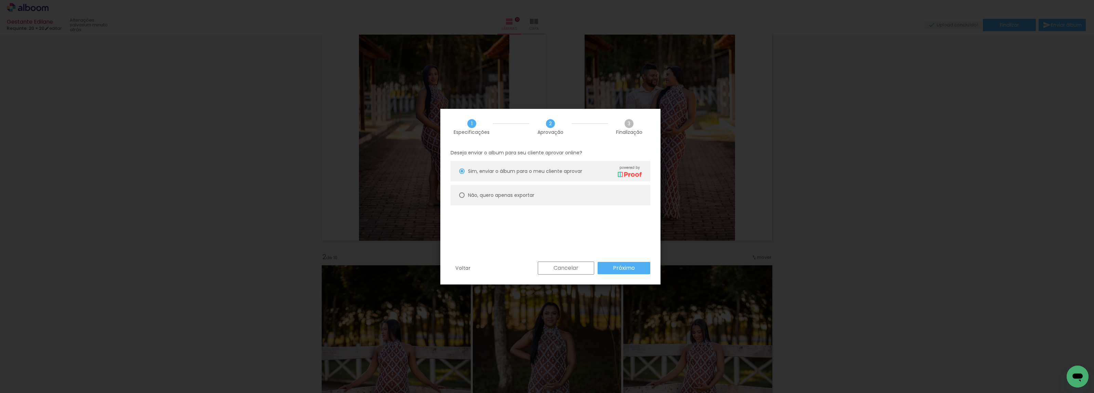
click at [611, 264] on paper-button "Próximo" at bounding box center [624, 268] width 53 height 12
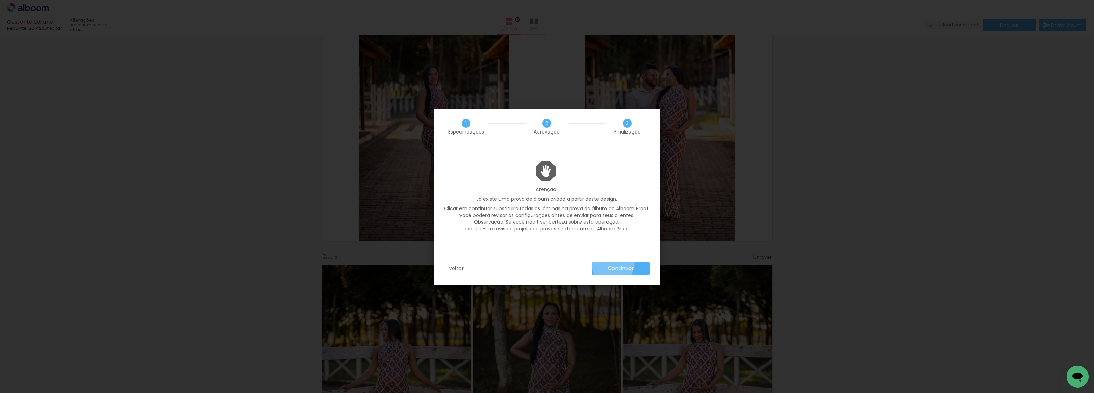
click at [0, 0] on slot "Continuar" at bounding box center [0, 0] width 0 height 0
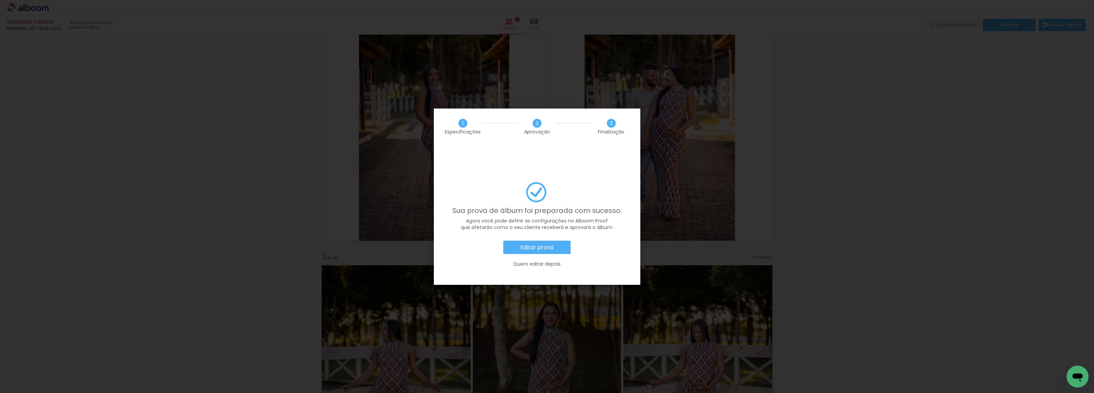
click at [0, 0] on slot "Editar prova" at bounding box center [0, 0] width 0 height 0
